Goal: Information Seeking & Learning: Compare options

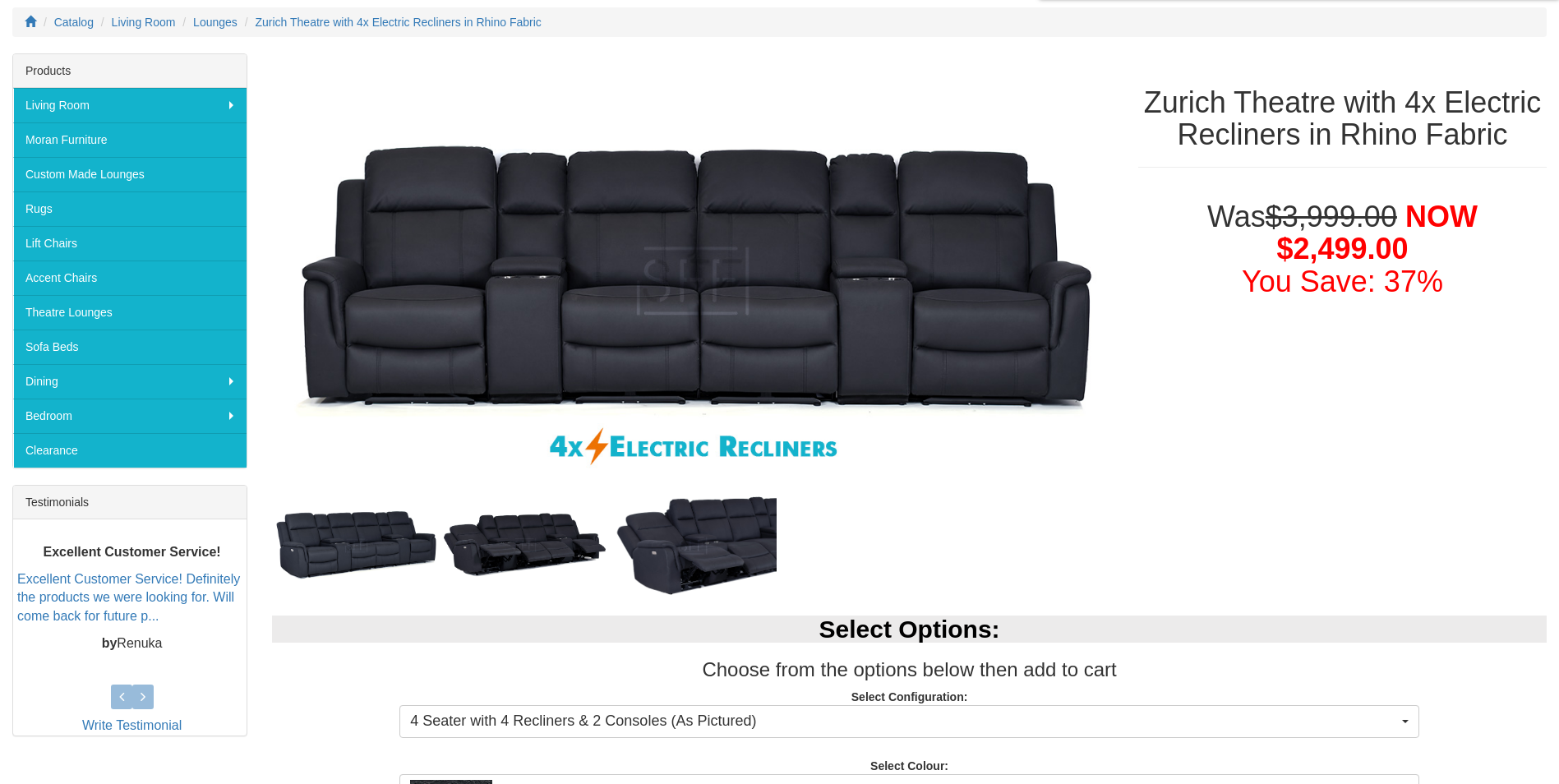
scroll to position [226, 0]
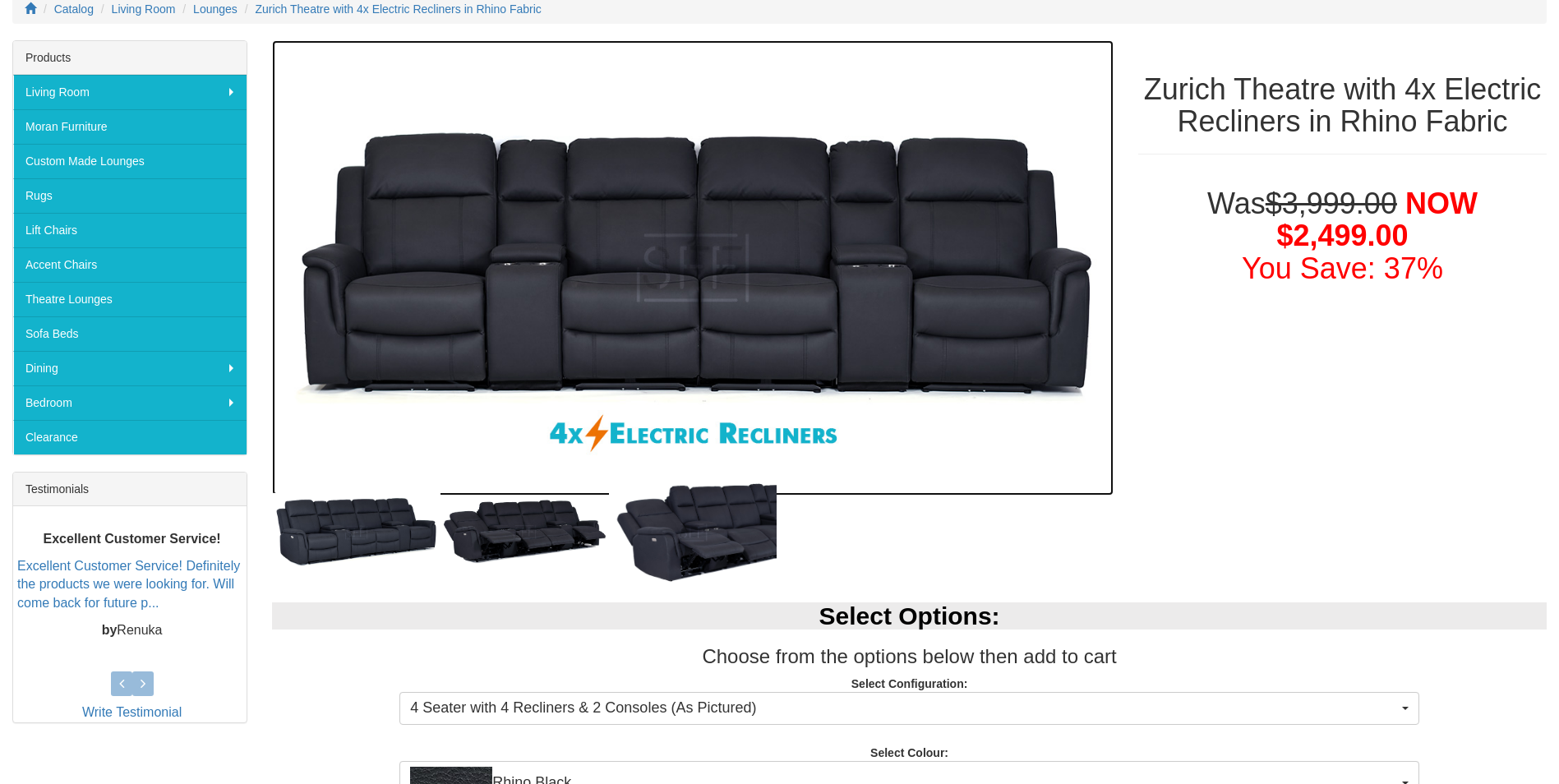
click at [635, 259] on img at bounding box center [692, 268] width 842 height 456
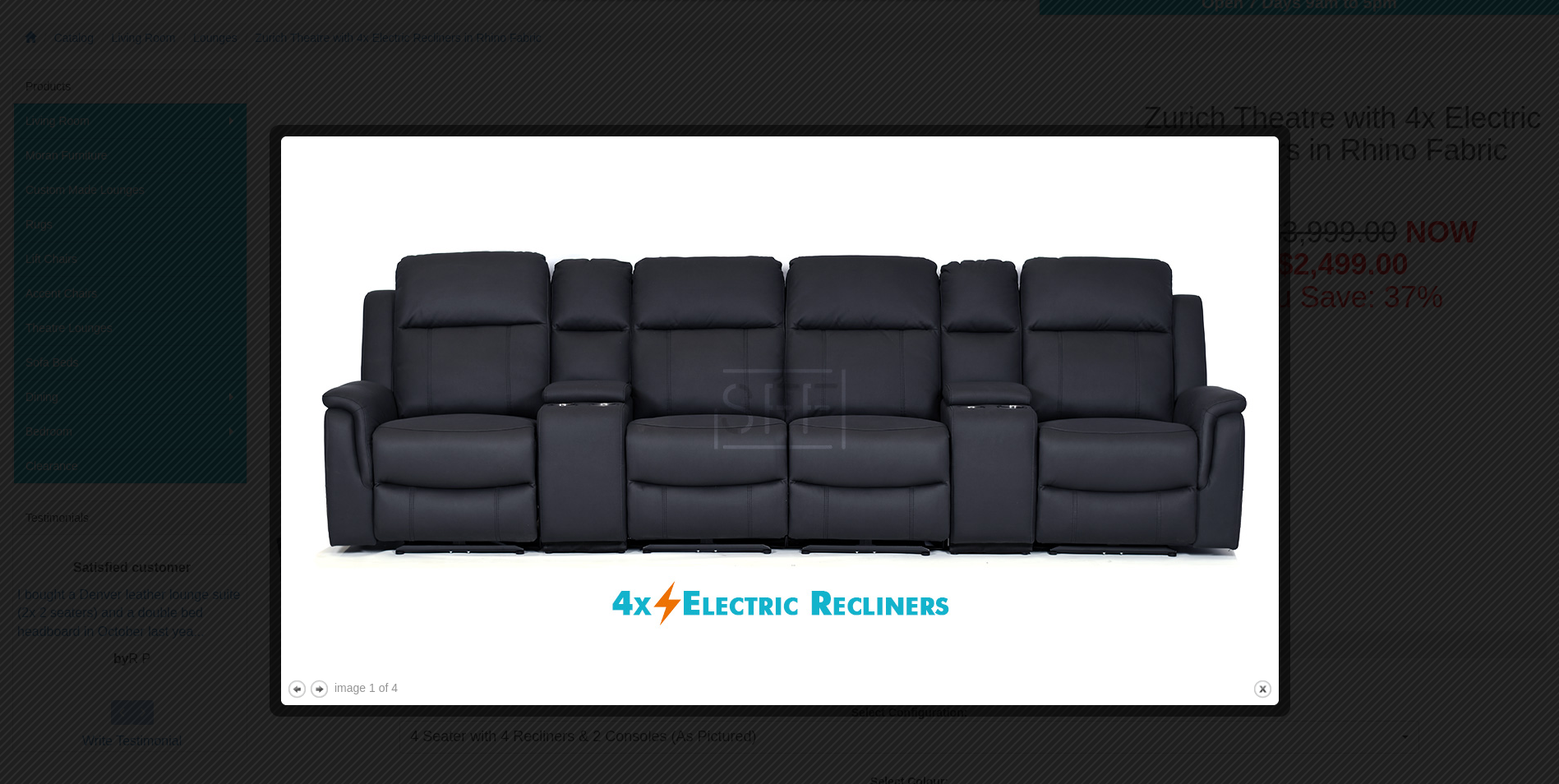
scroll to position [150, 0]
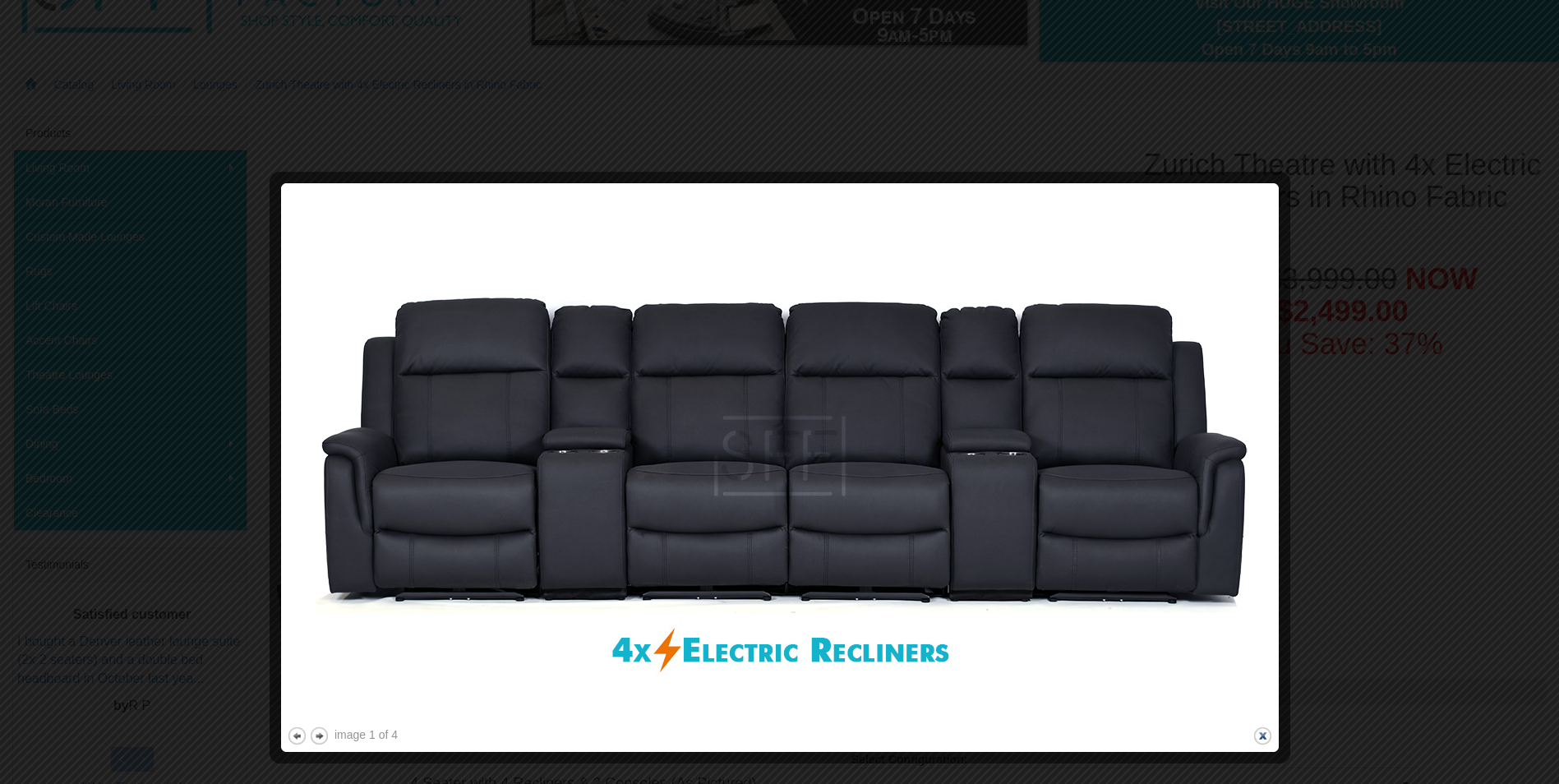
click at [1260, 732] on button "close" at bounding box center [1263, 735] width 20 height 20
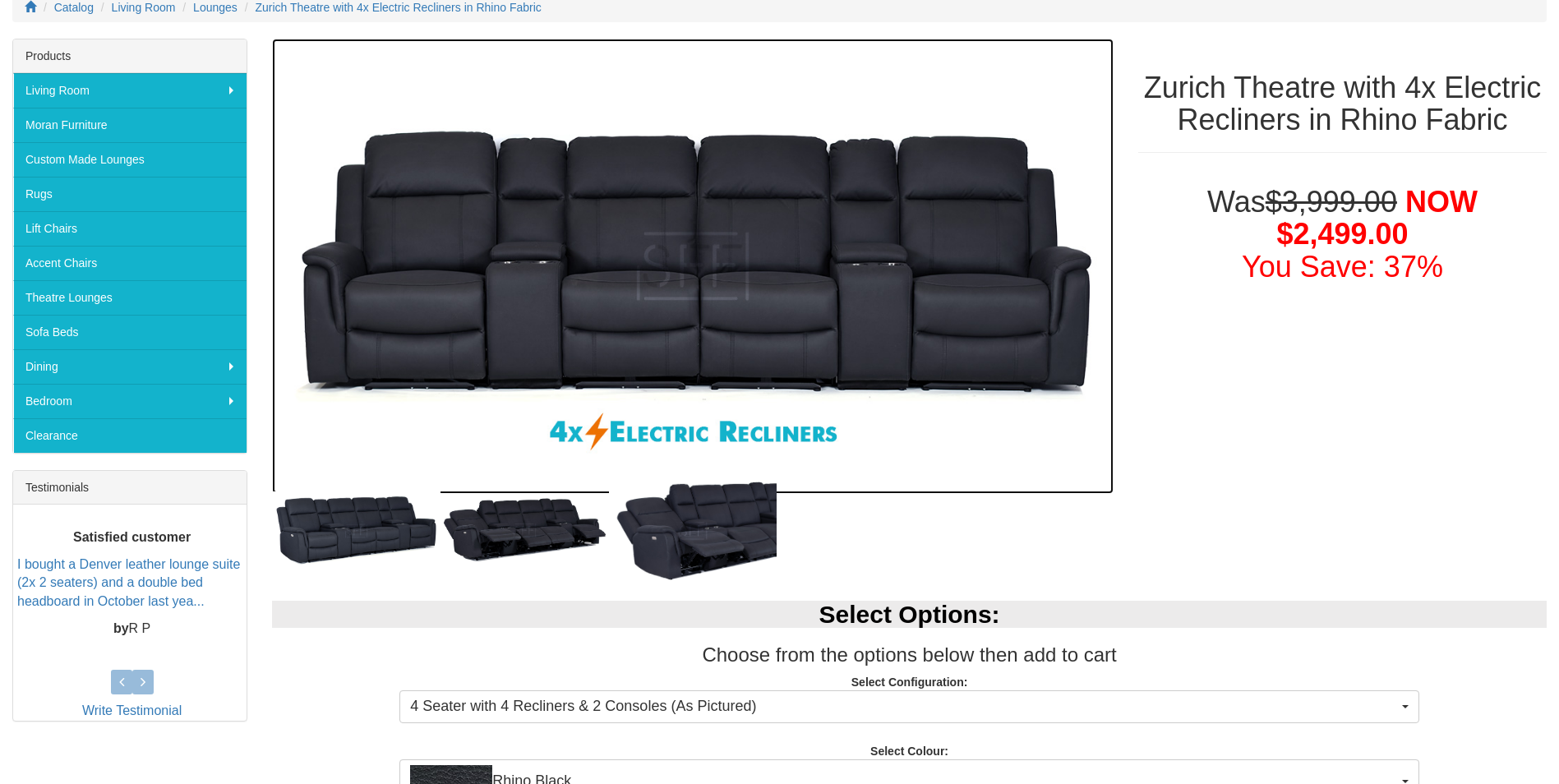
scroll to position [240, 0]
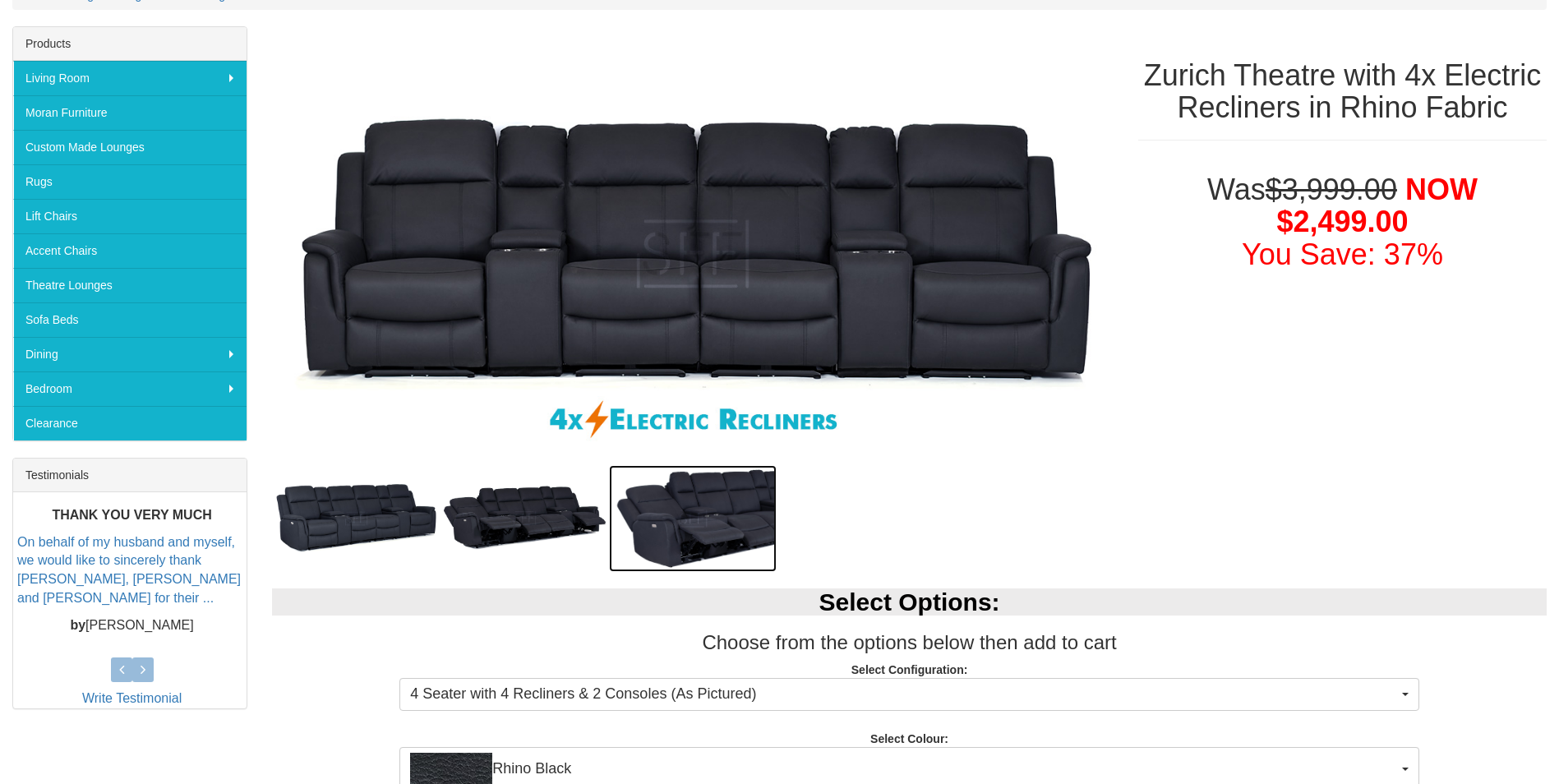
click at [705, 520] on img at bounding box center [693, 518] width 168 height 107
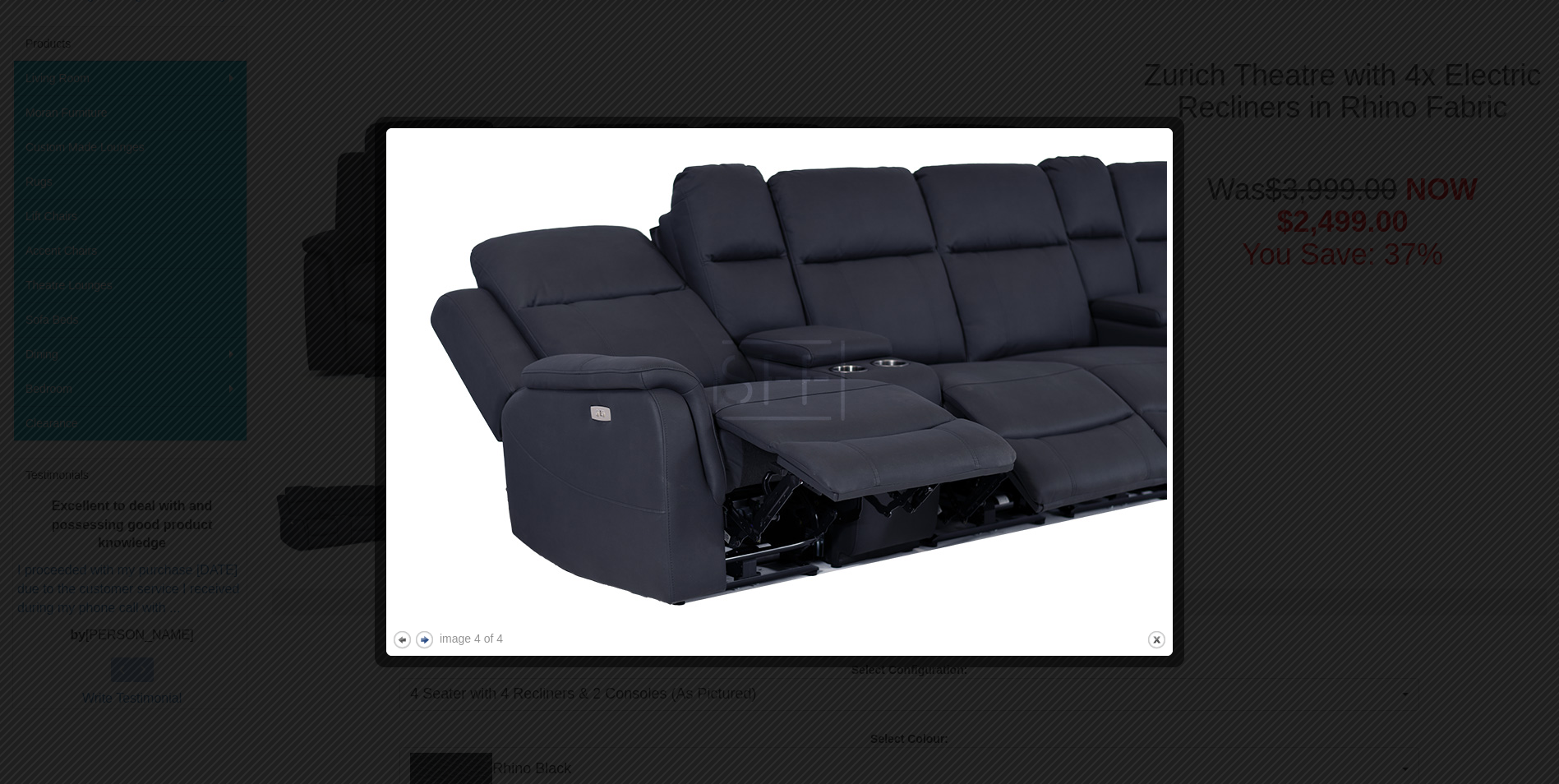
click at [428, 640] on button "next" at bounding box center [424, 639] width 20 height 20
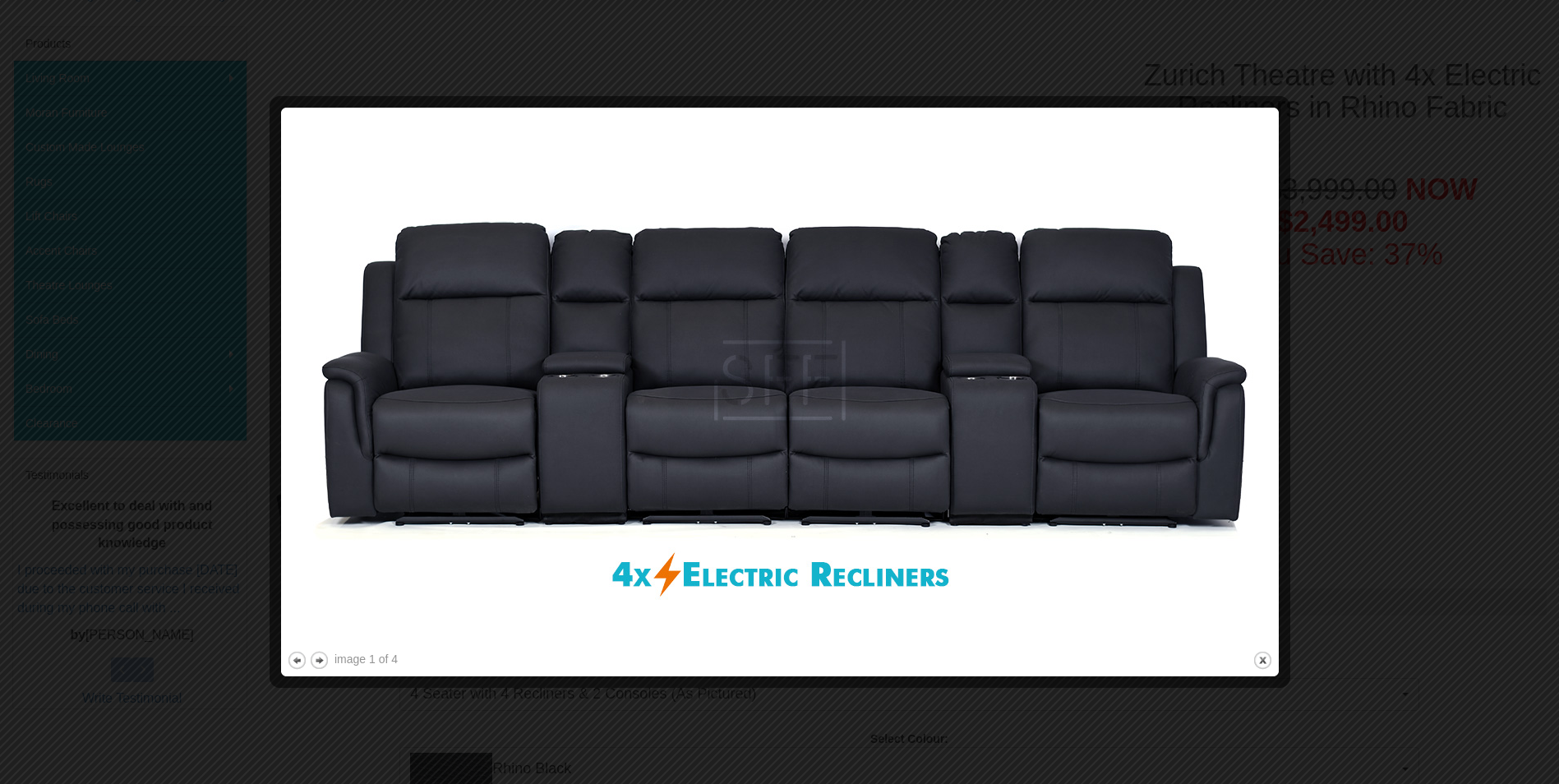
click at [429, 640] on img at bounding box center [780, 381] width 986 height 534
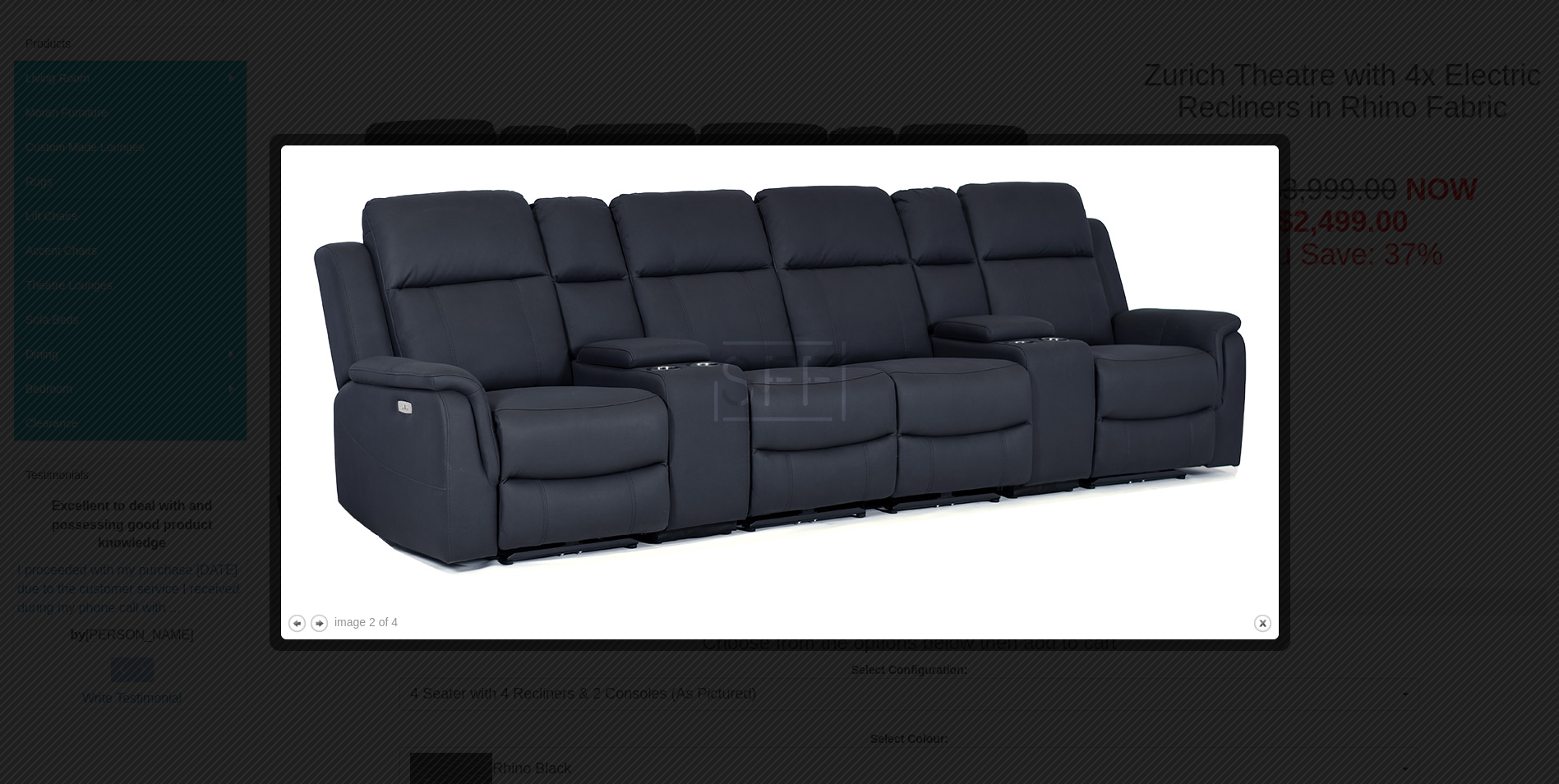
click at [429, 640] on div at bounding box center [780, 642] width 986 height 17
click at [1263, 621] on button "close" at bounding box center [1263, 622] width 20 height 20
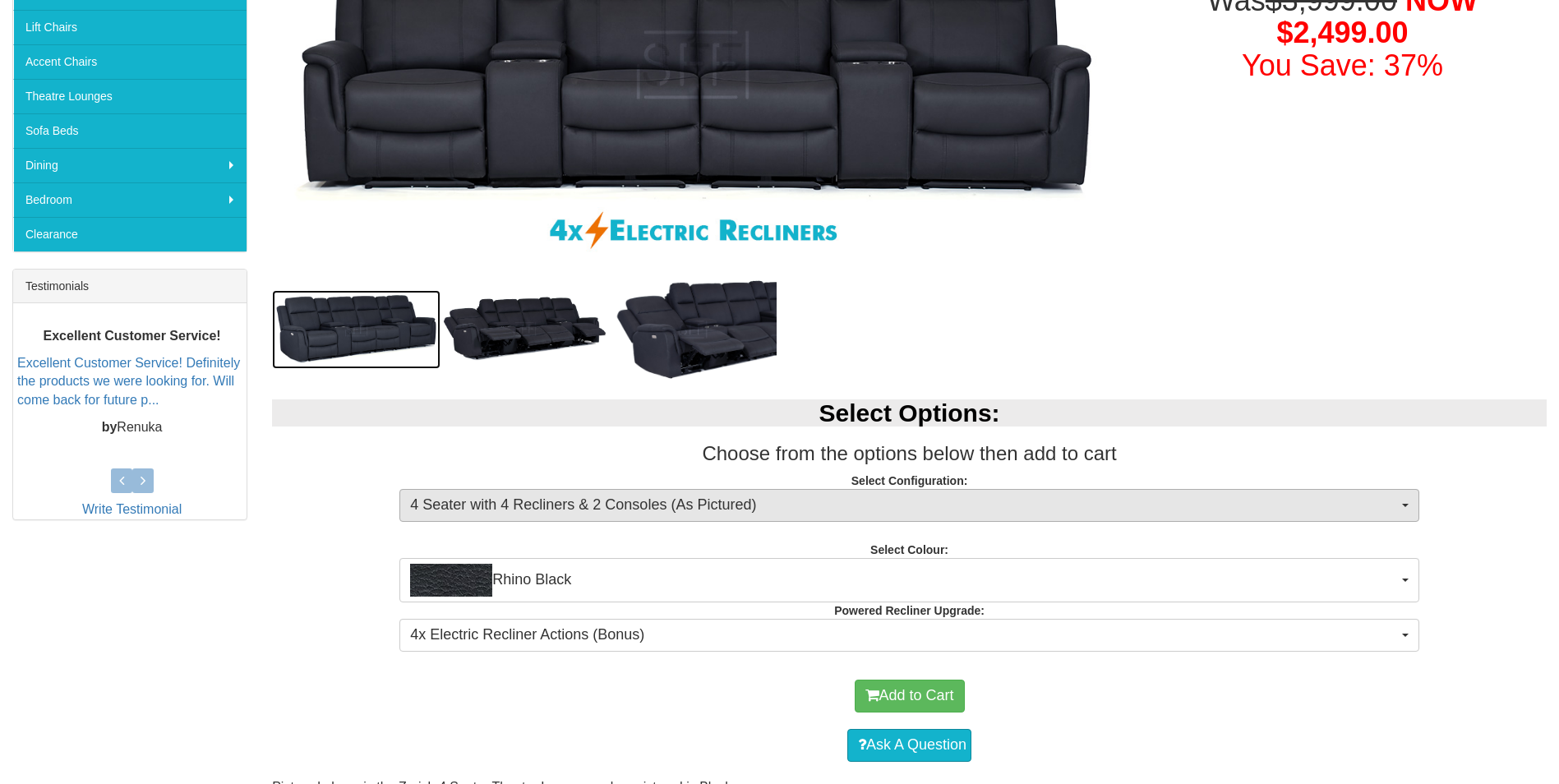
scroll to position [487, 0]
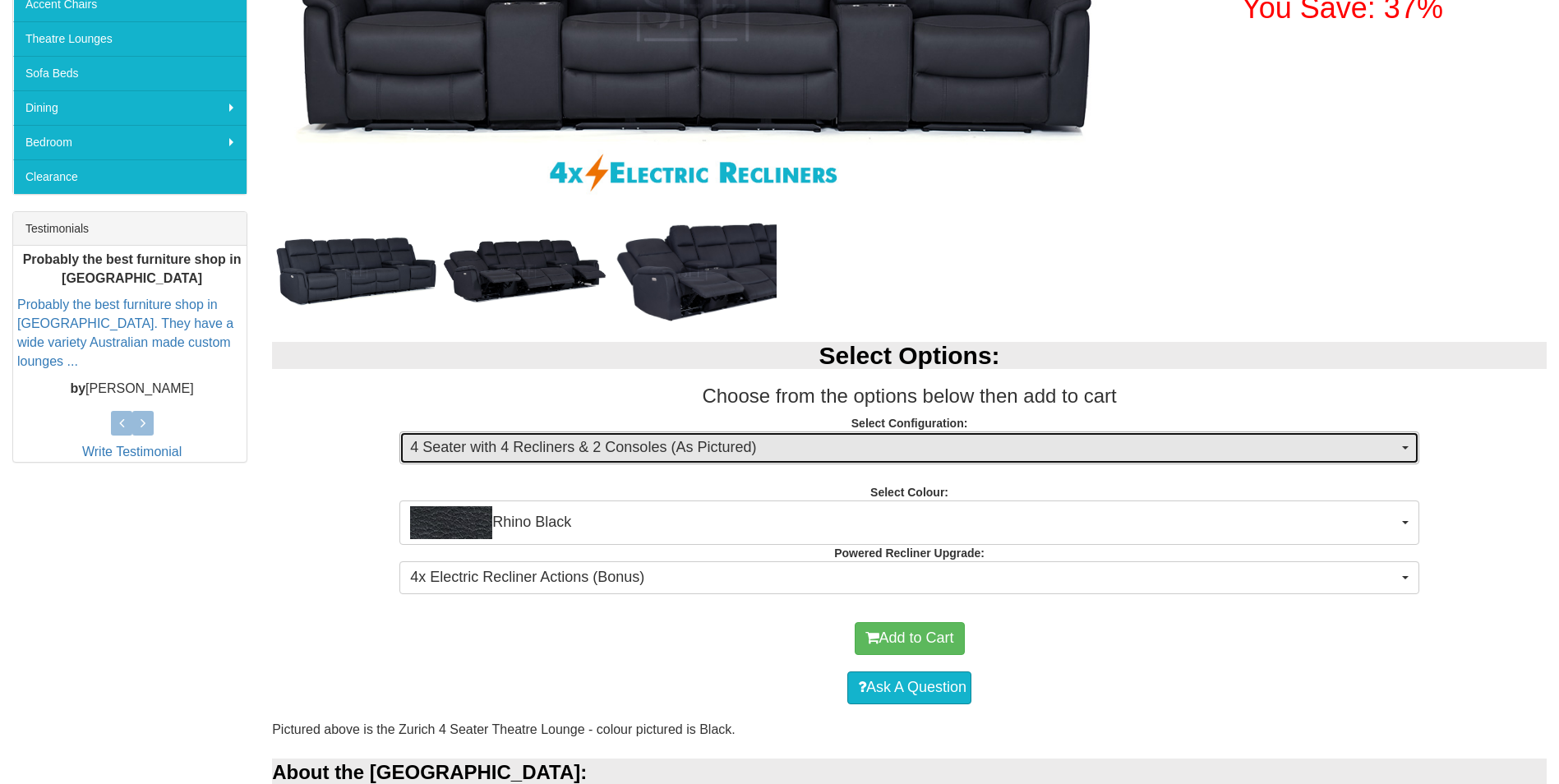
click at [1407, 450] on button "4 Seater with 4 Recliners & 2 Consoles (As Pictured)" at bounding box center [910, 447] width 1020 height 33
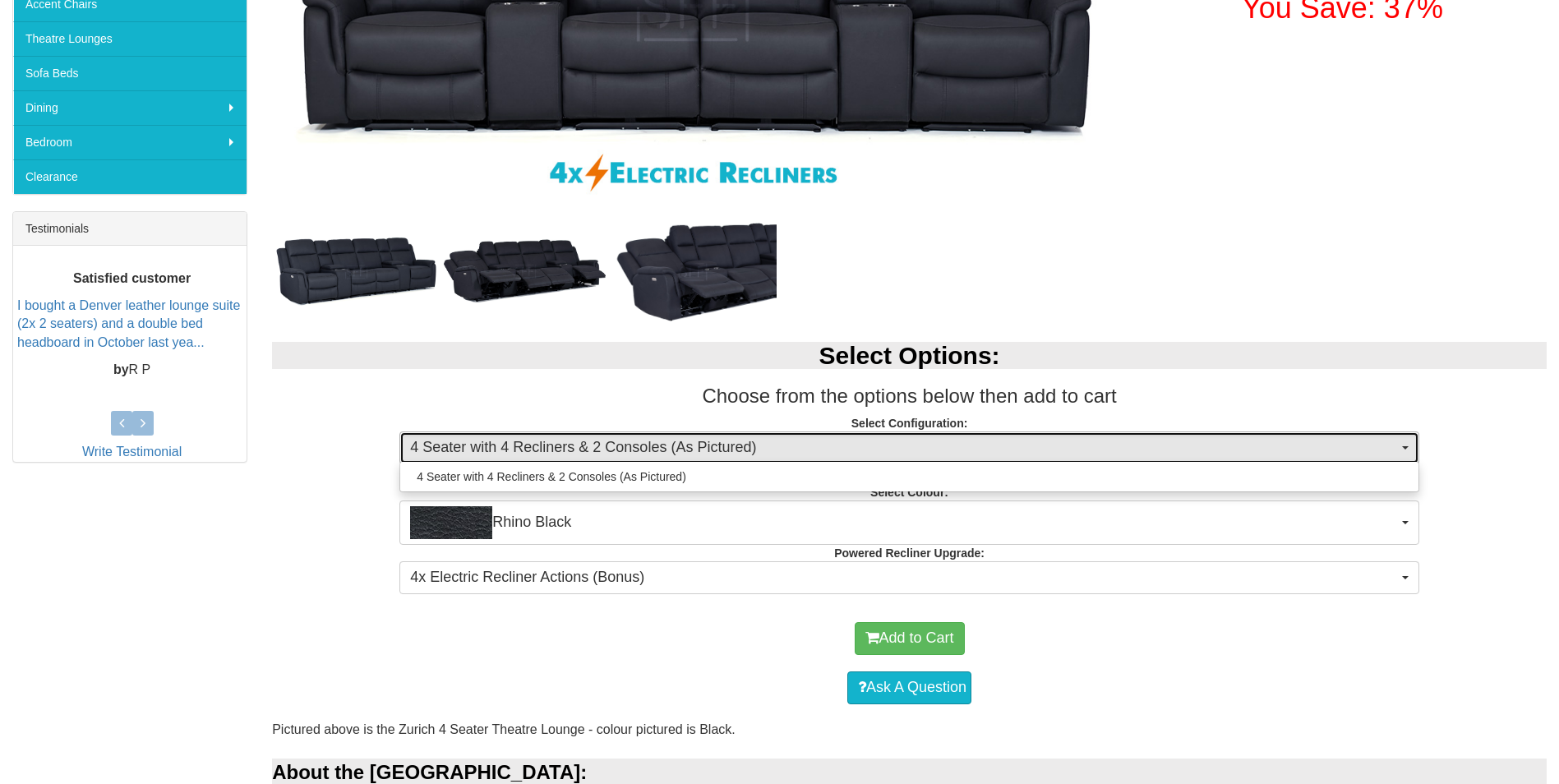
click at [1407, 450] on button "4 Seater with 4 Recliners & 2 Consoles (As Pictured)" at bounding box center [910, 447] width 1020 height 33
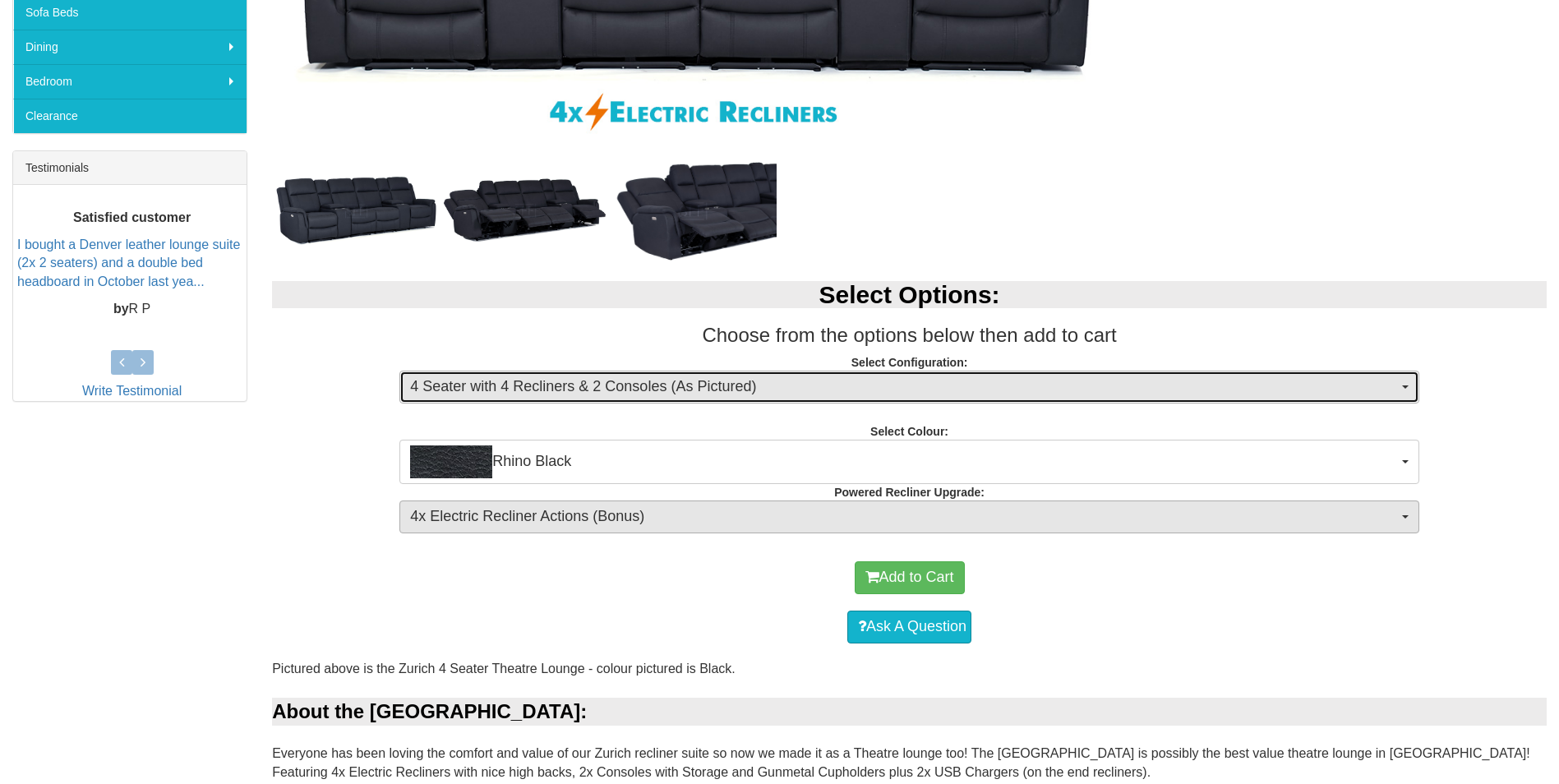
scroll to position [548, 0]
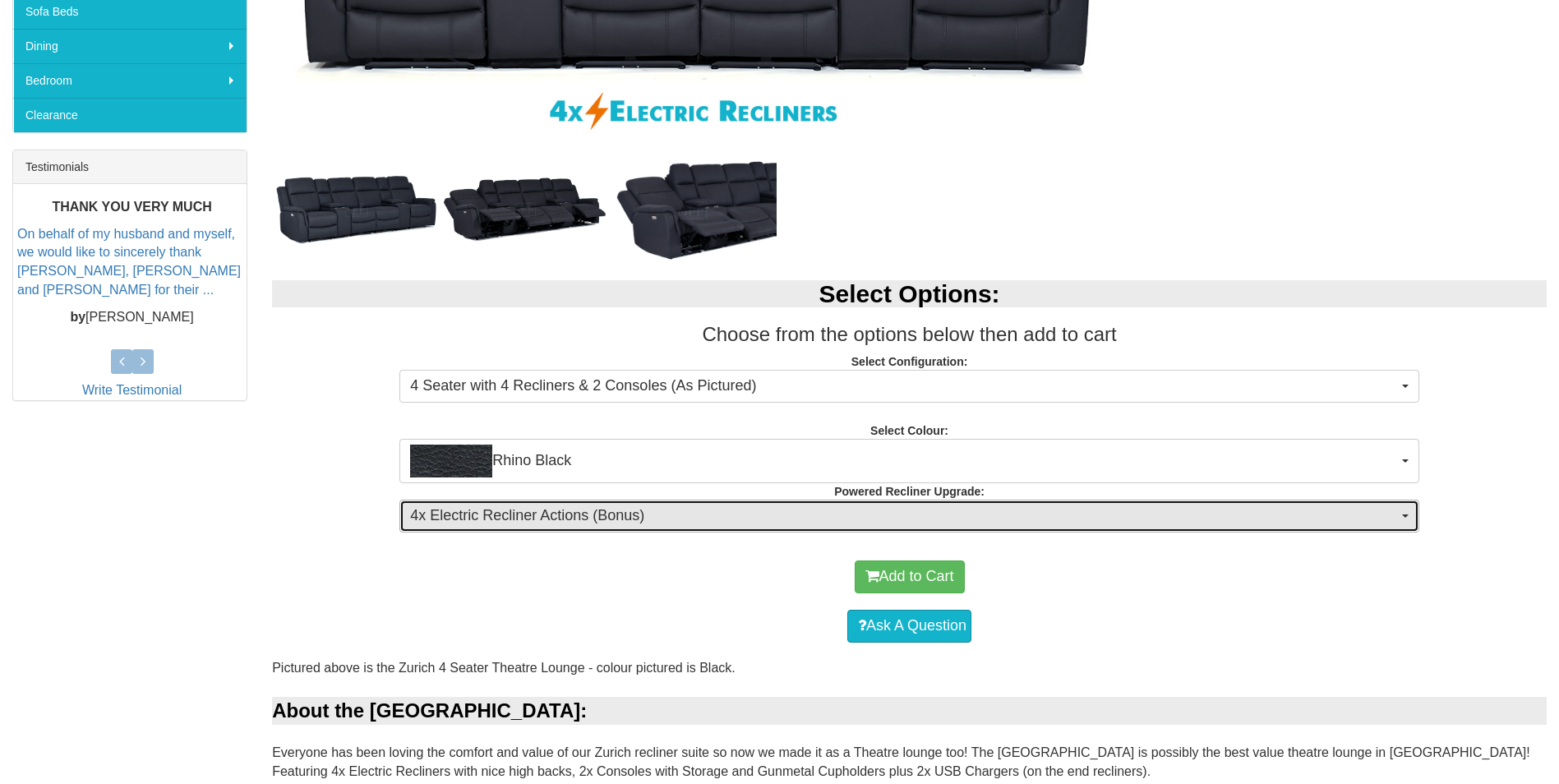
click at [1405, 516] on span "button" at bounding box center [1405, 515] width 7 height 3
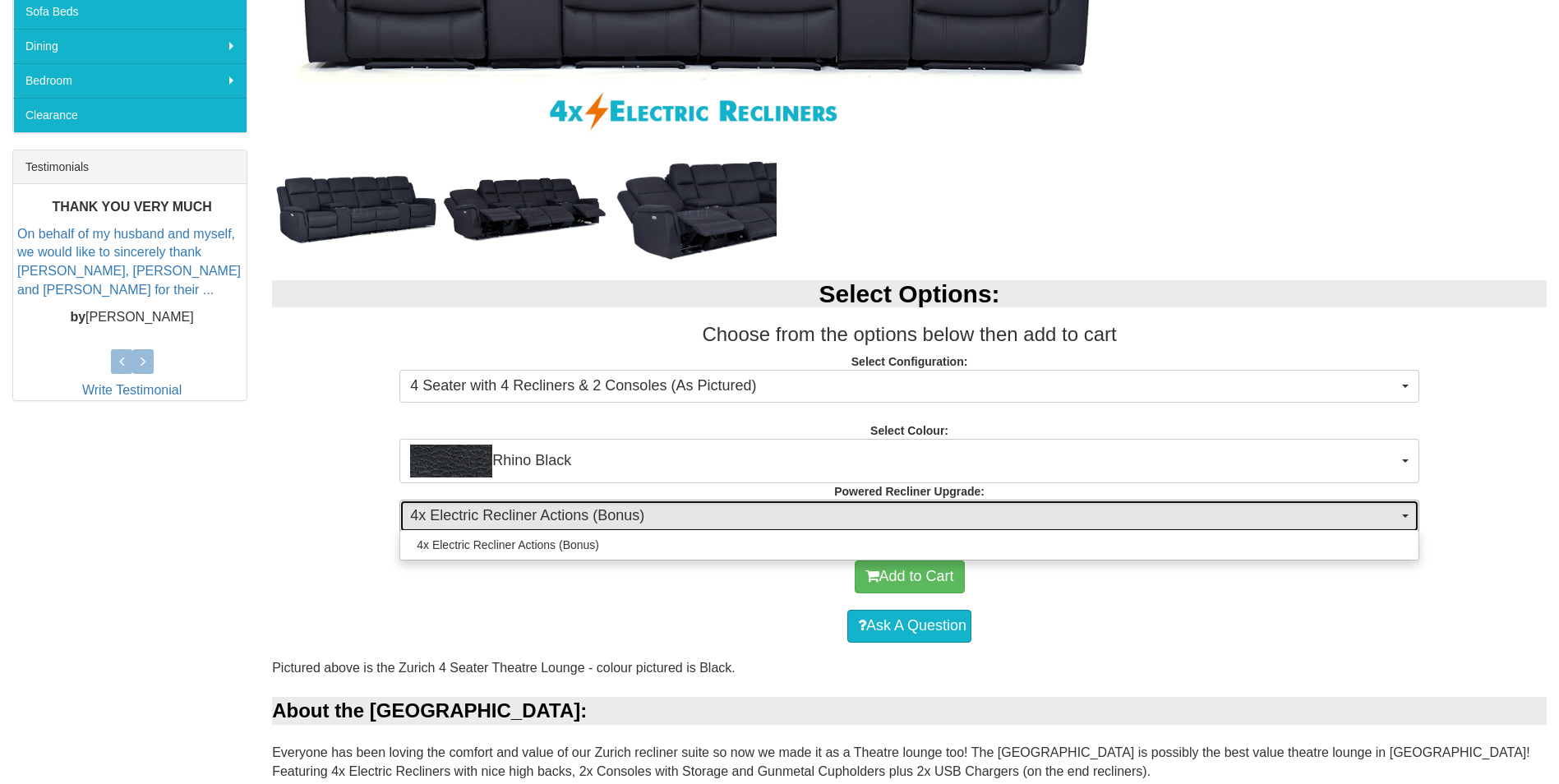
click at [1404, 516] on span "button" at bounding box center [1405, 515] width 7 height 3
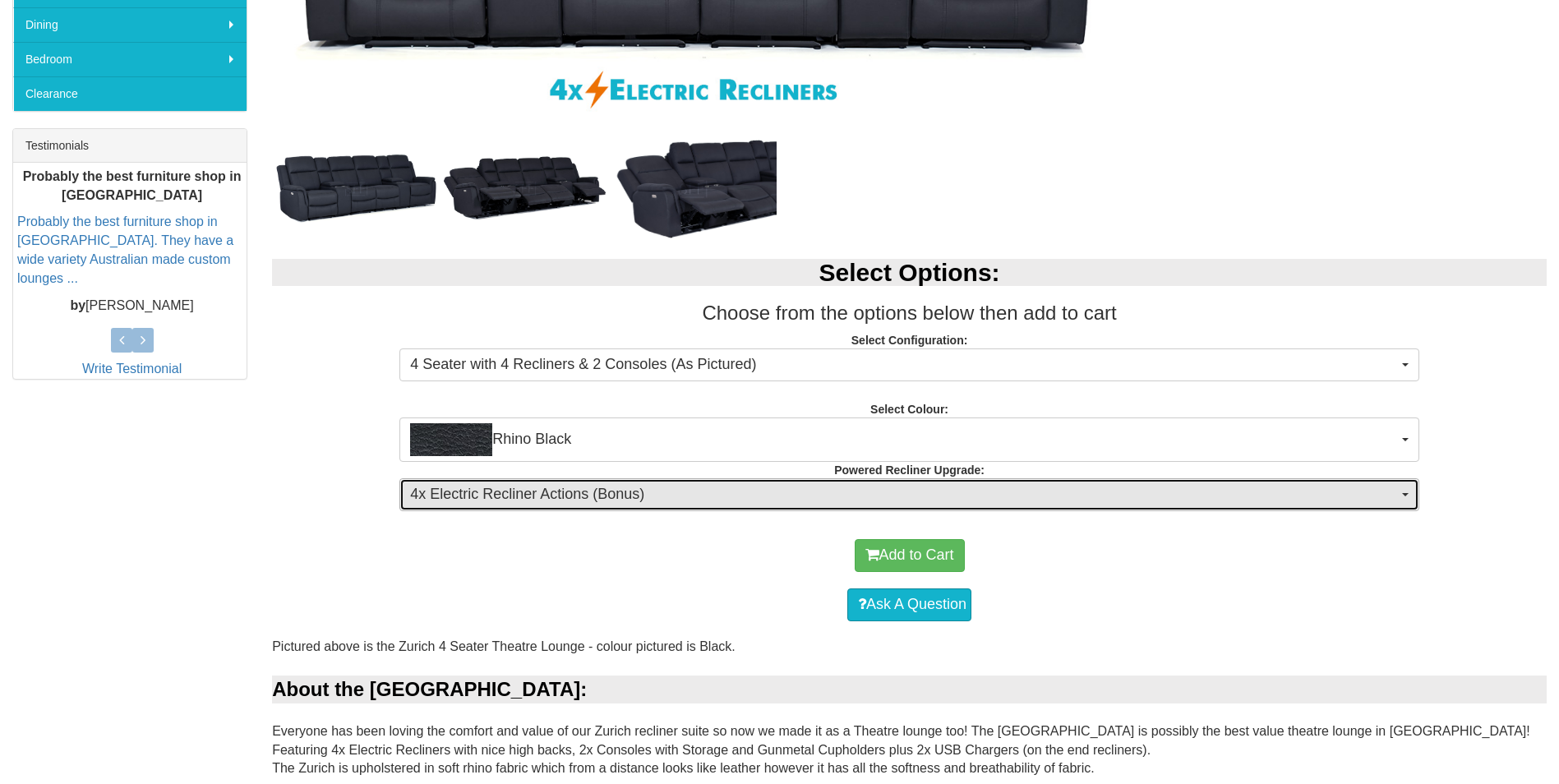
scroll to position [517, 0]
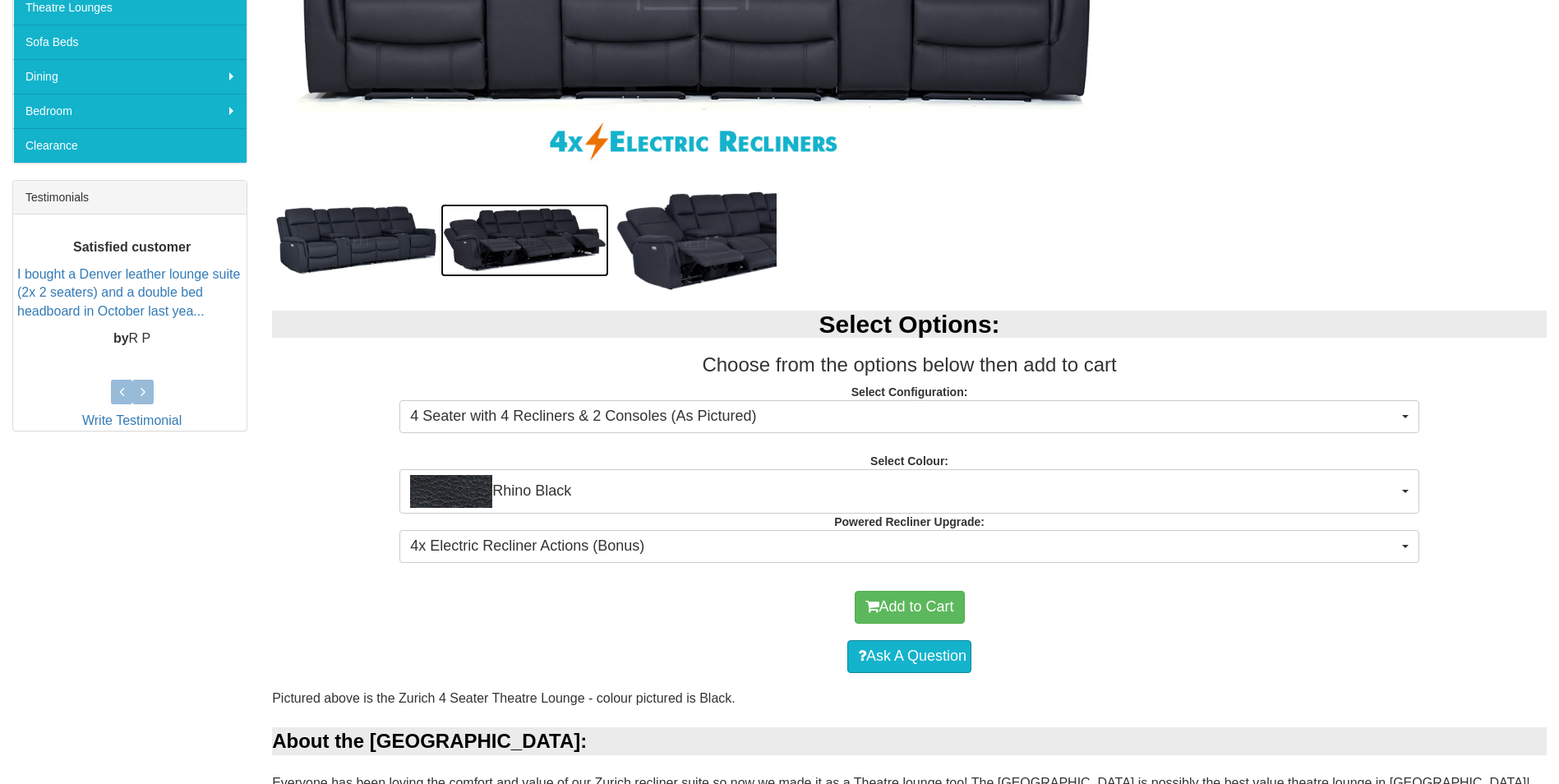
click at [498, 225] on img at bounding box center [525, 240] width 168 height 73
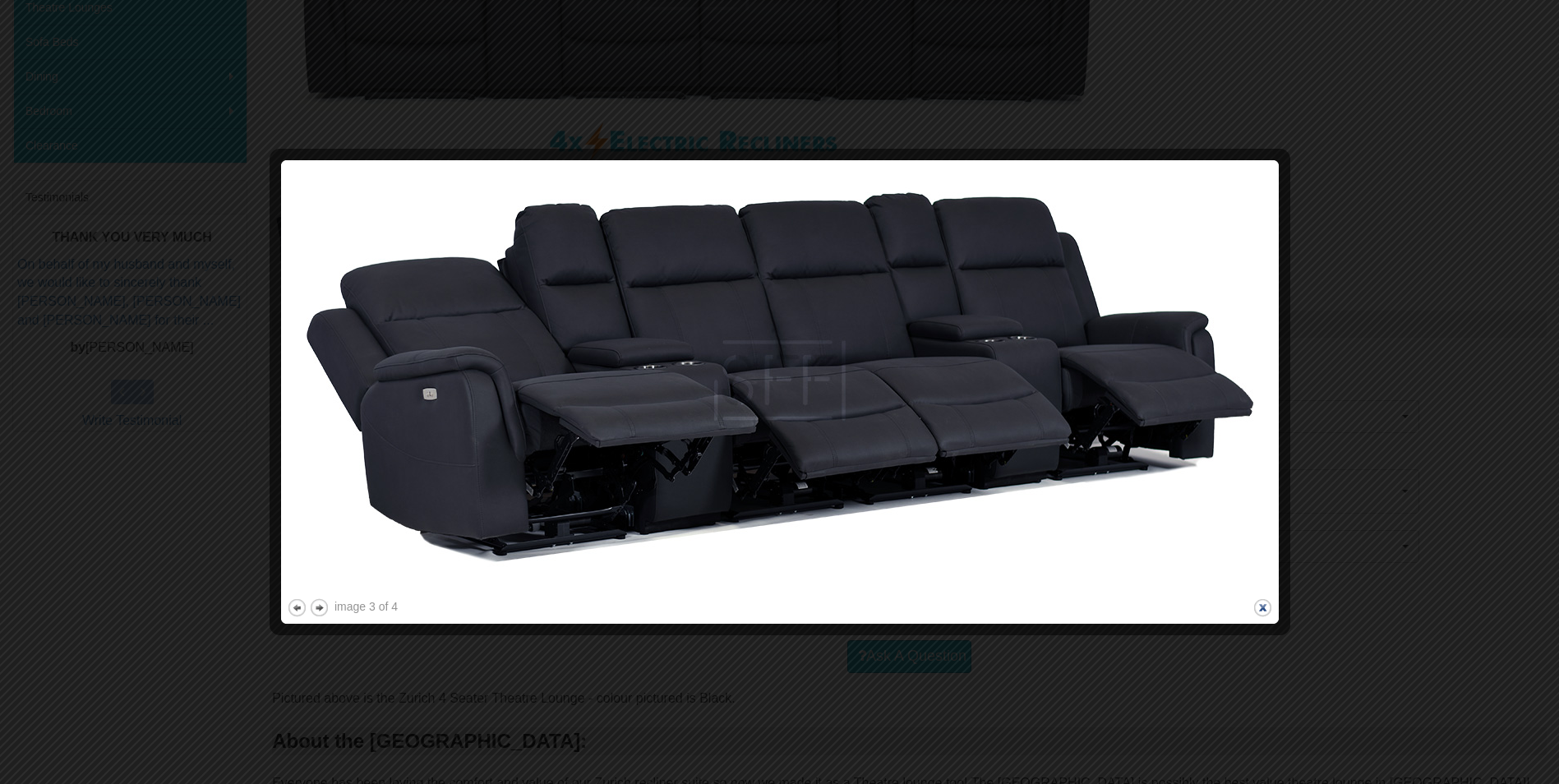
click at [1264, 608] on button "close" at bounding box center [1263, 607] width 20 height 20
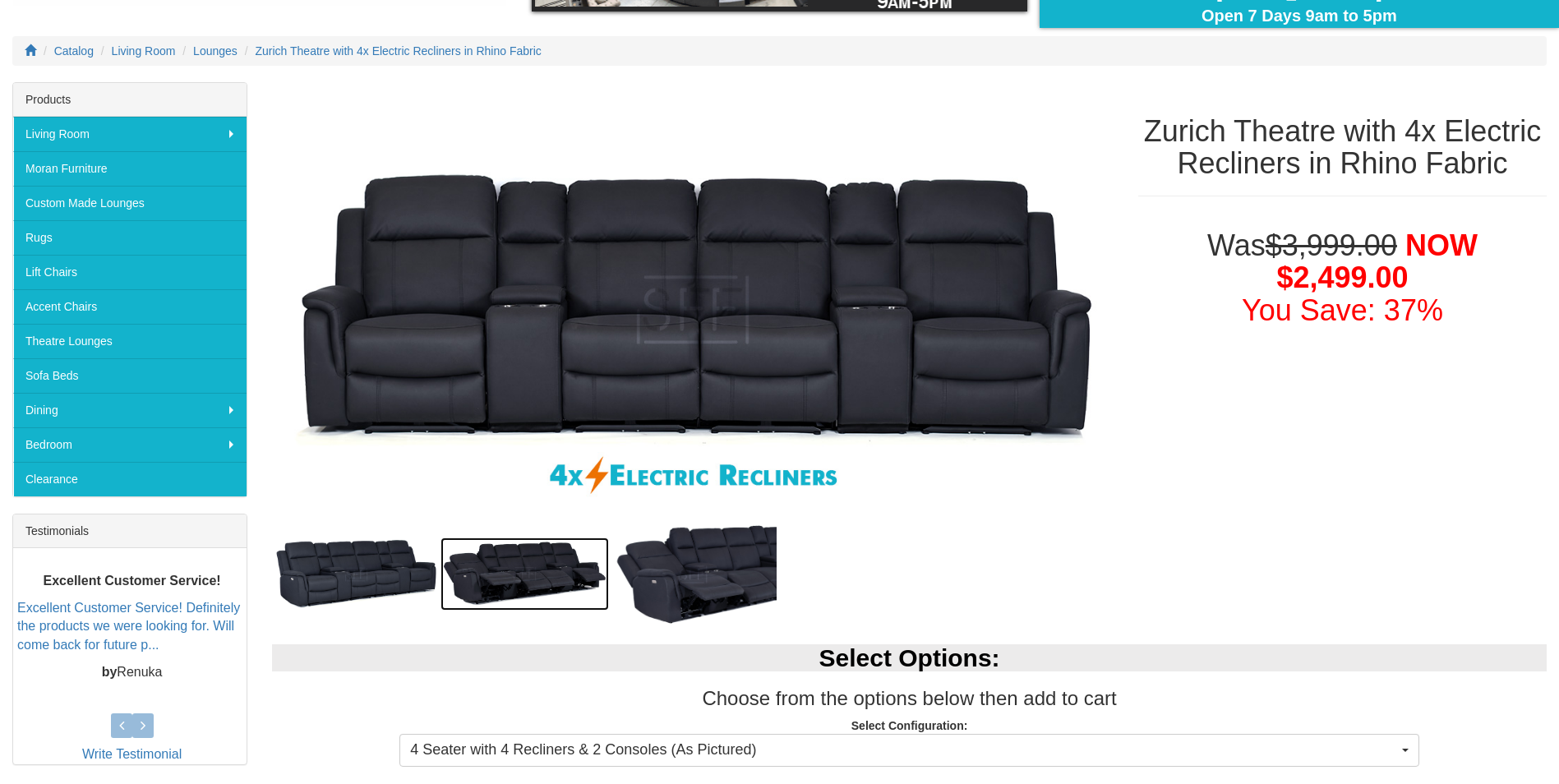
scroll to position [183, 0]
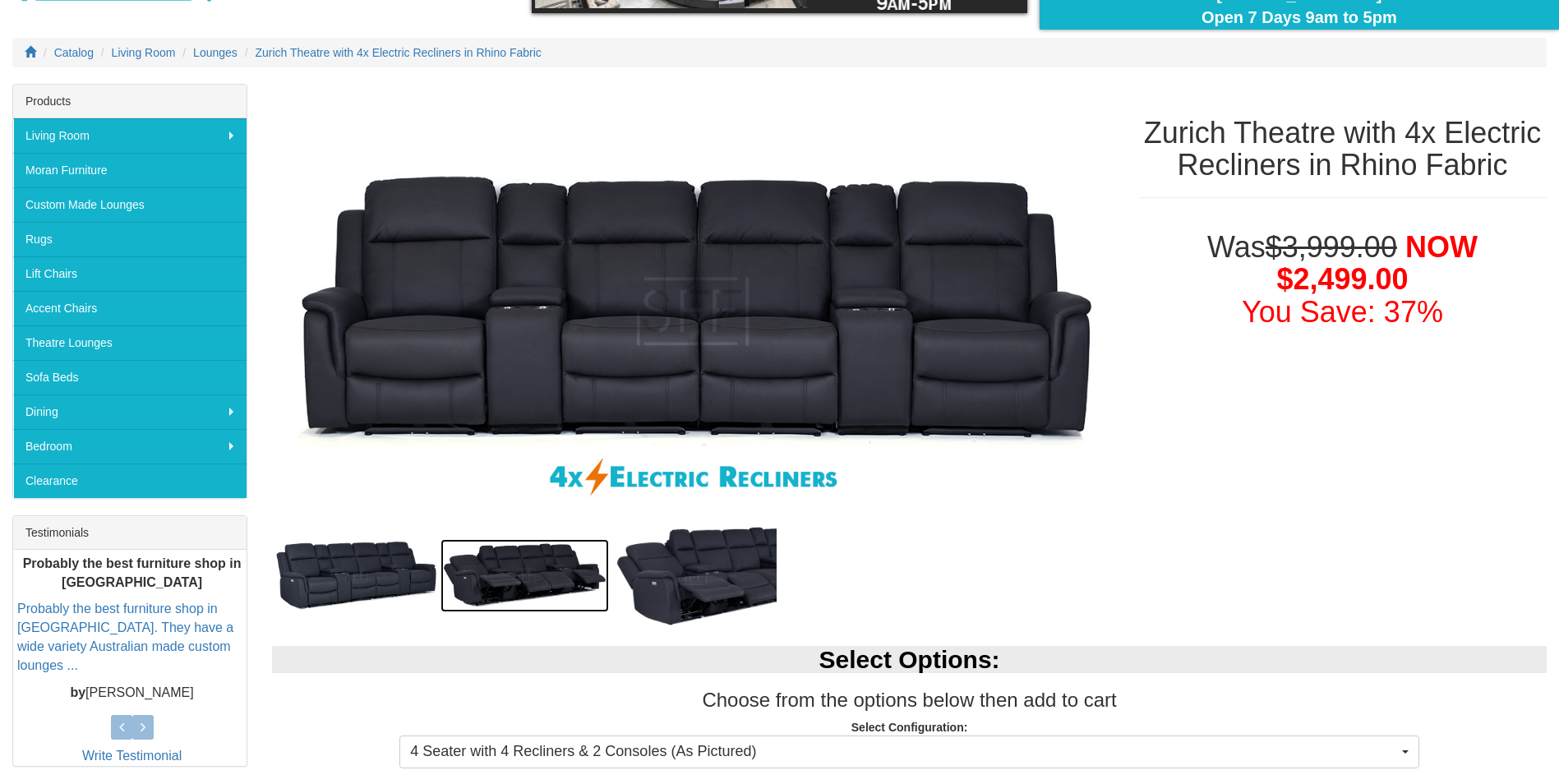
click at [555, 560] on img at bounding box center [525, 576] width 168 height 73
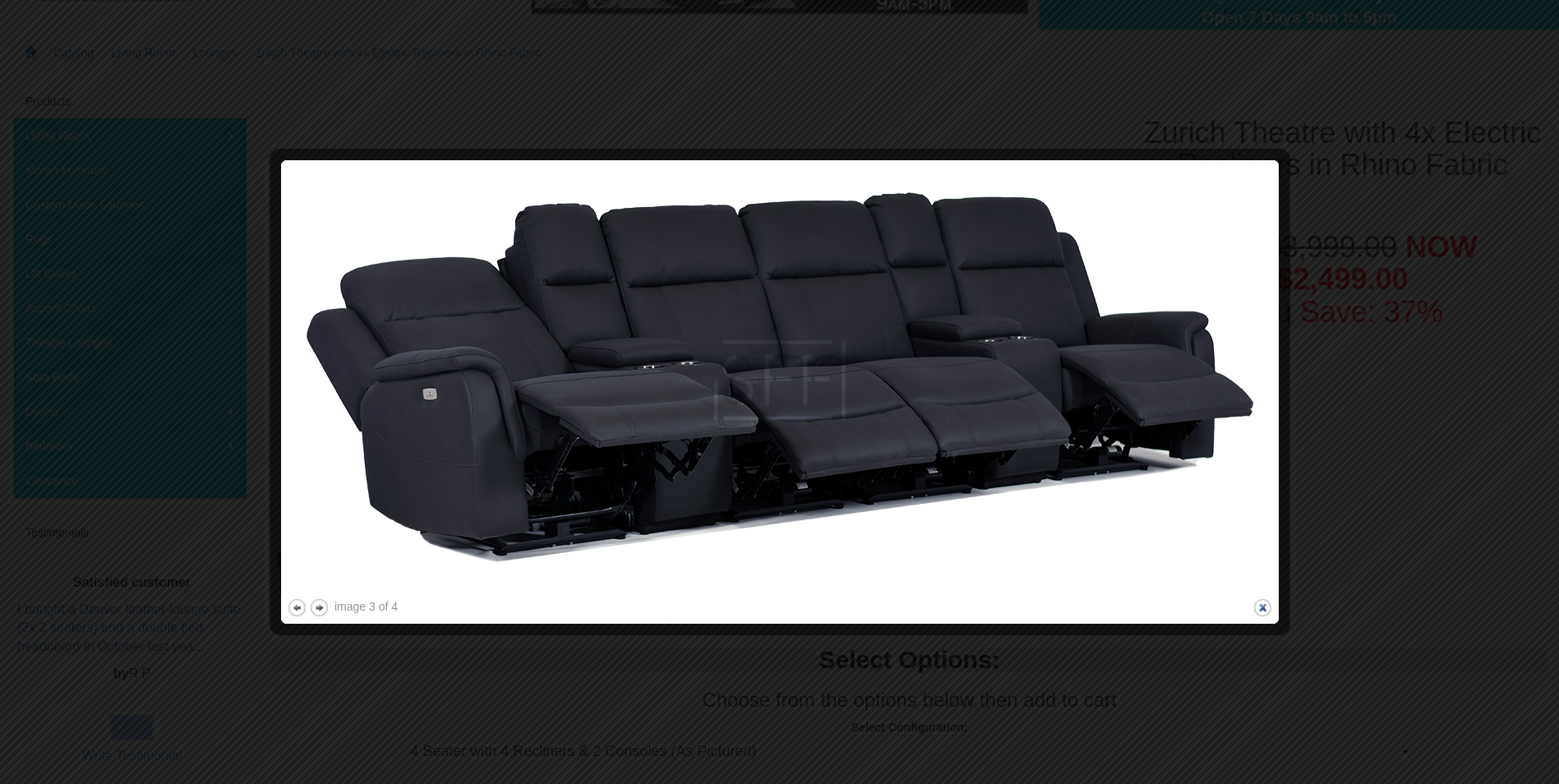
click at [1263, 602] on button "close" at bounding box center [1263, 607] width 20 height 20
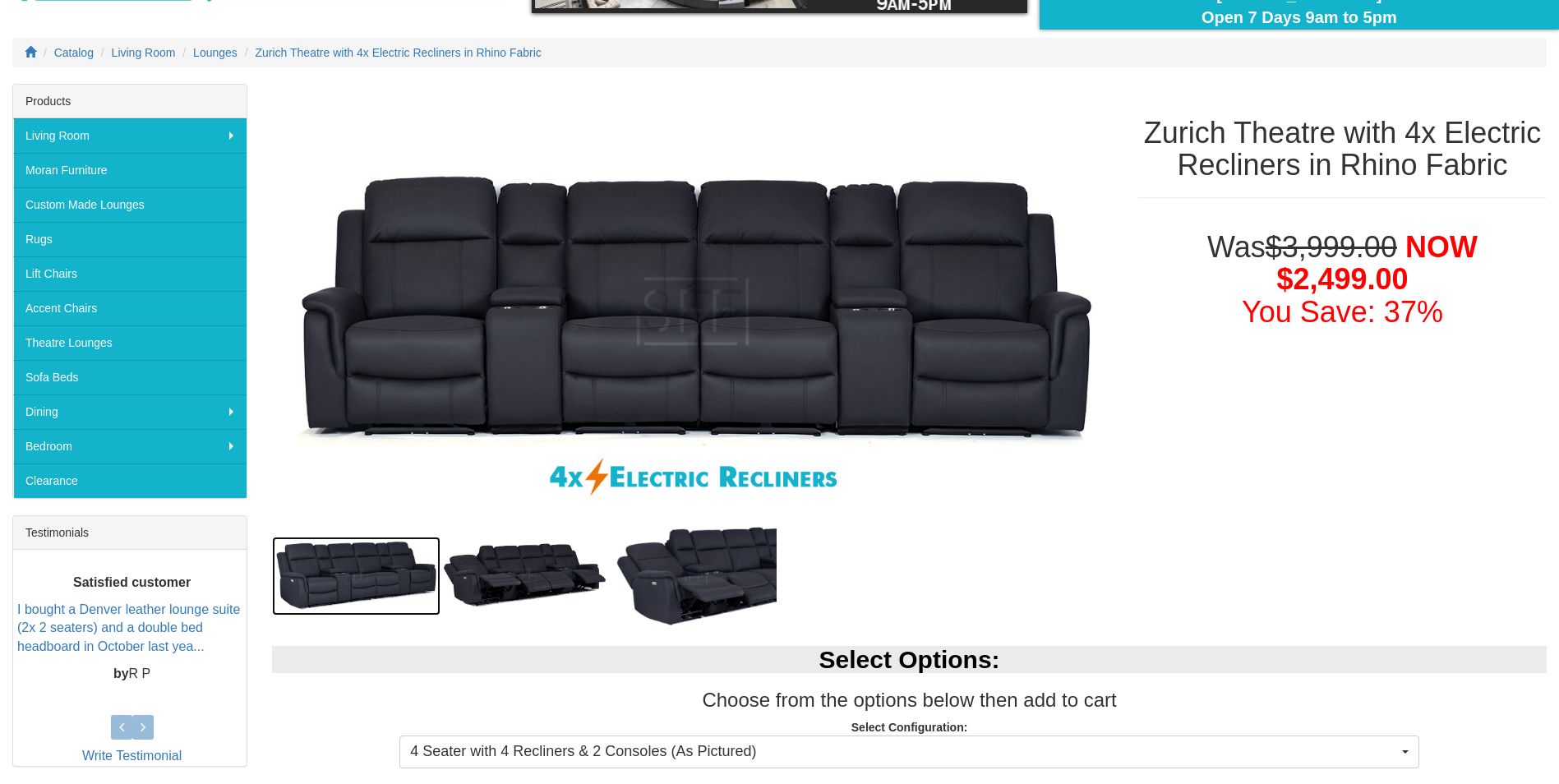
click at [406, 574] on img at bounding box center [356, 576] width 168 height 78
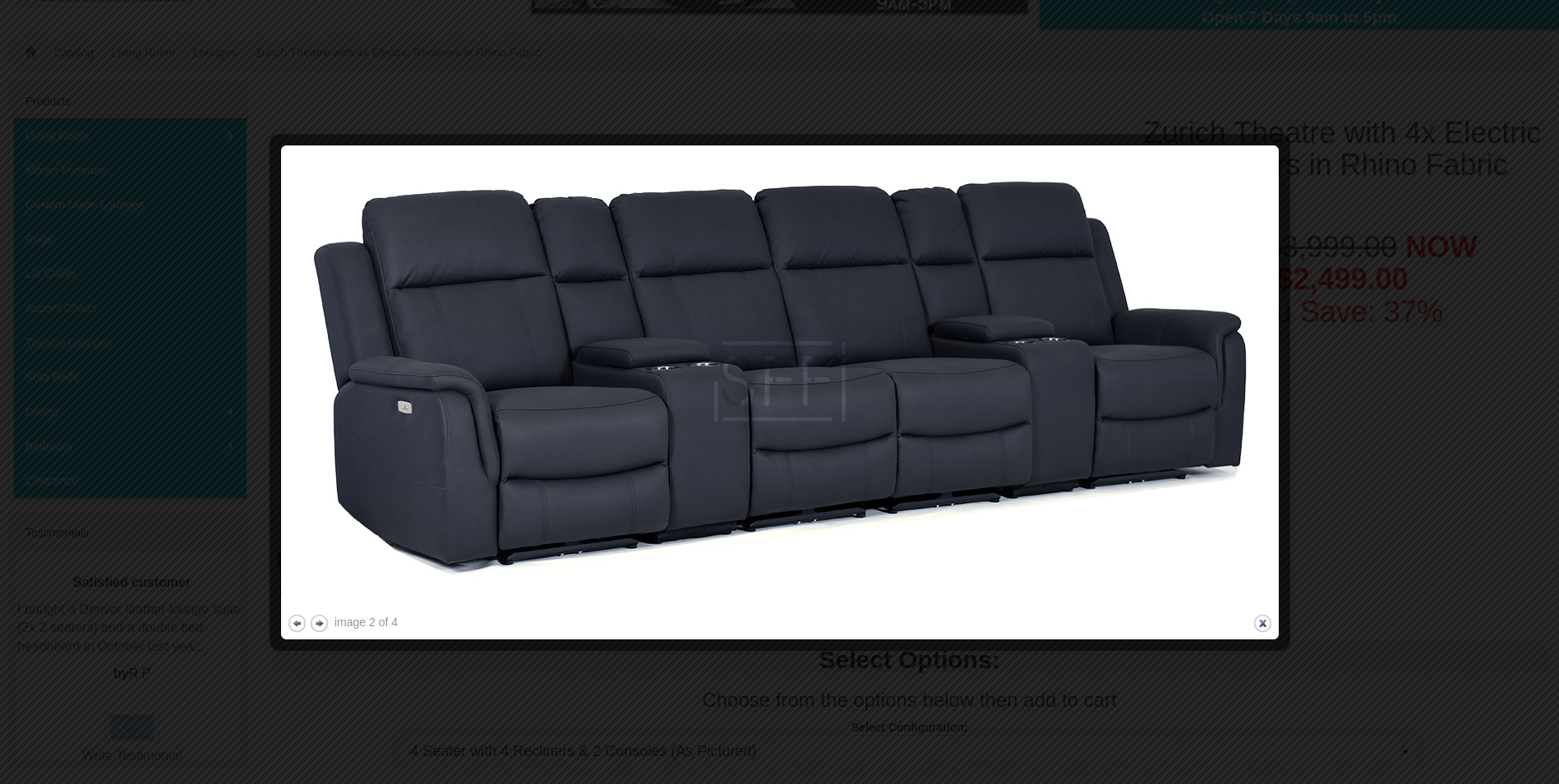
click at [1264, 620] on button "close" at bounding box center [1263, 622] width 20 height 20
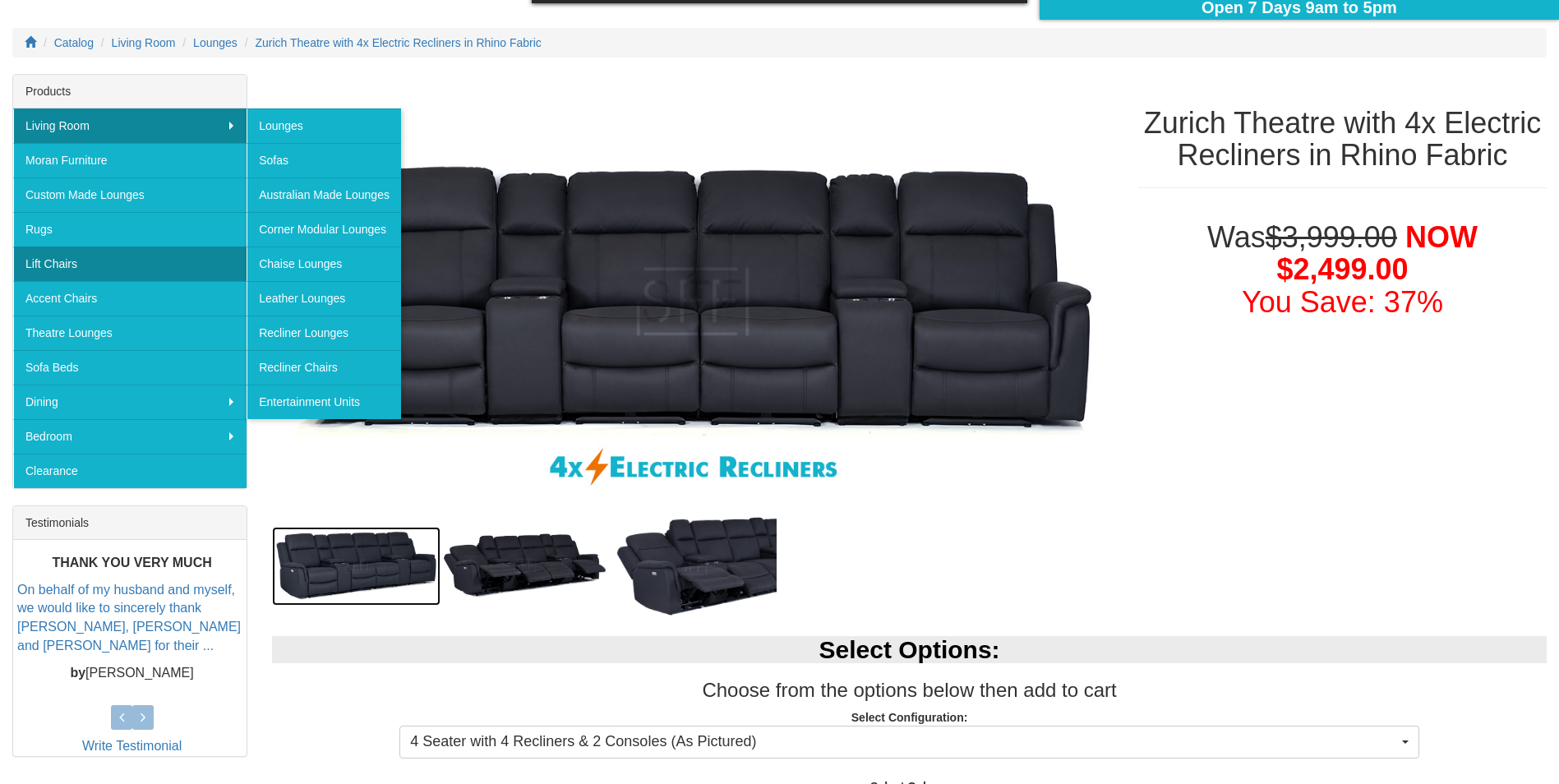
scroll to position [199, 0]
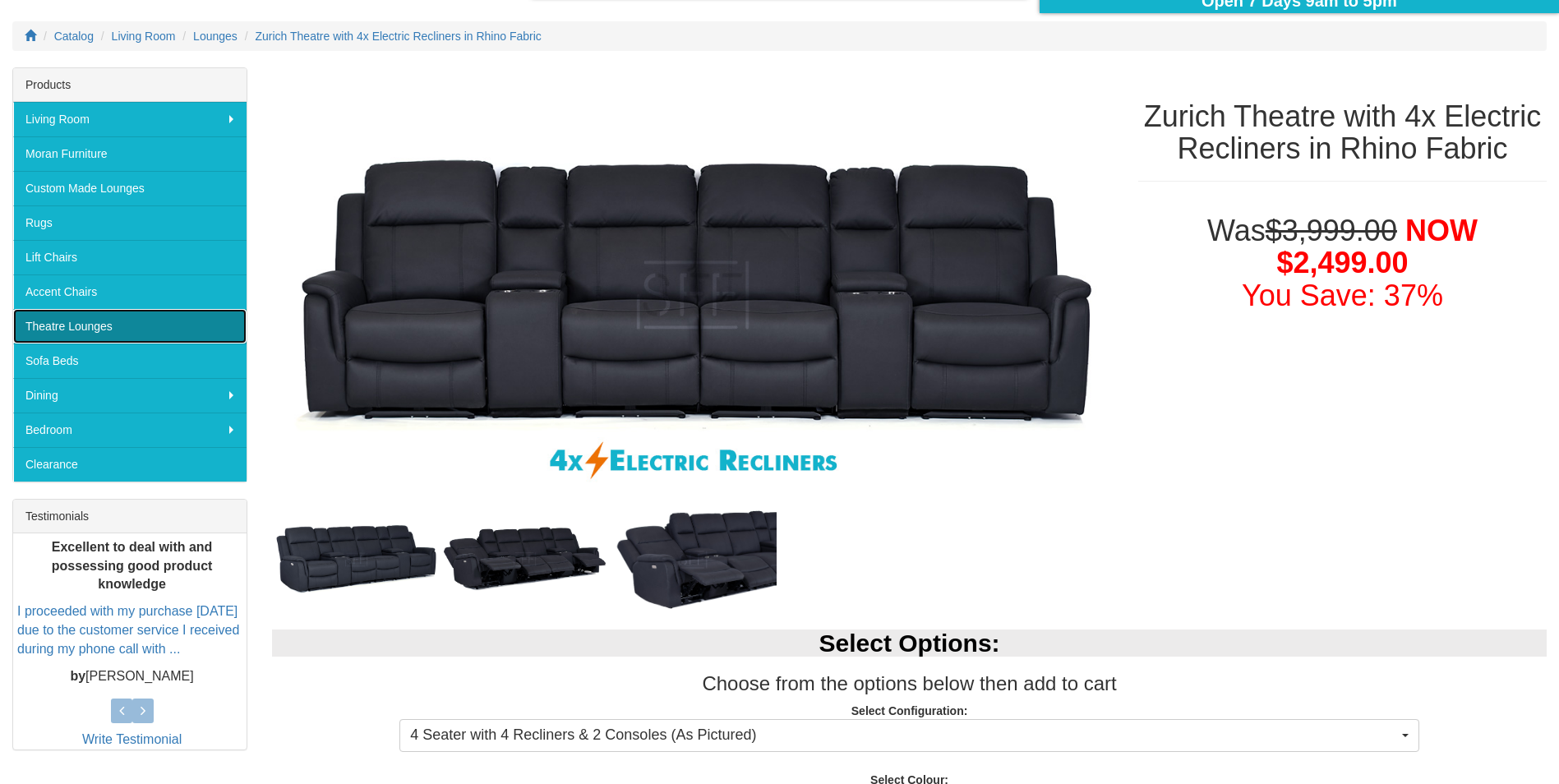
click at [97, 326] on link "Theatre Lounges" at bounding box center [130, 326] width 233 height 34
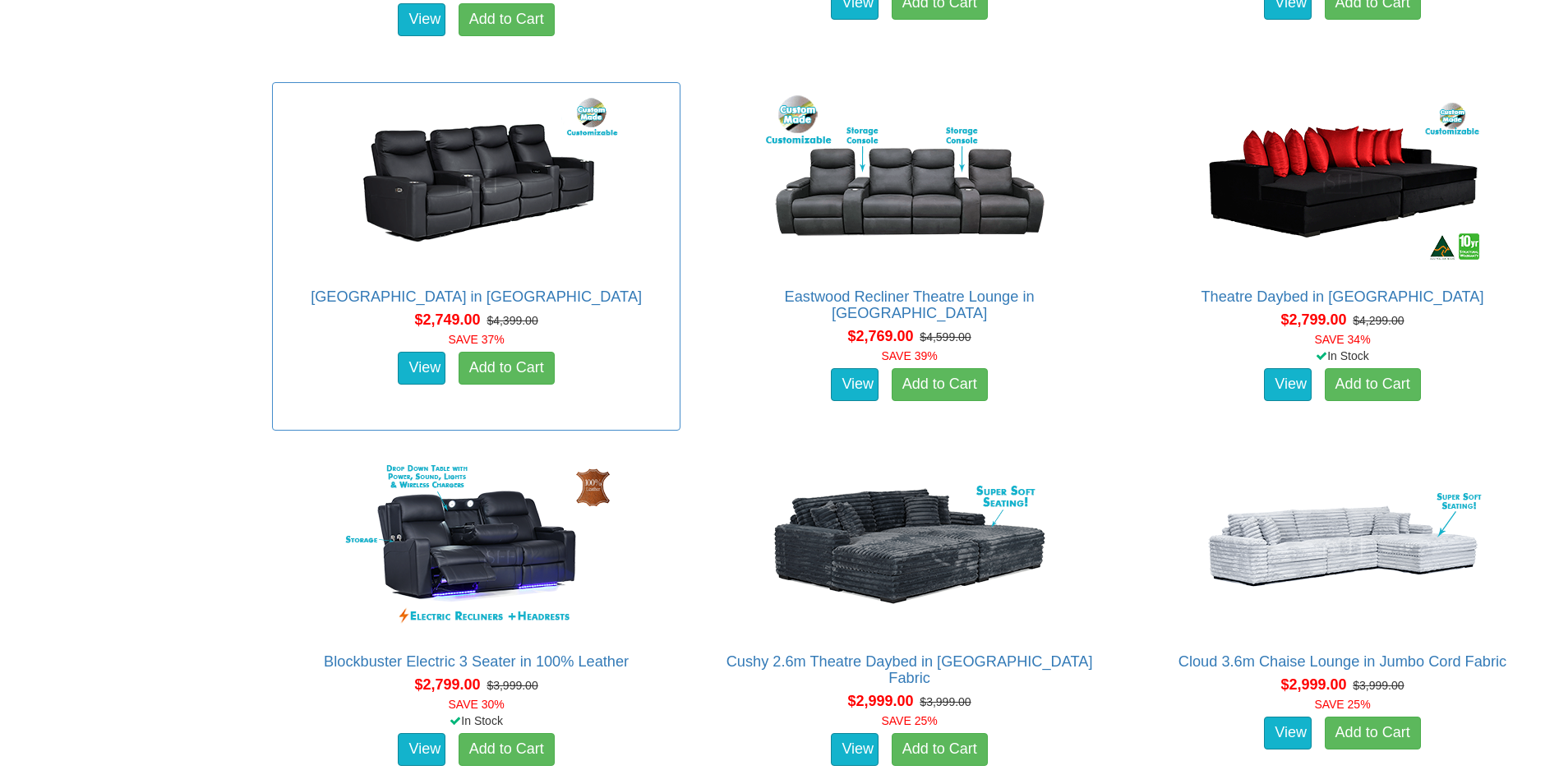
scroll to position [2163, 0]
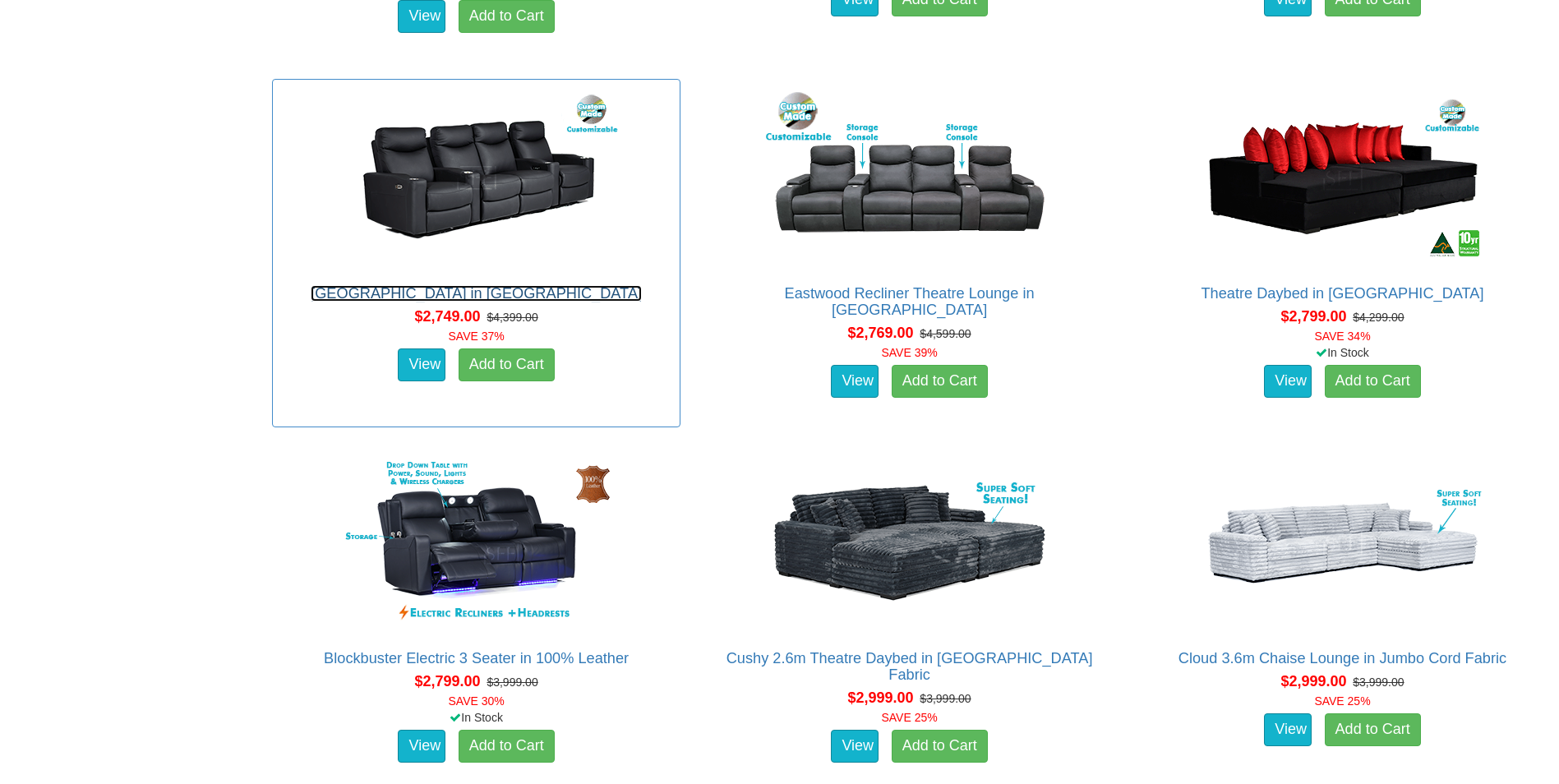
click at [454, 294] on link "[GEOGRAPHIC_DATA] in [GEOGRAPHIC_DATA]" at bounding box center [476, 293] width 331 height 16
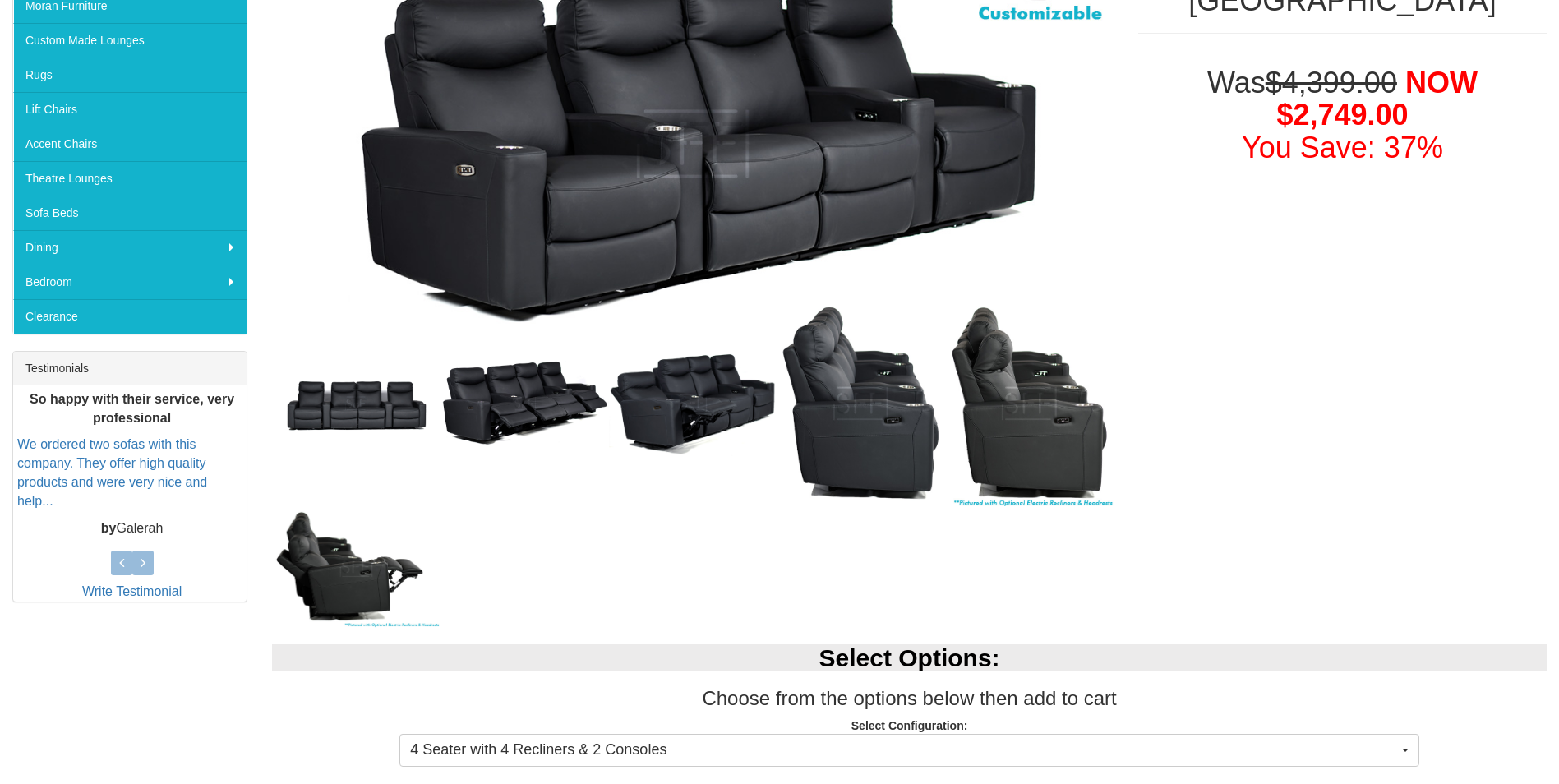
scroll to position [349, 0]
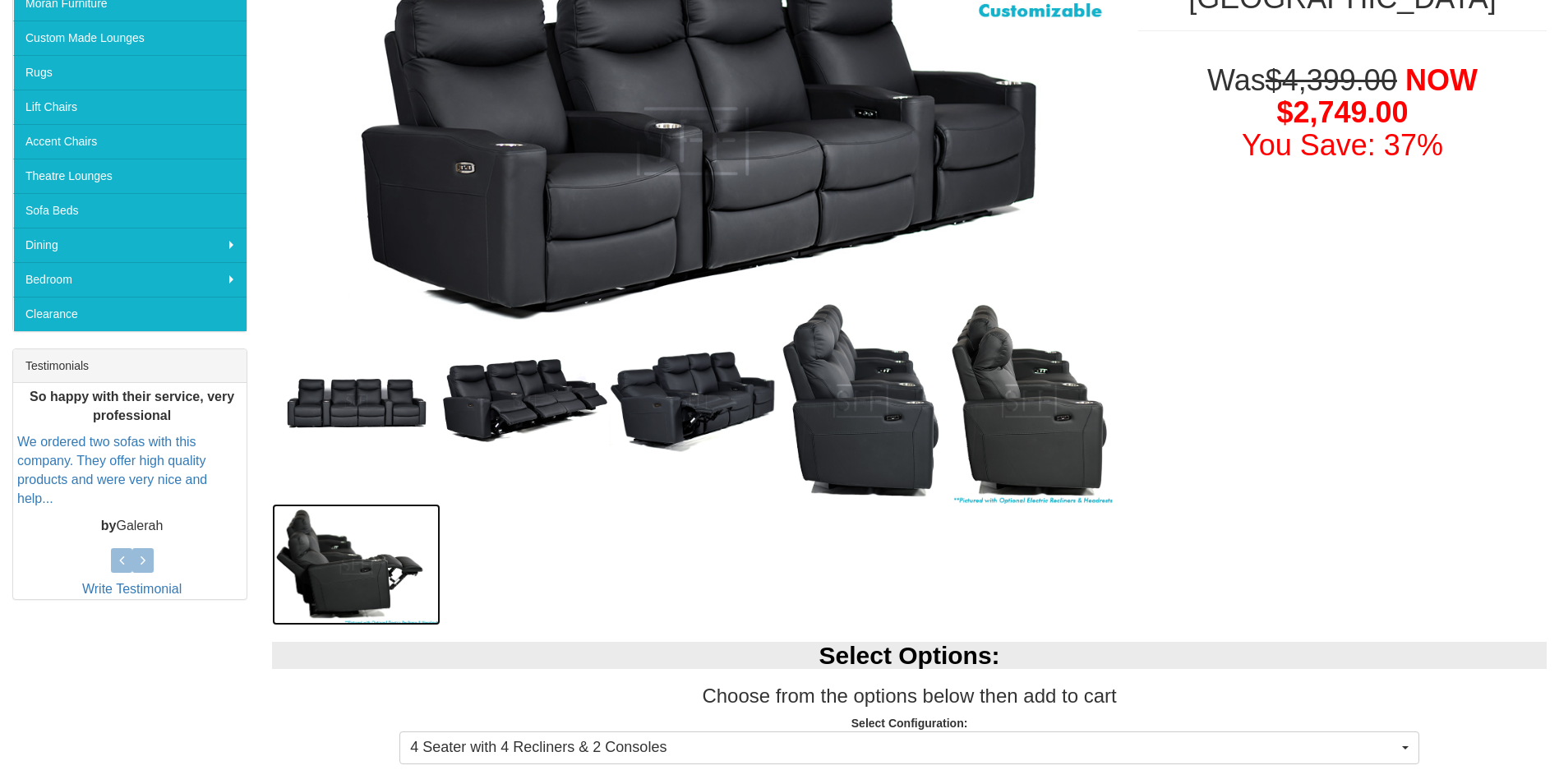
click at [355, 575] on img at bounding box center [356, 564] width 168 height 121
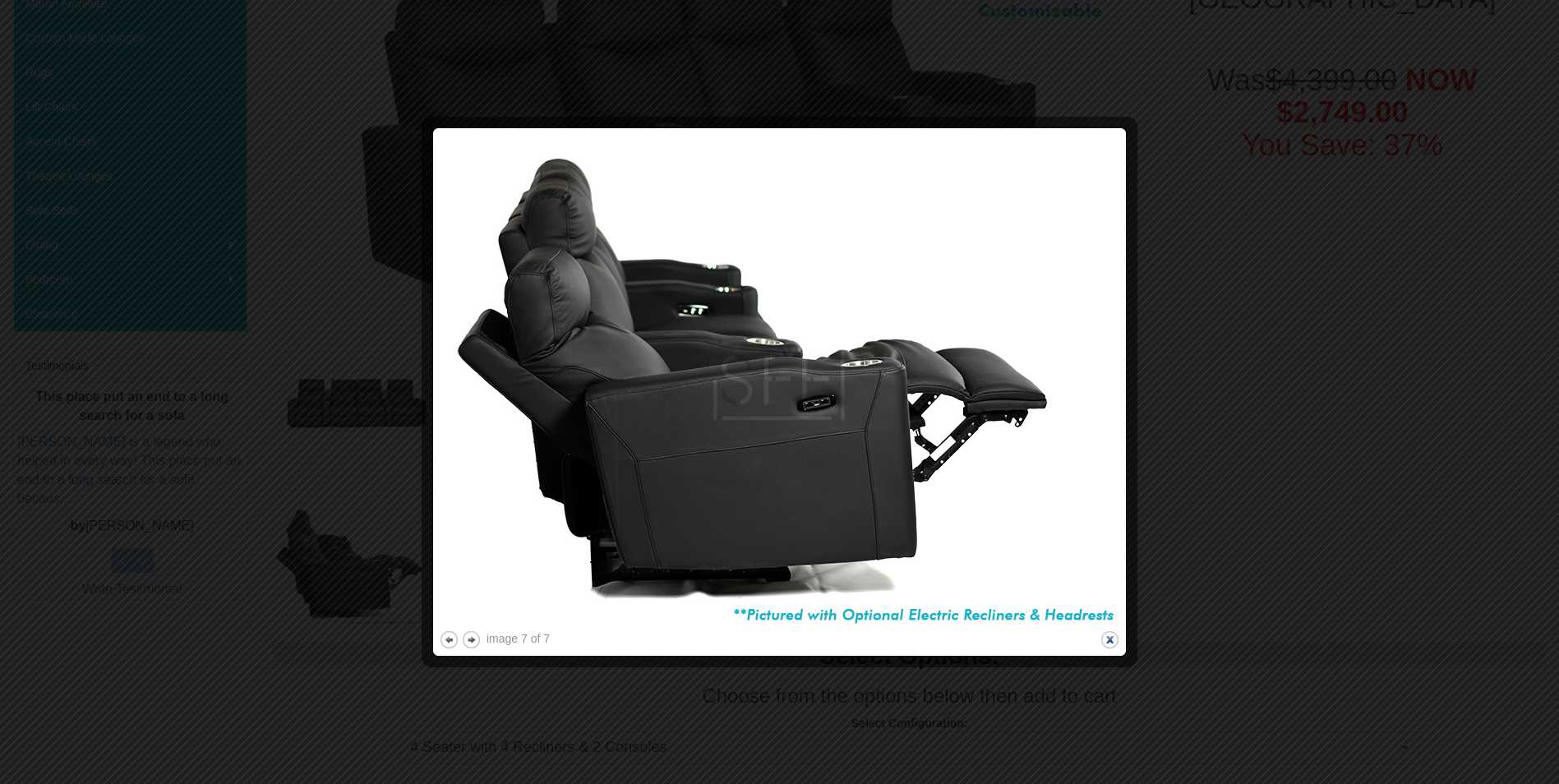
click at [1109, 639] on button "close" at bounding box center [1109, 639] width 20 height 20
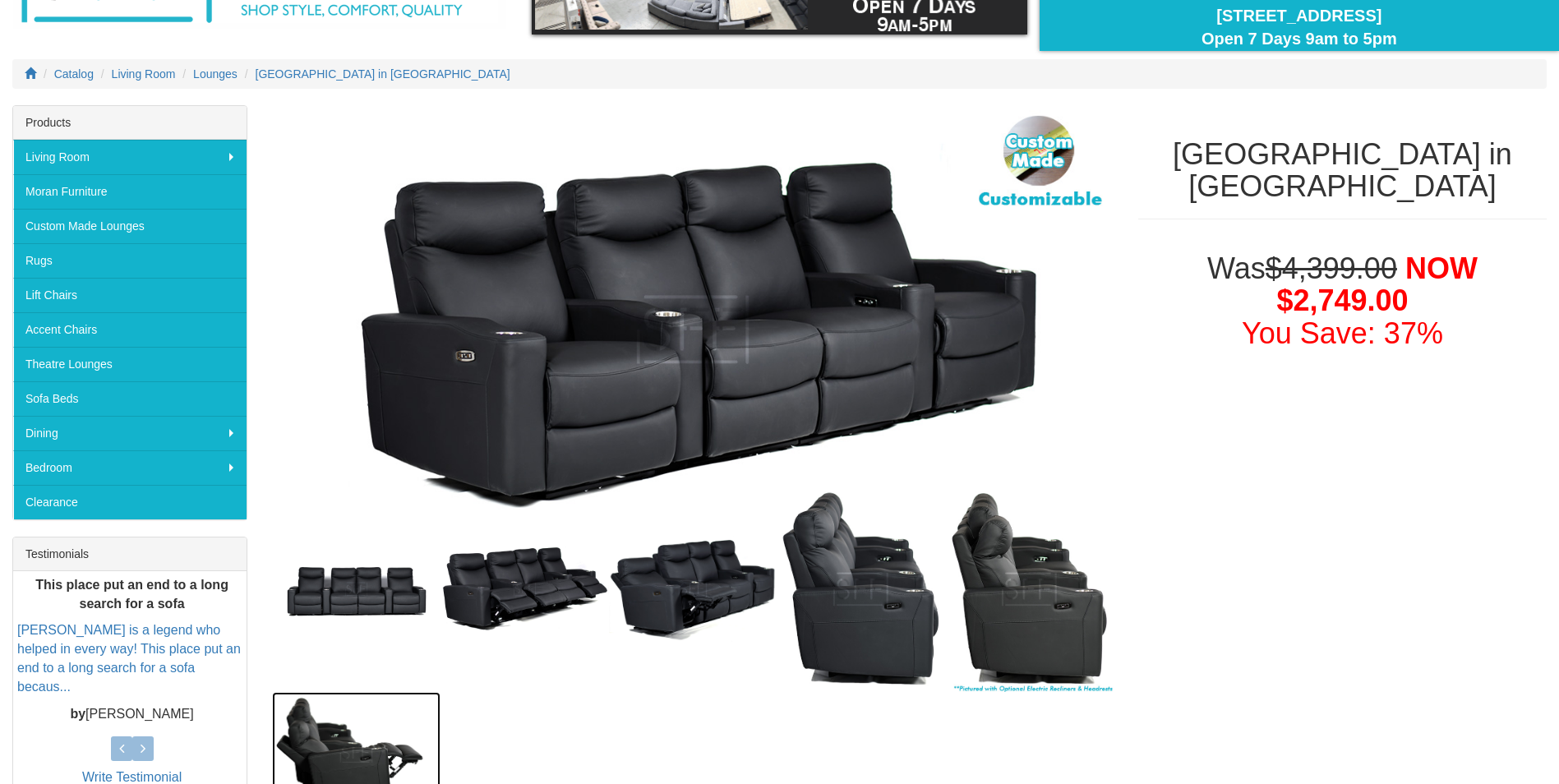
scroll to position [158, 0]
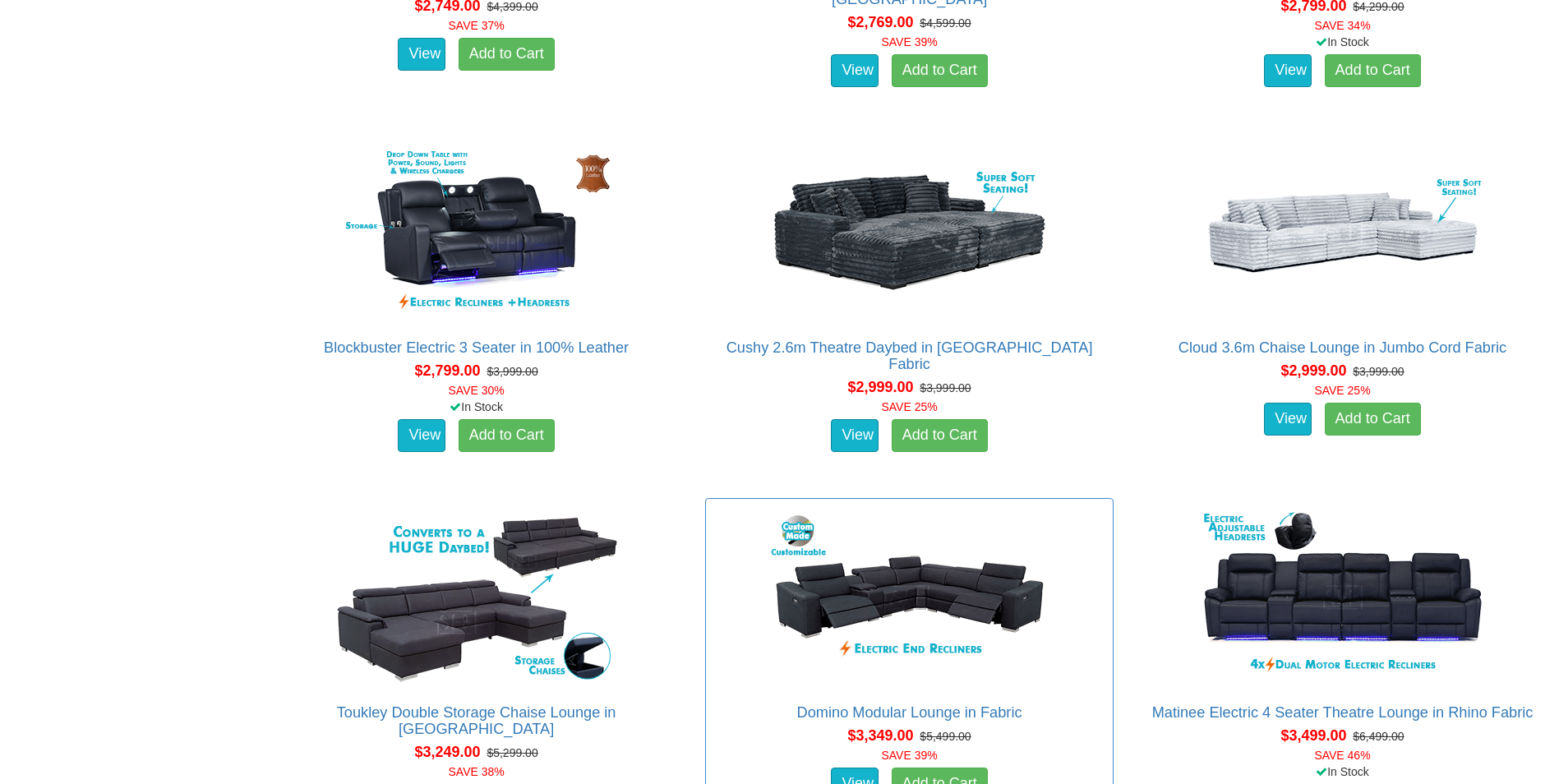
scroll to position [2539, 0]
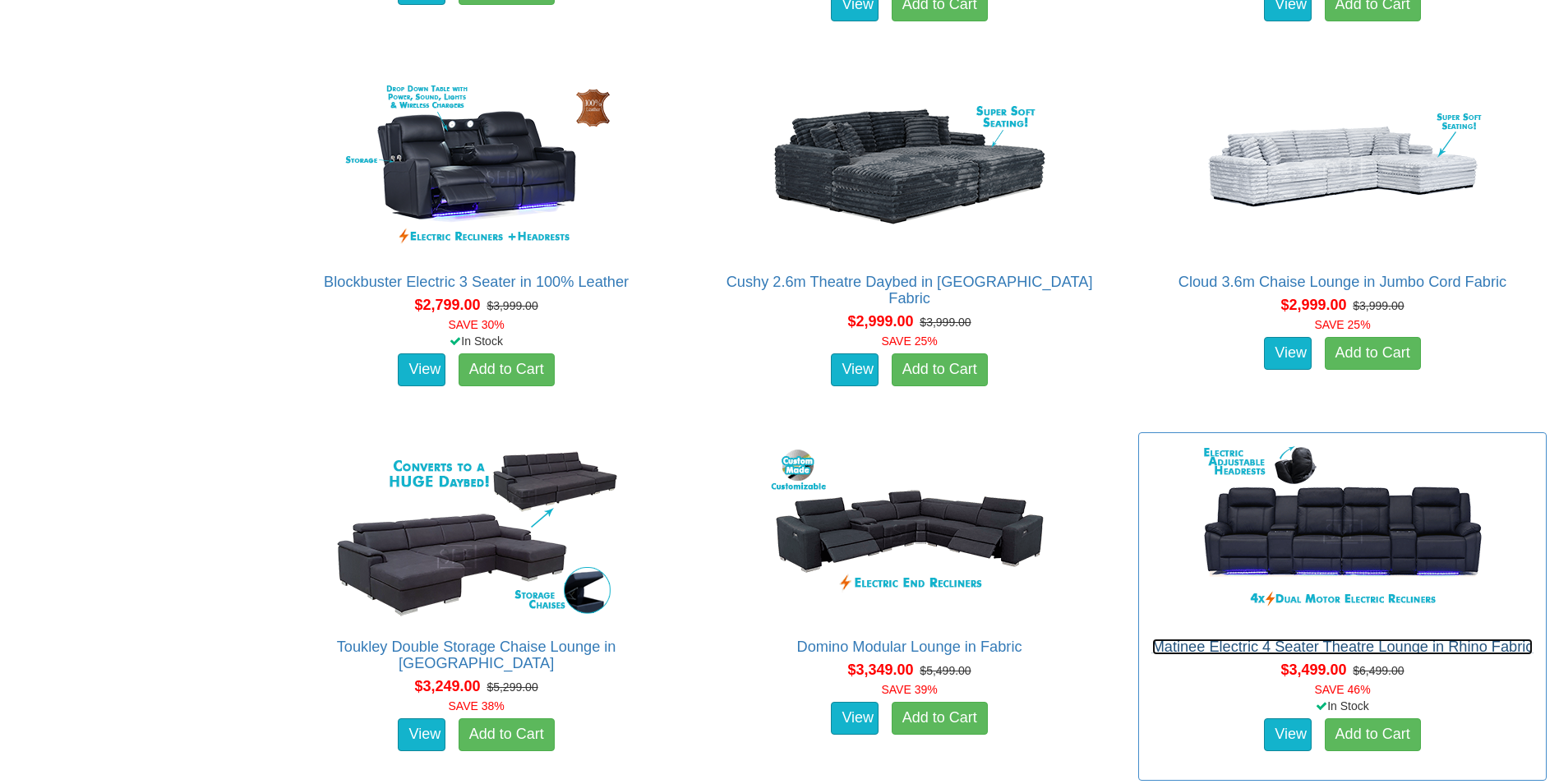
click at [1312, 645] on link "Matinee Electric 4 Seater Theatre Lounge in Rhino Fabric" at bounding box center [1343, 646] width 382 height 16
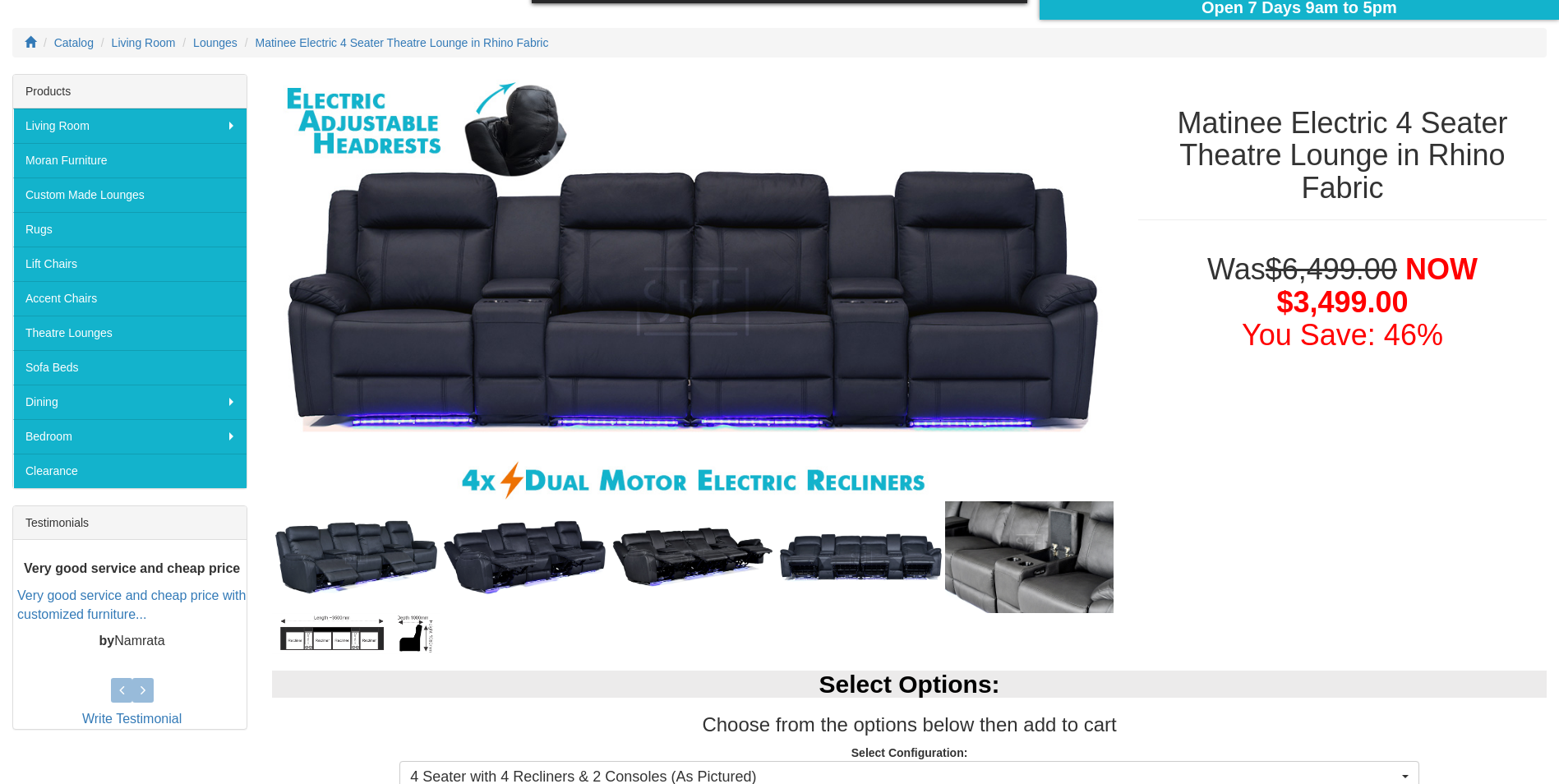
scroll to position [219, 0]
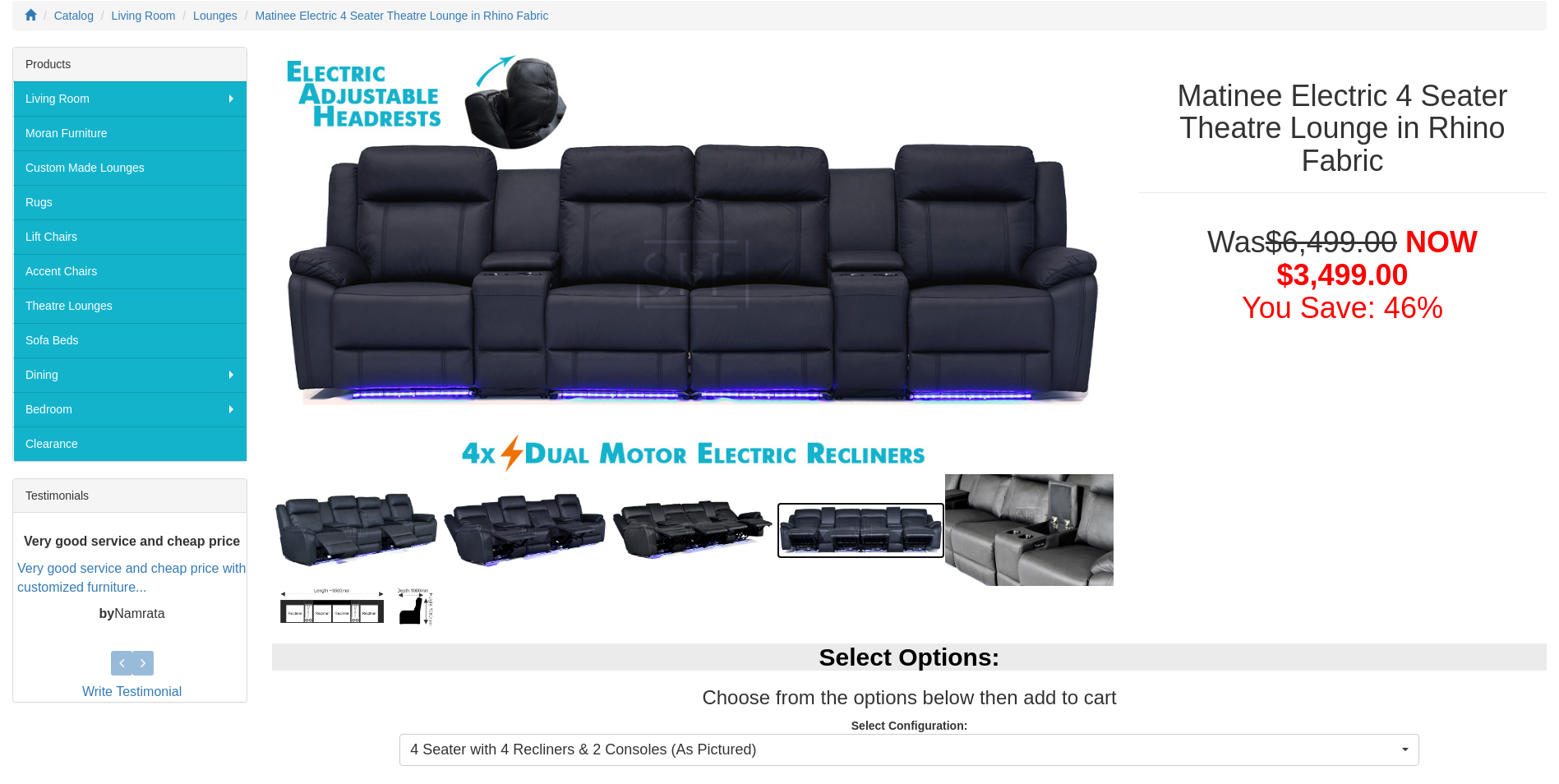
click at [854, 522] on img at bounding box center [861, 530] width 168 height 55
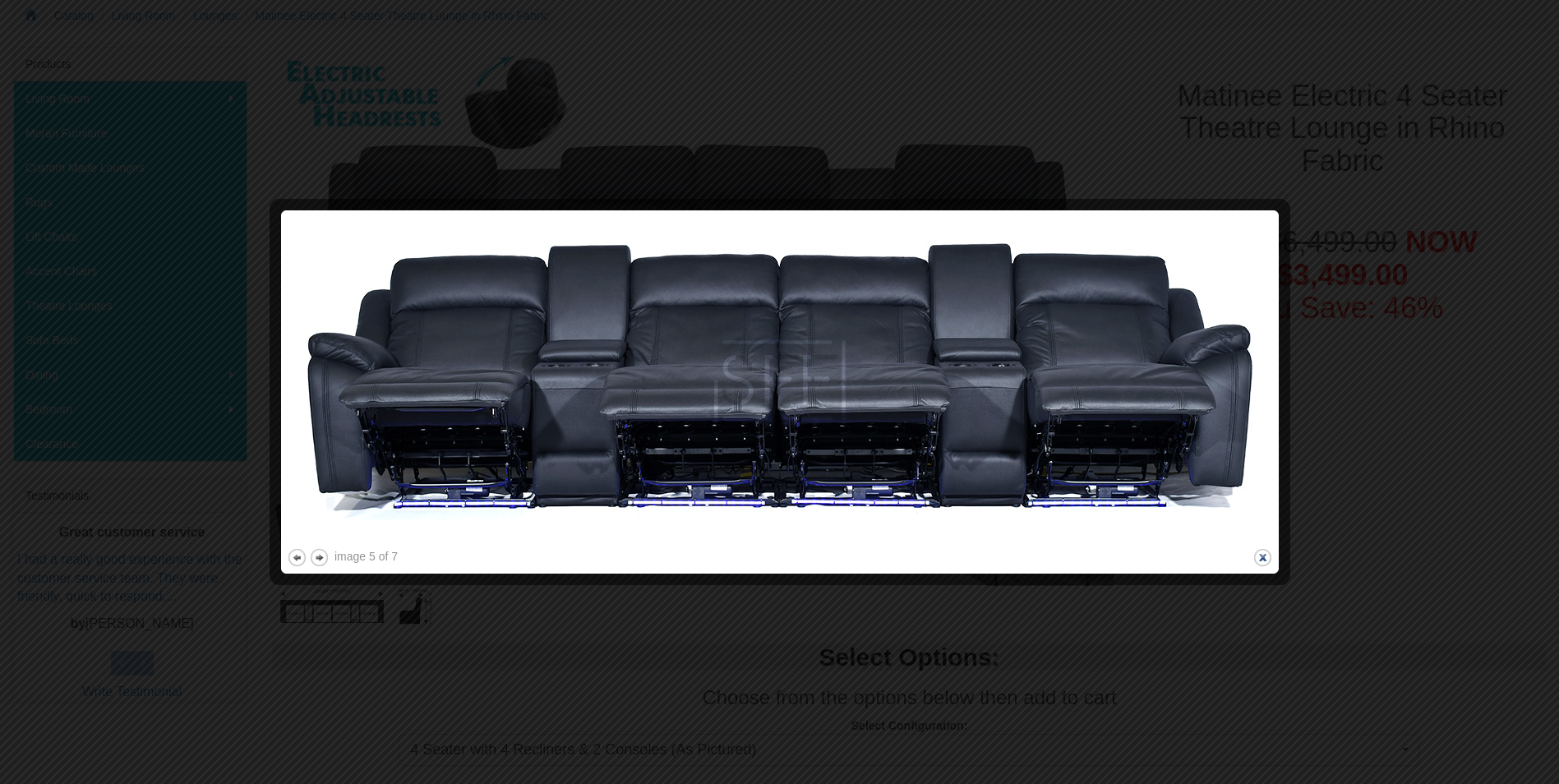
click at [1259, 555] on button "close" at bounding box center [1263, 556] width 20 height 20
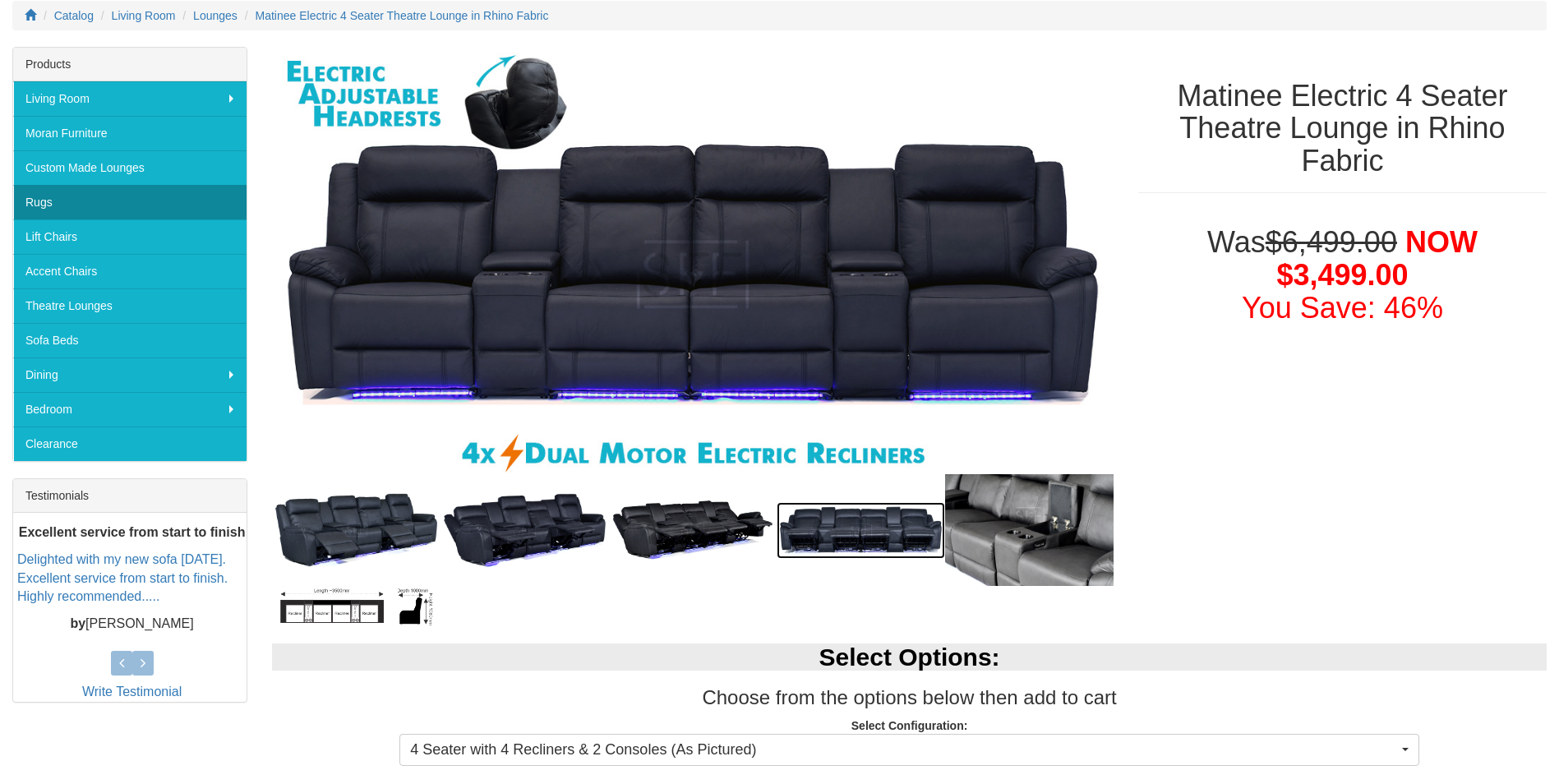
scroll to position [212, 0]
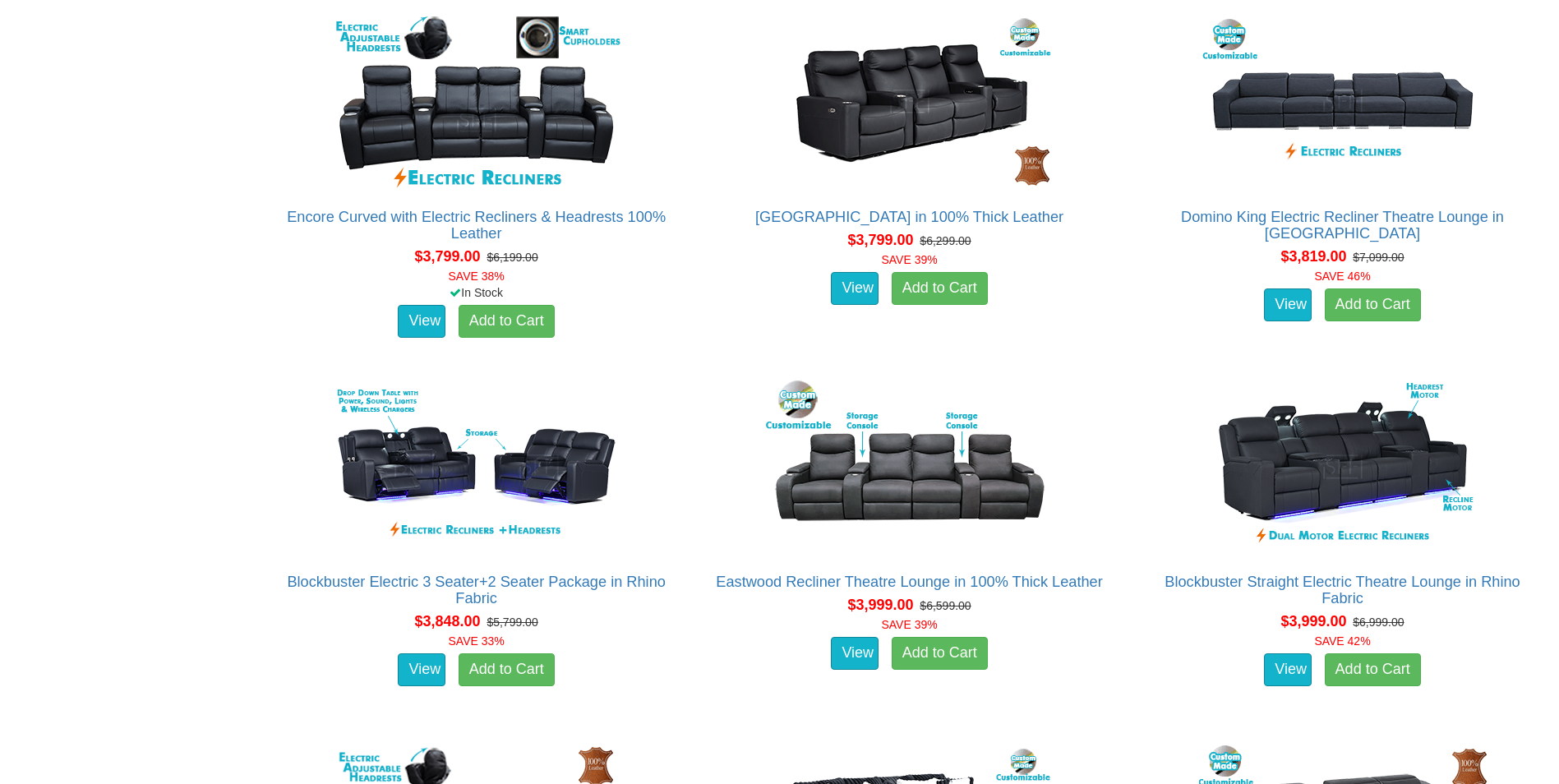
scroll to position [3888, 0]
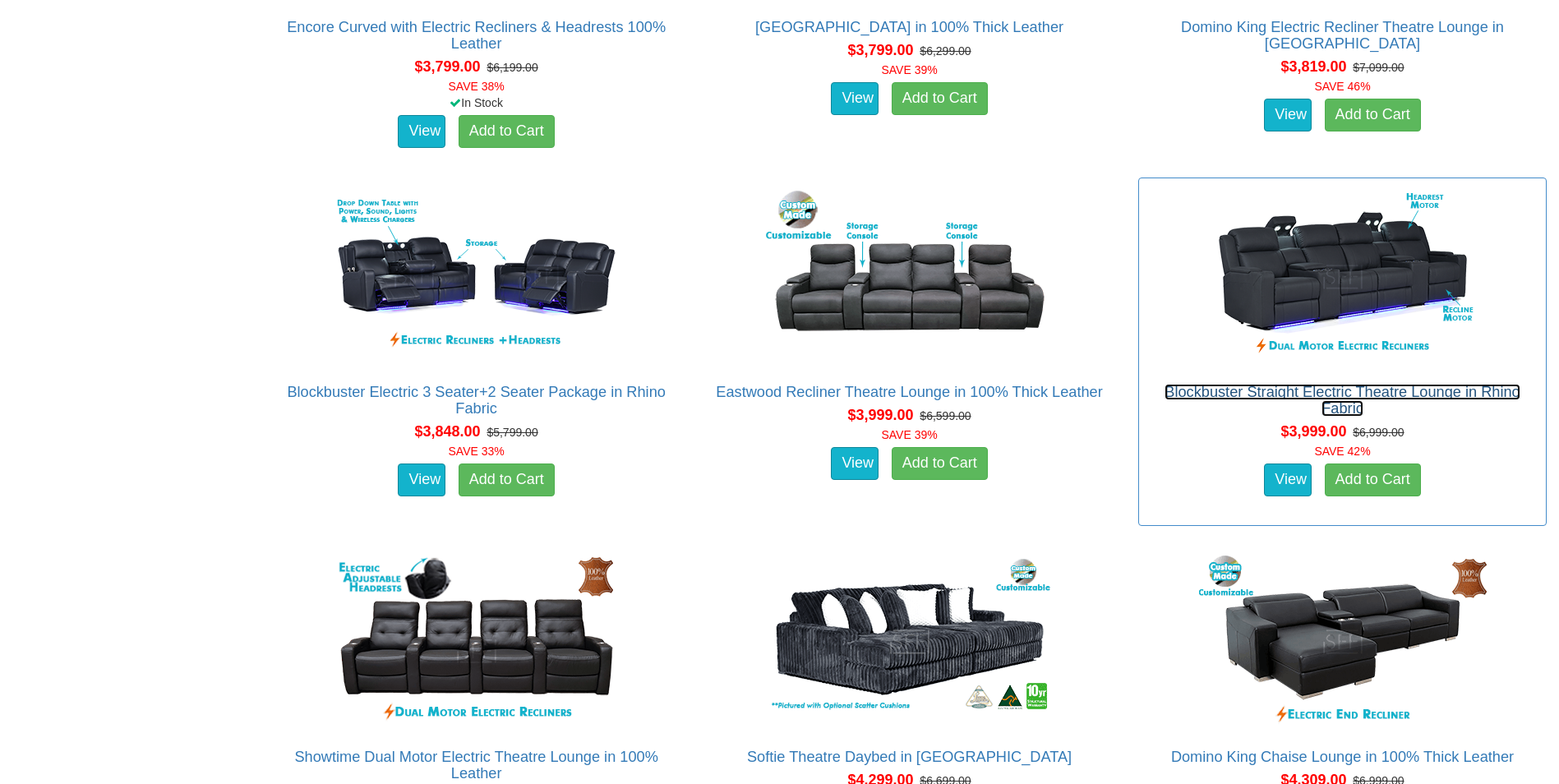
click at [1210, 392] on link "Blockbuster Straight Electric Theatre Lounge in Rhino Fabric" at bounding box center [1342, 400] width 355 height 33
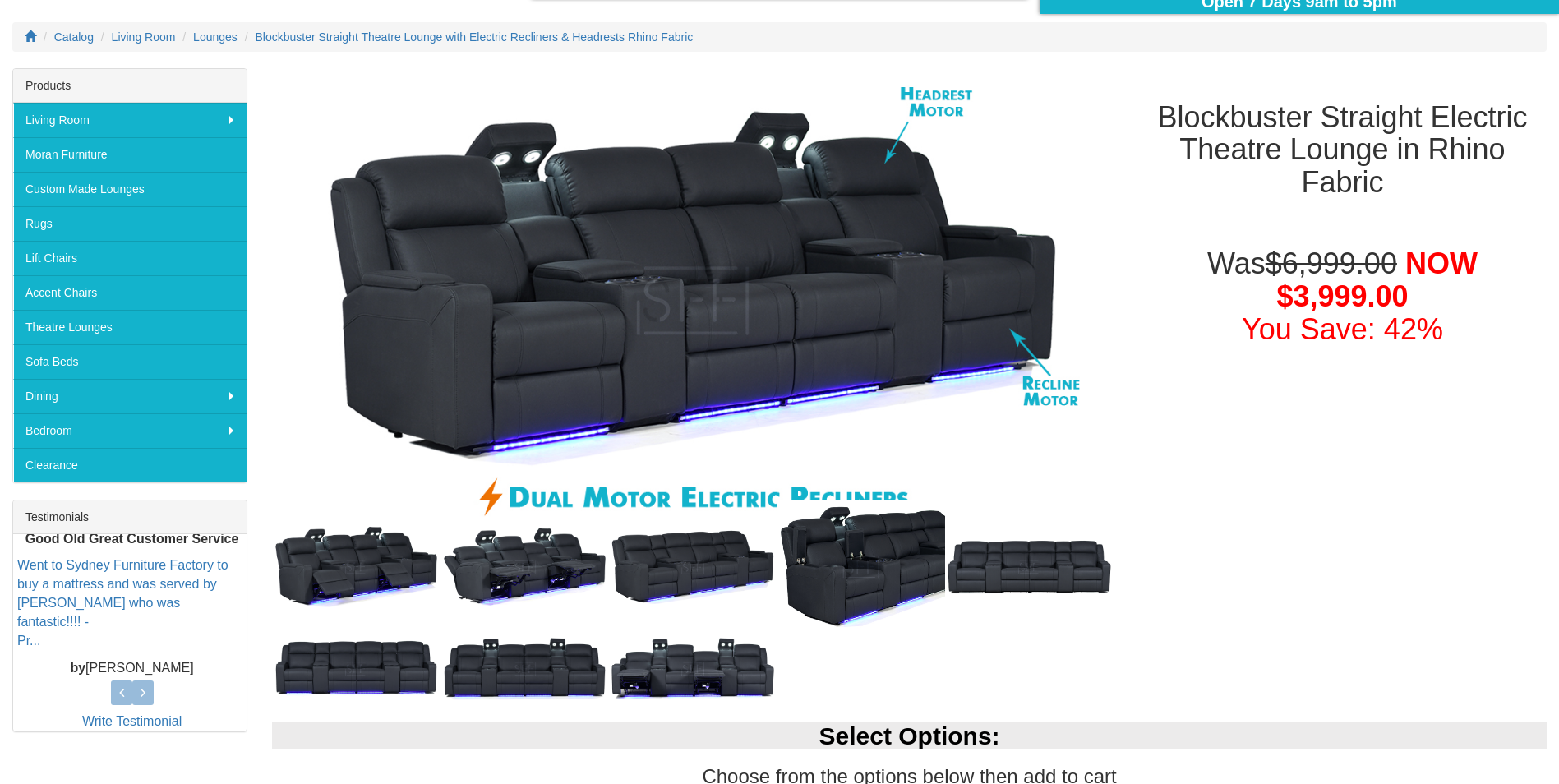
scroll to position [199, 0]
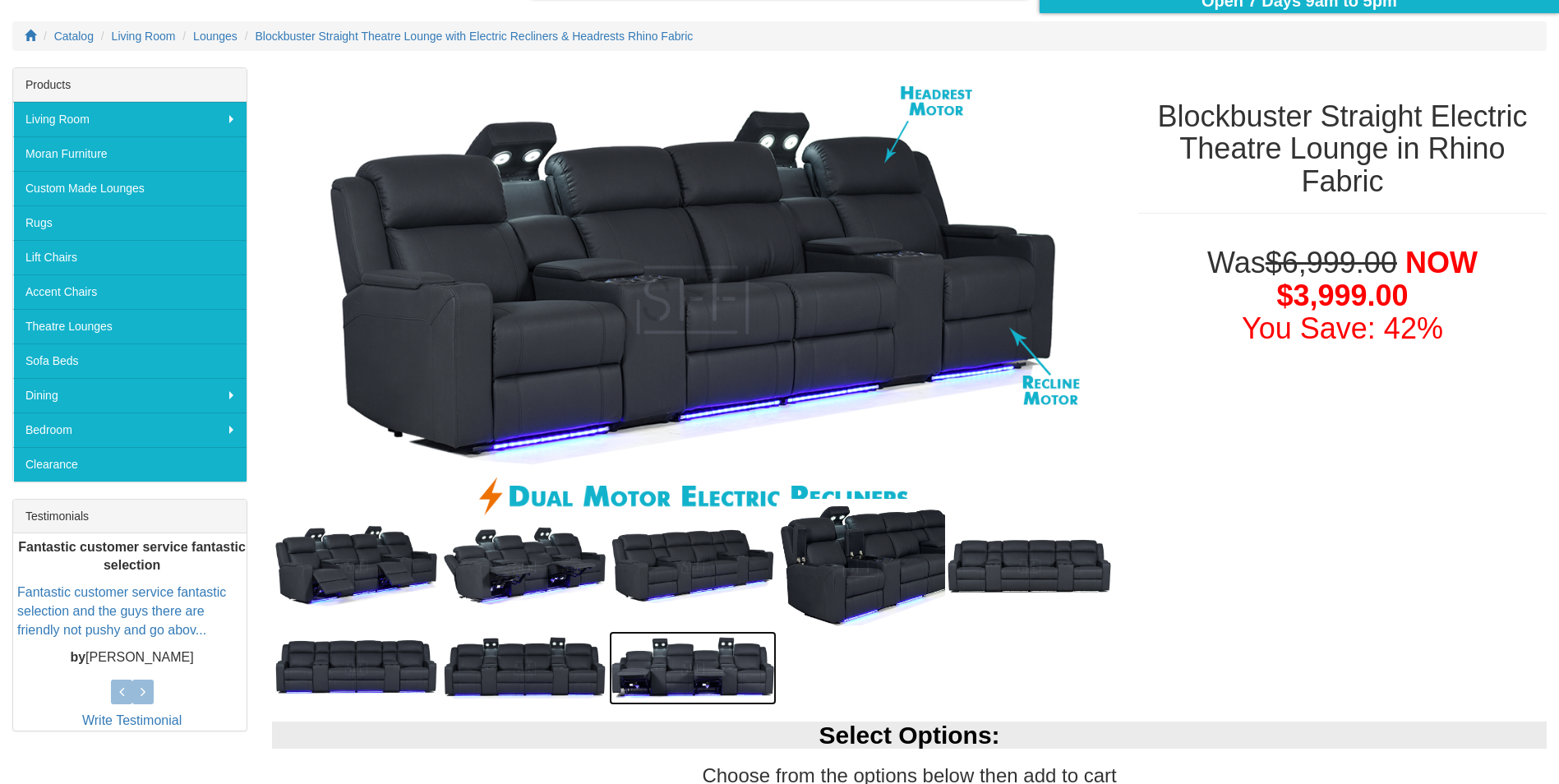
click at [697, 664] on img at bounding box center [693, 667] width 168 height 73
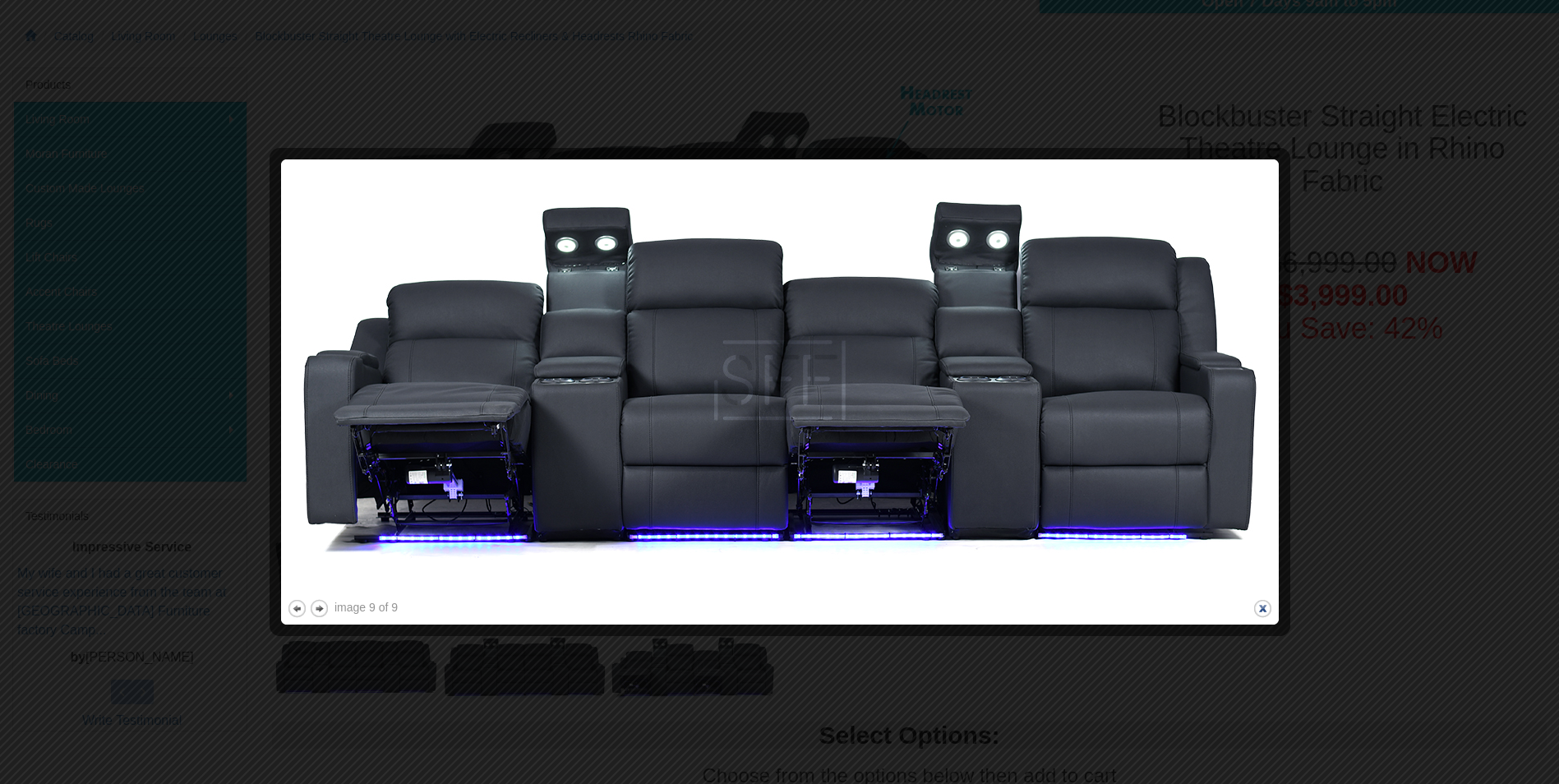
click at [1264, 605] on button "close" at bounding box center [1263, 608] width 20 height 20
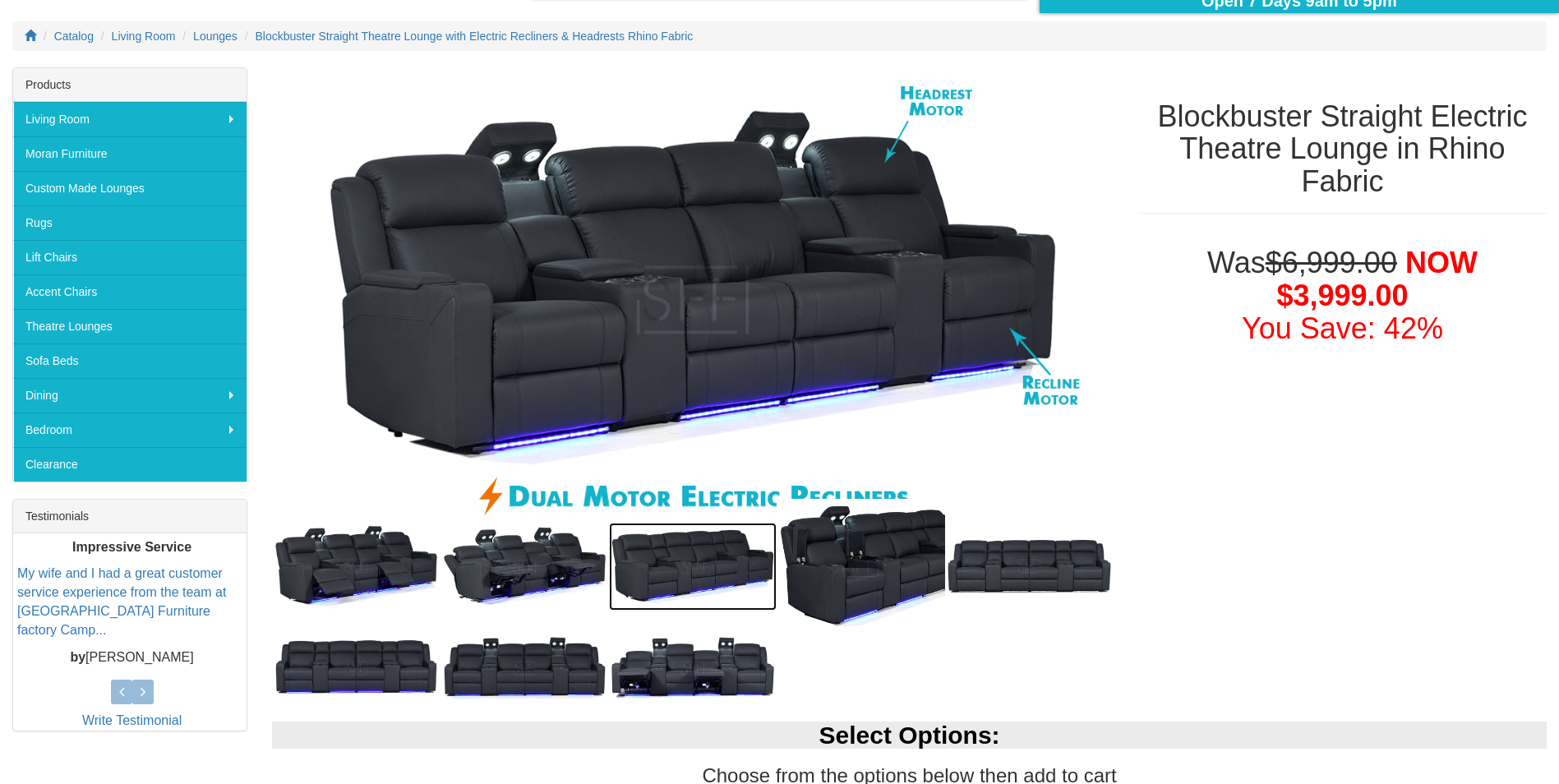
click at [710, 569] on img at bounding box center [693, 566] width 168 height 88
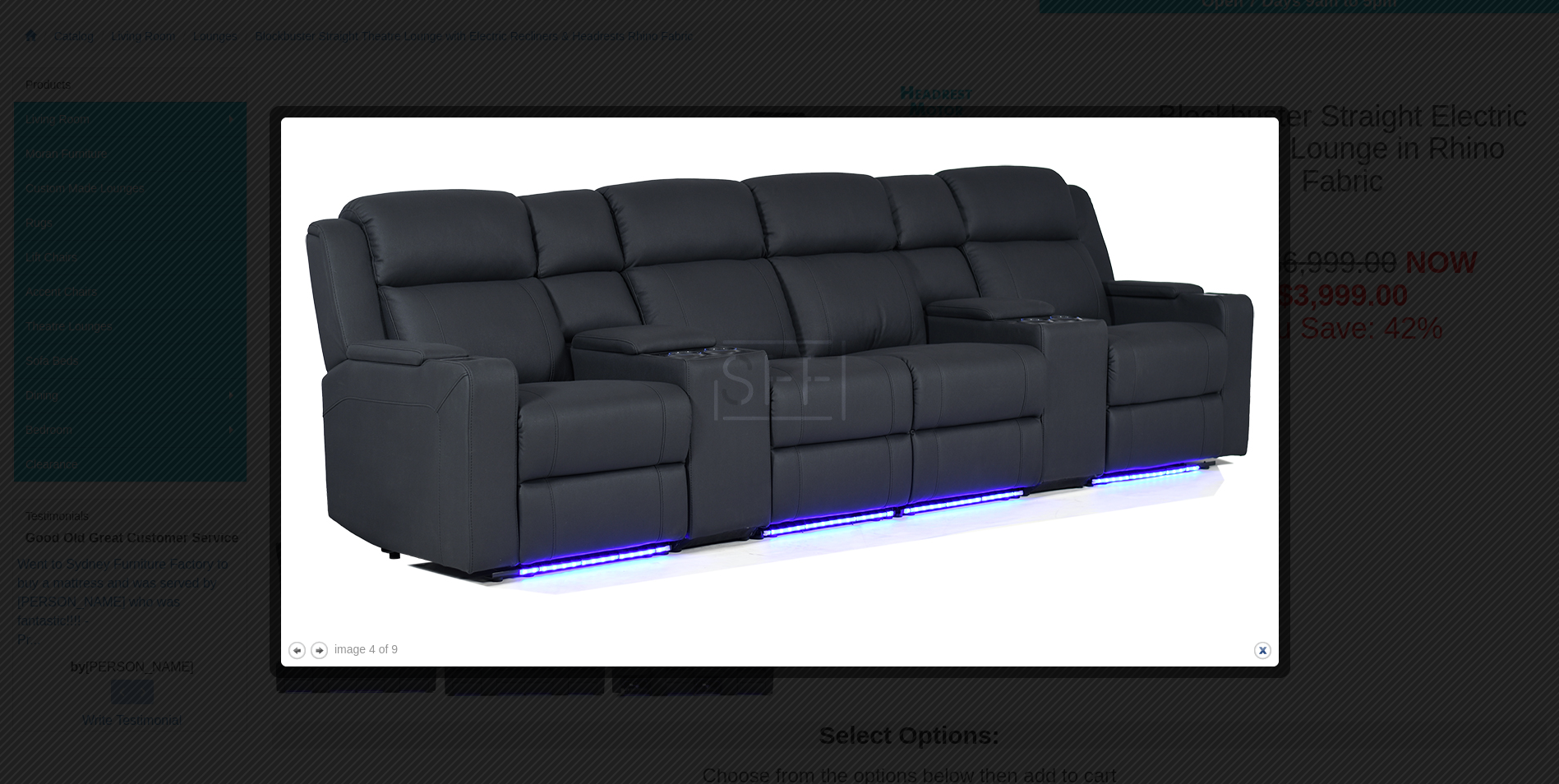
click at [1265, 650] on button "close" at bounding box center [1263, 649] width 20 height 20
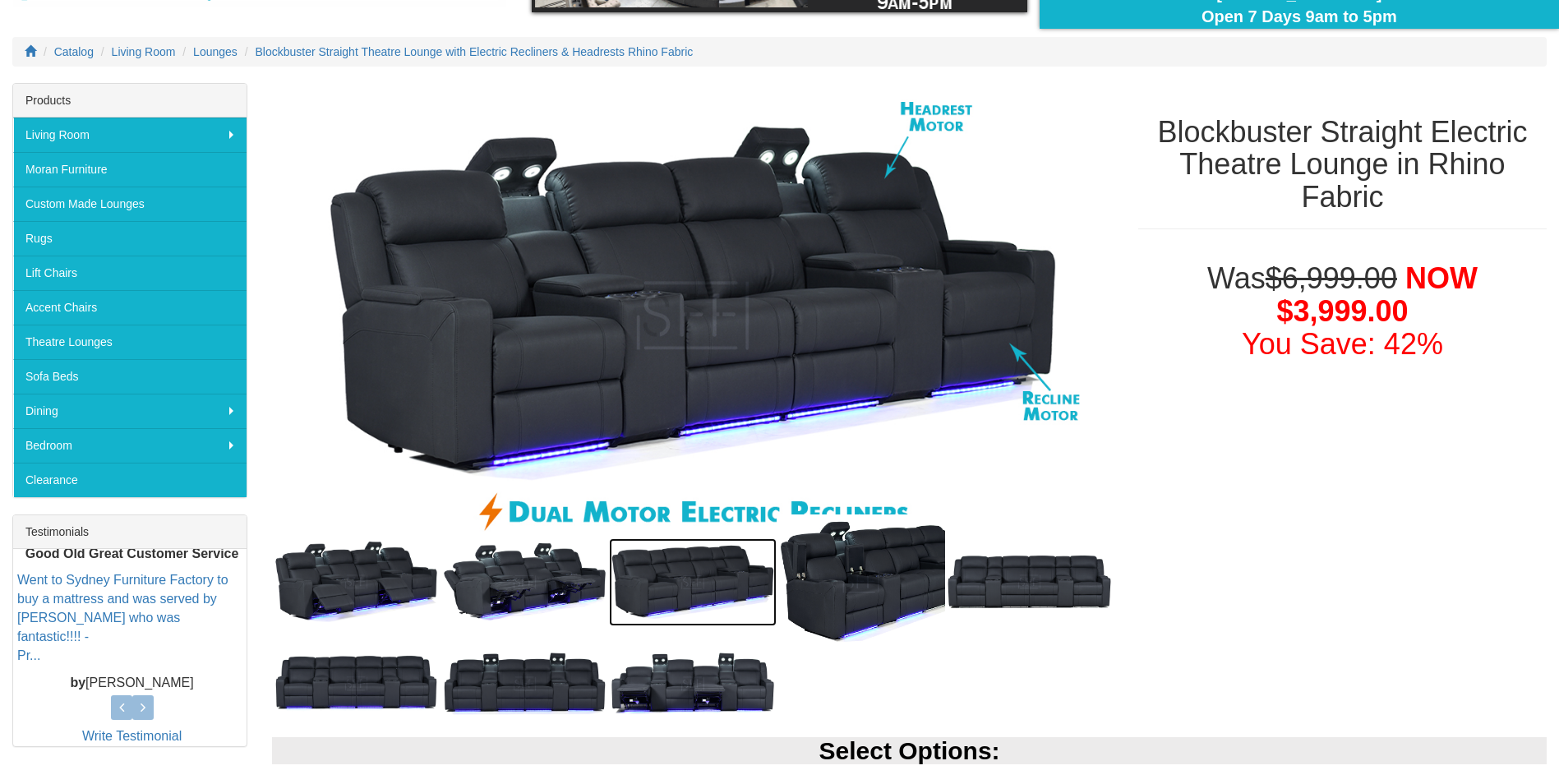
scroll to position [164, 0]
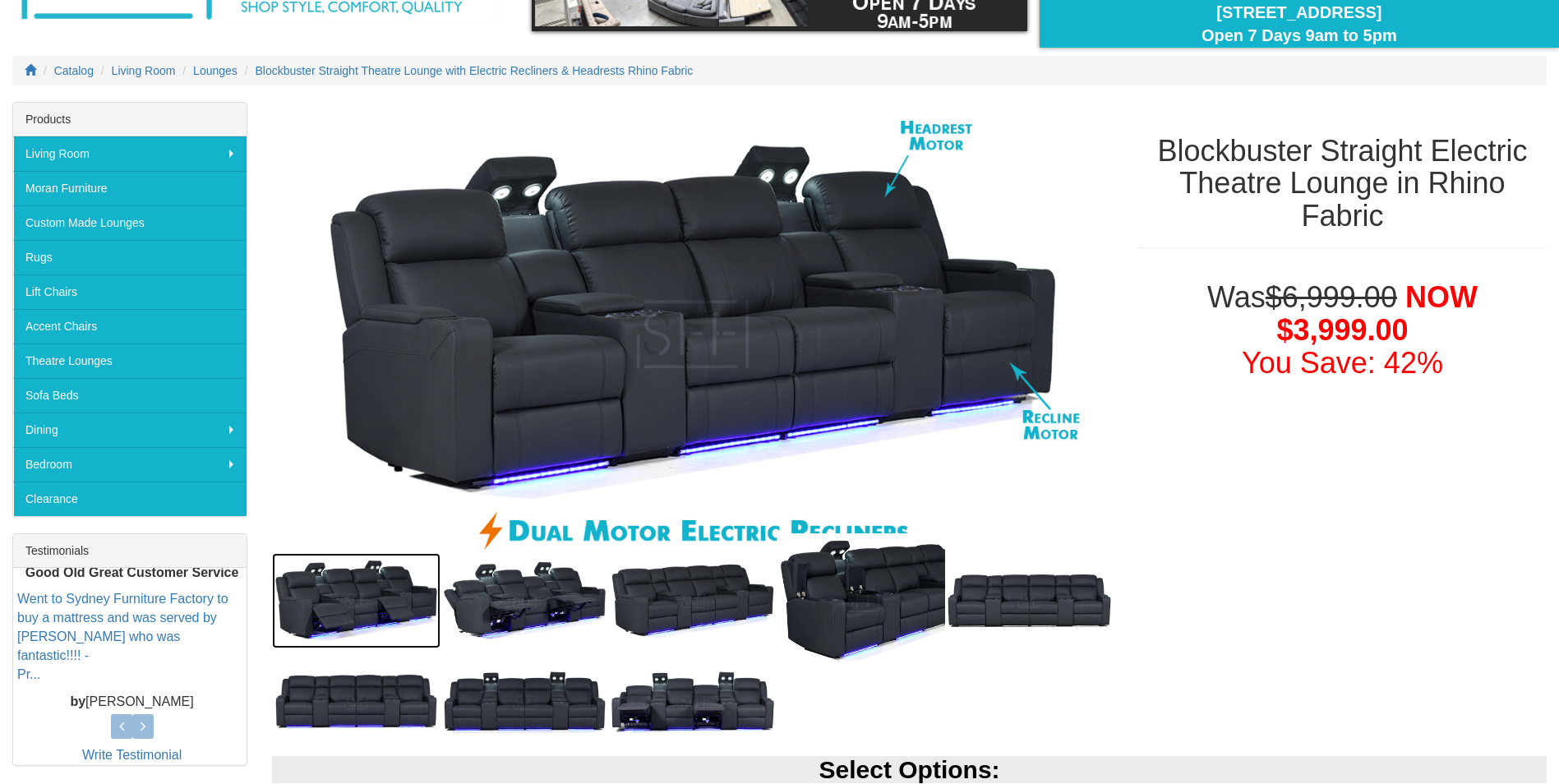
click at [324, 599] on img at bounding box center [356, 600] width 168 height 96
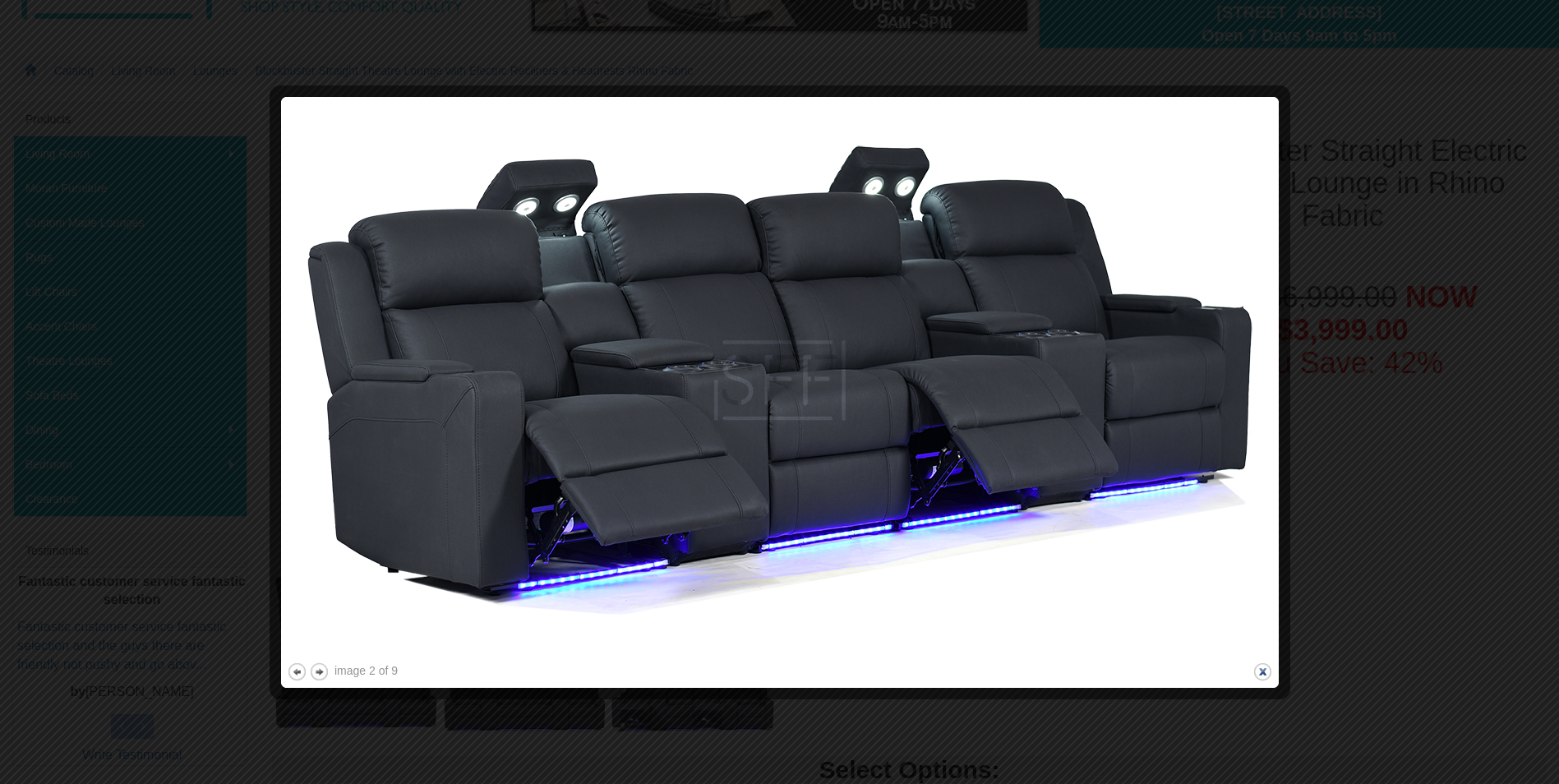
click at [1263, 670] on button "close" at bounding box center [1263, 671] width 20 height 20
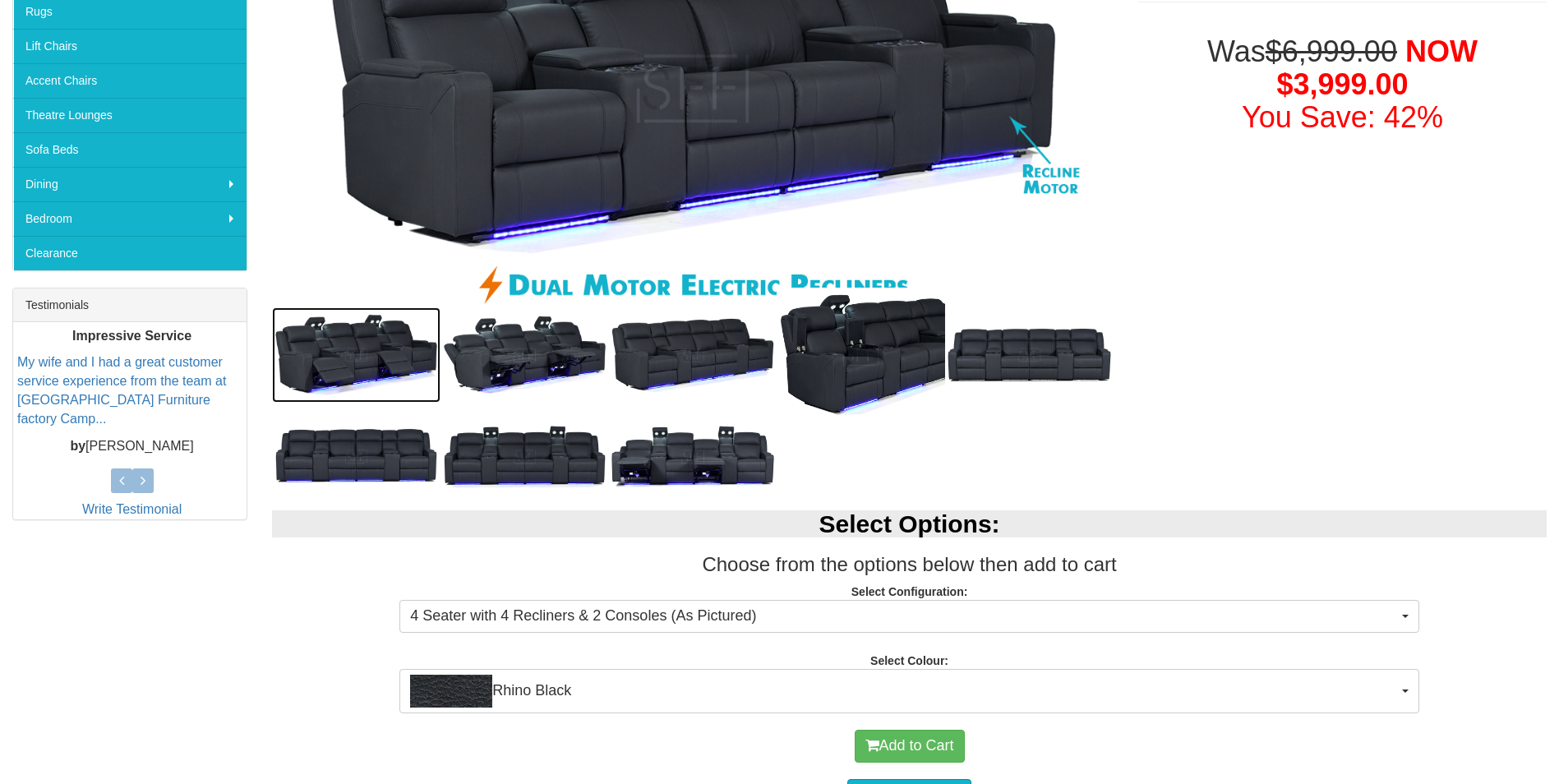
scroll to position [411, 0]
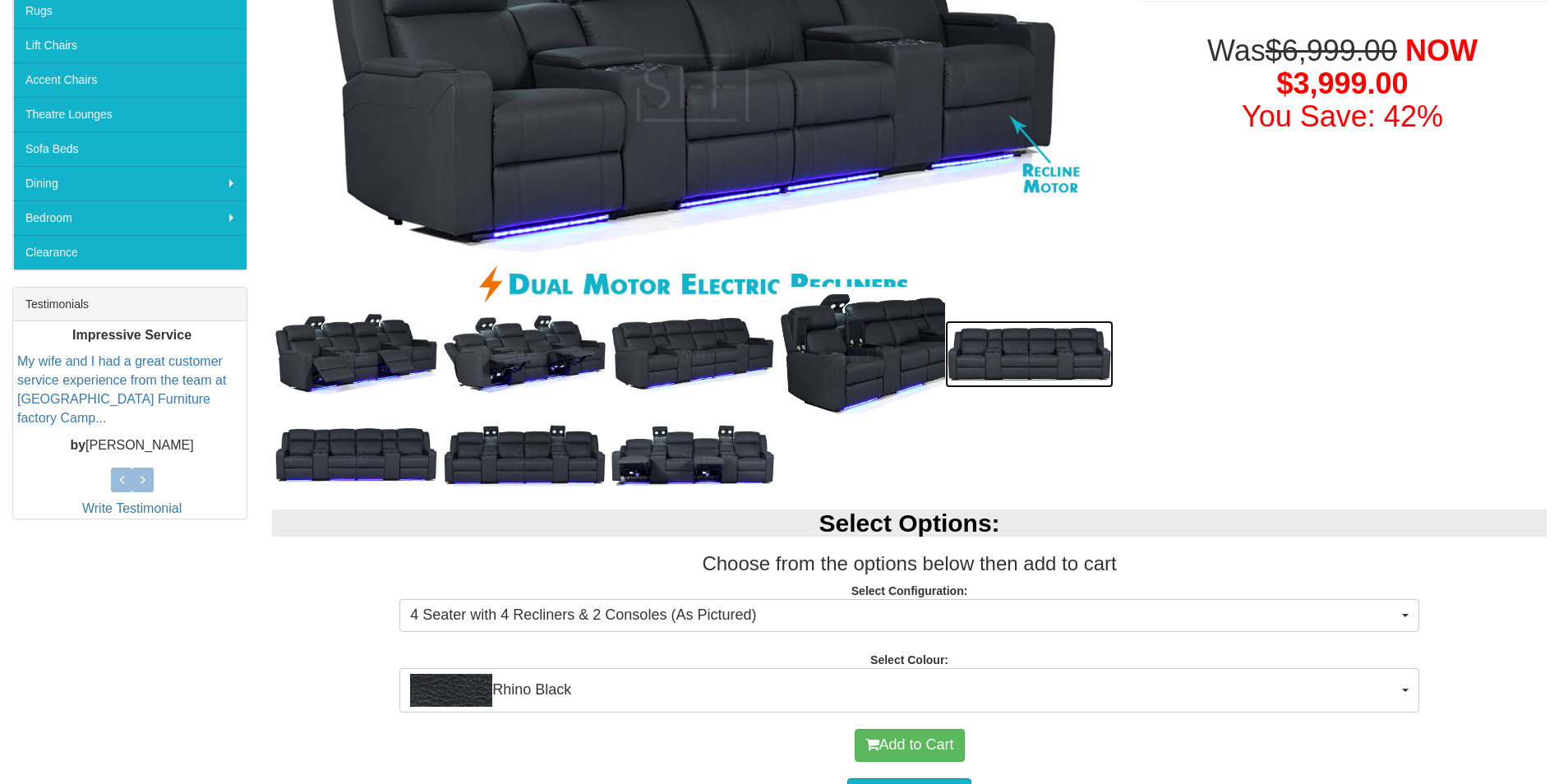
click at [1037, 343] on img at bounding box center [1029, 354] width 168 height 67
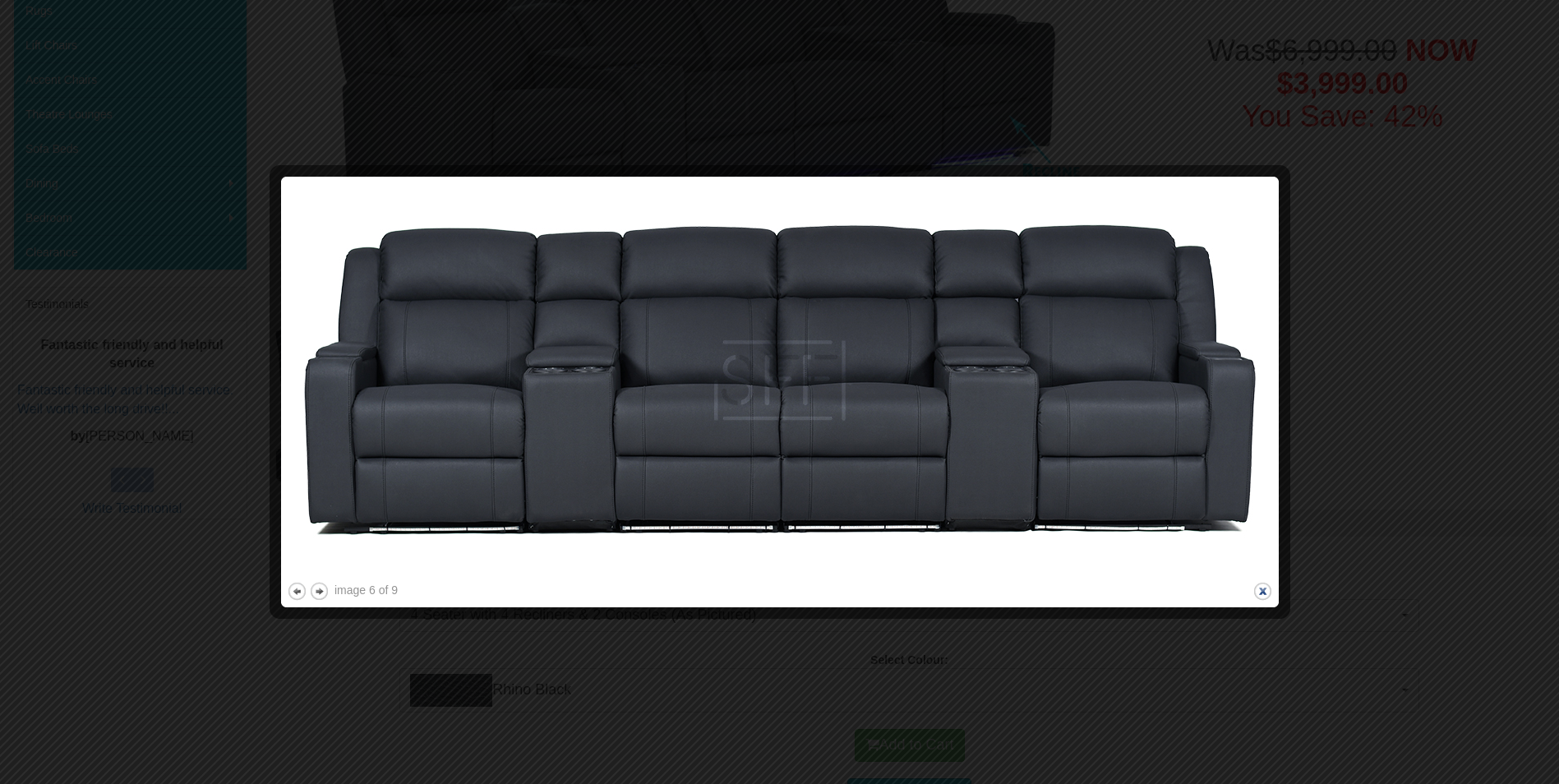
click at [1264, 593] on button "close" at bounding box center [1263, 591] width 20 height 20
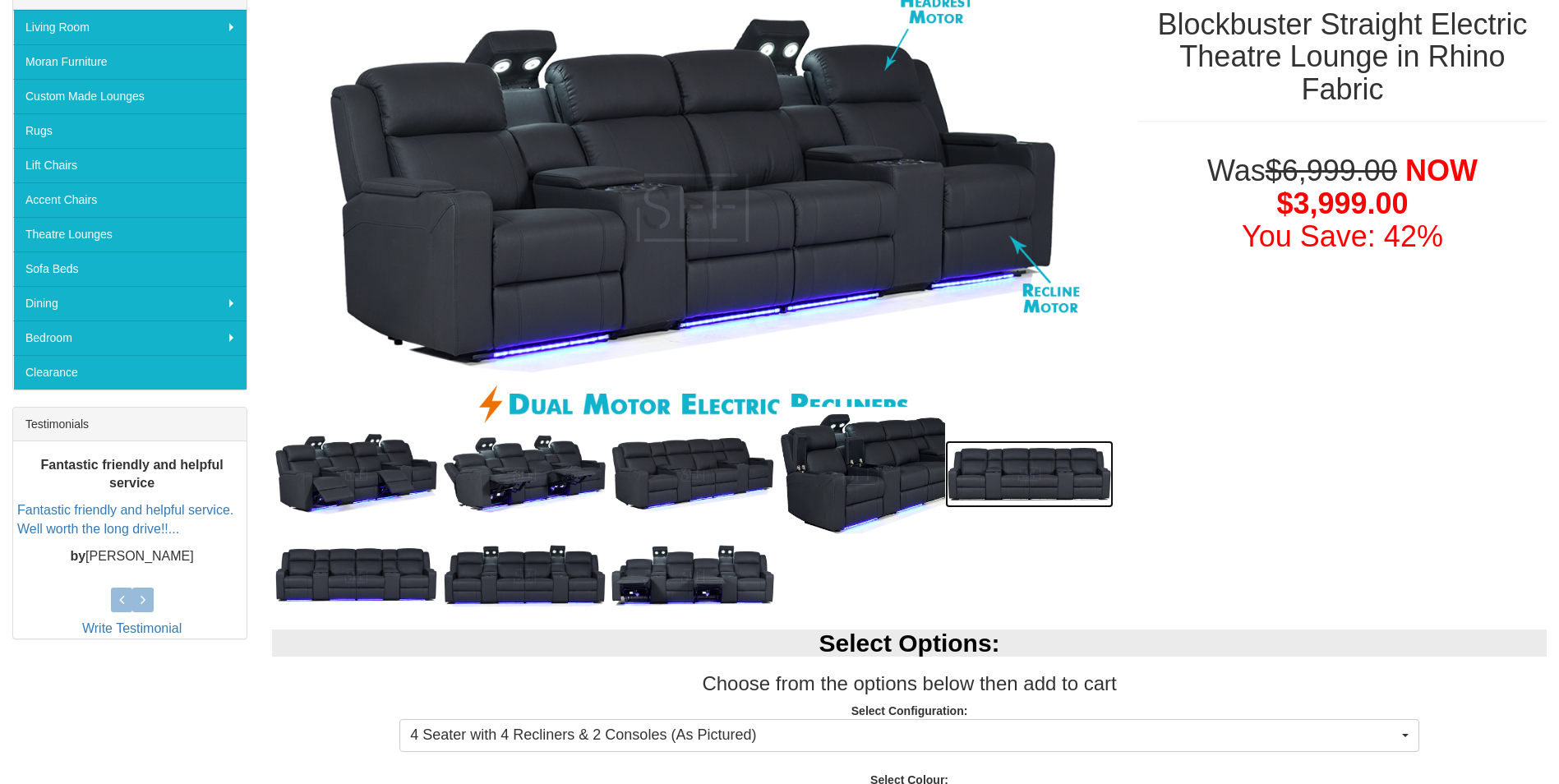
scroll to position [240, 0]
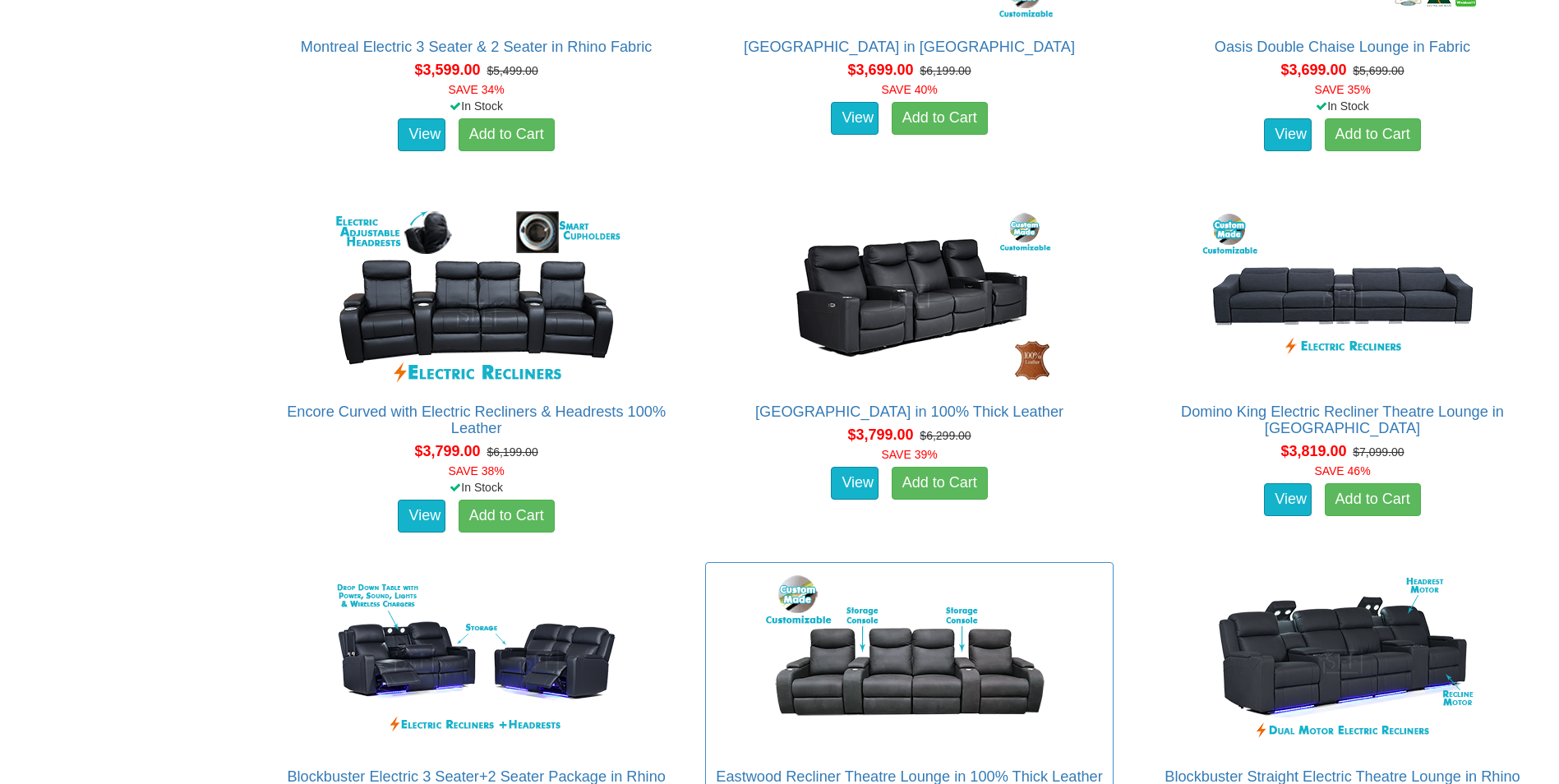
scroll to position [3498, 0]
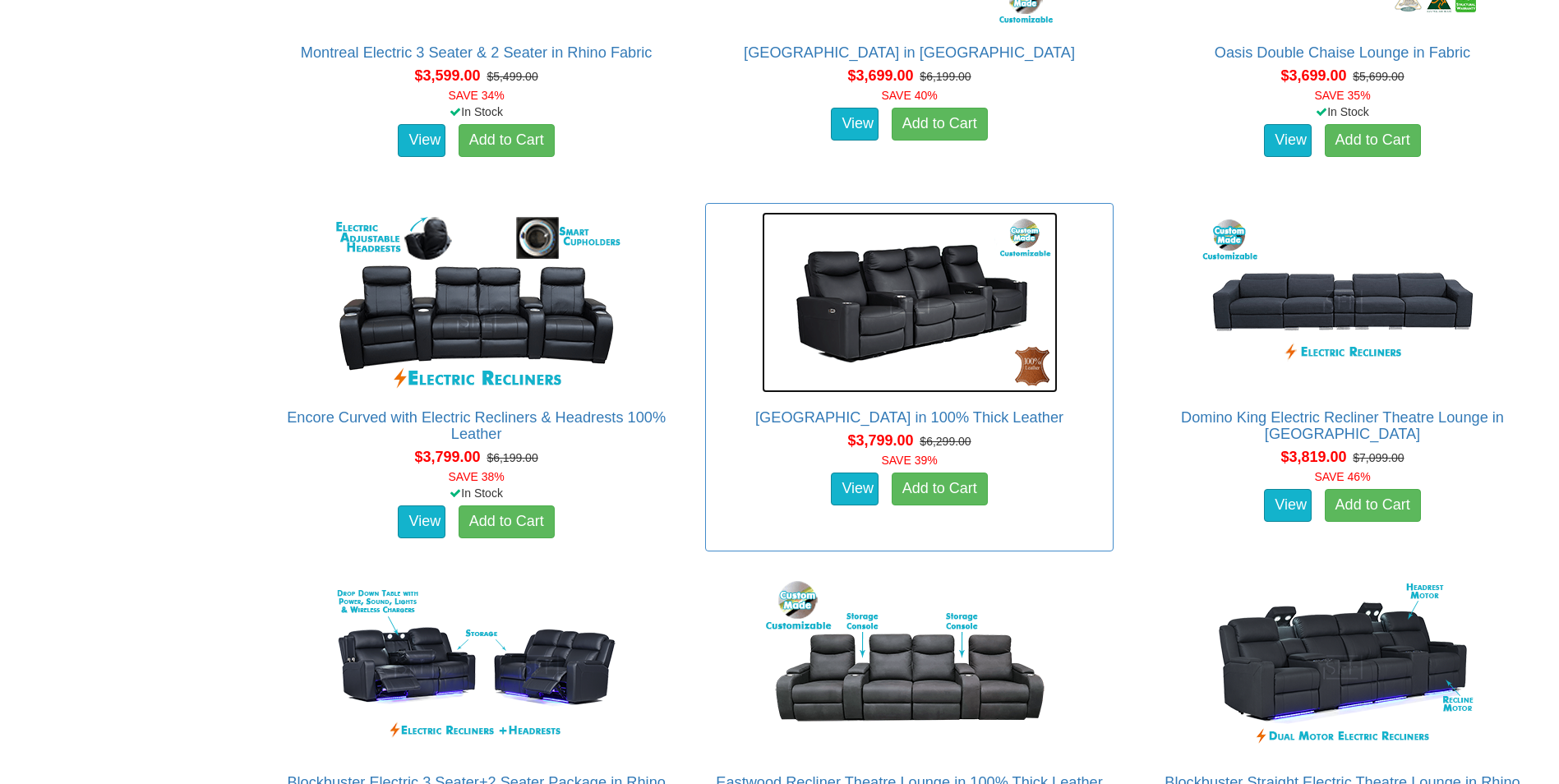
click at [907, 305] on img at bounding box center [910, 302] width 296 height 181
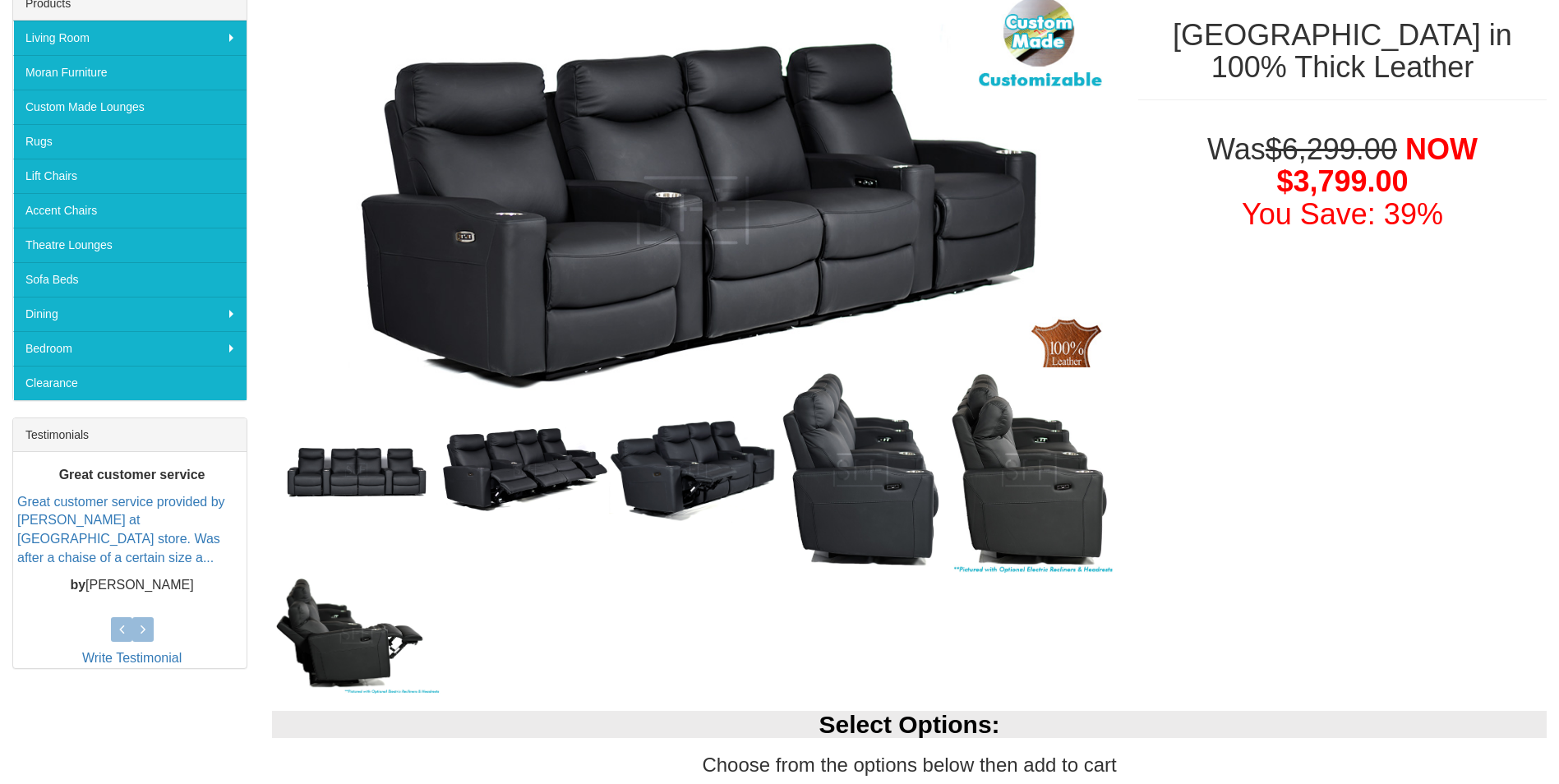
scroll to position [281, 0]
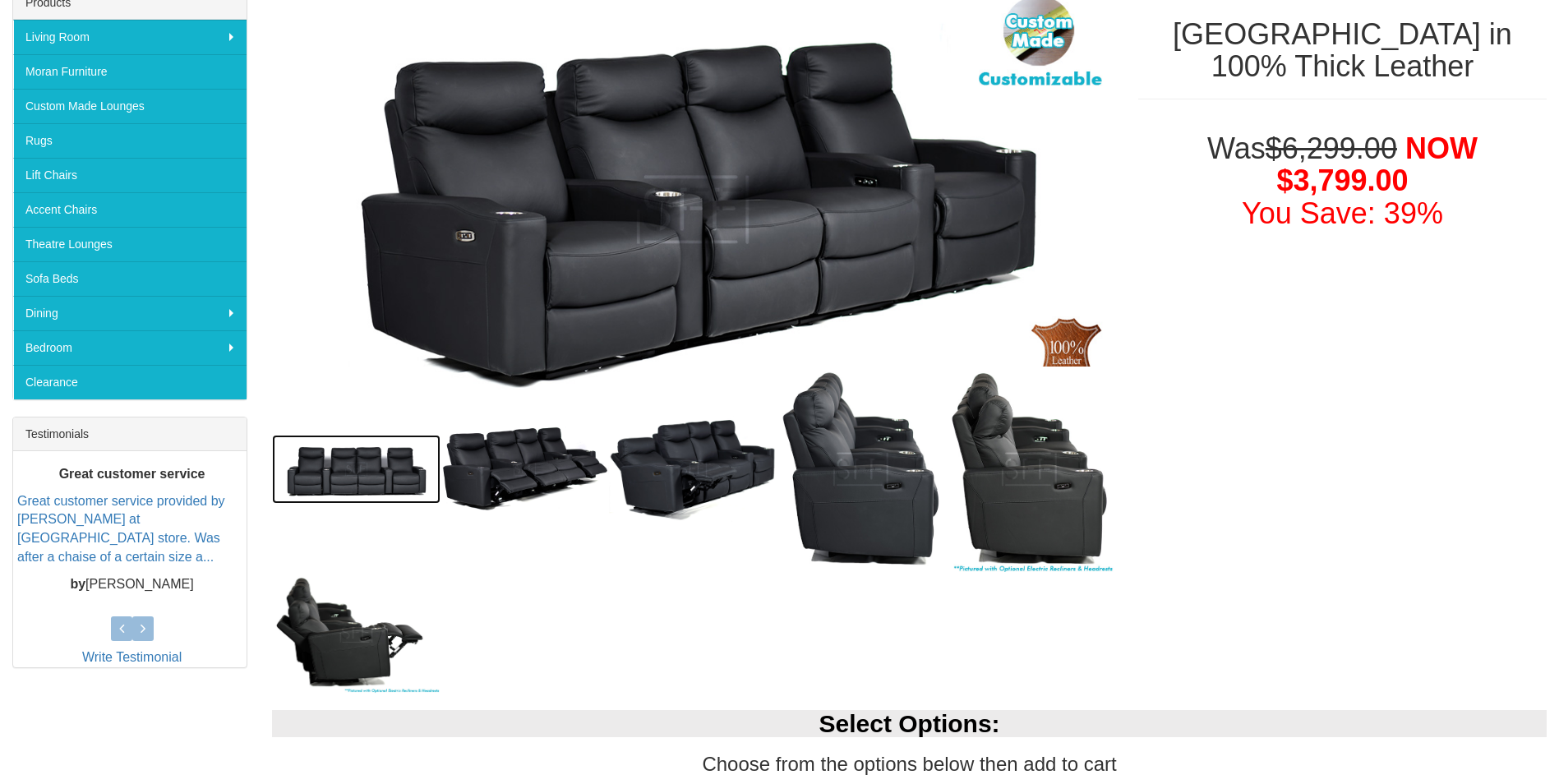
click at [353, 466] on img at bounding box center [356, 469] width 168 height 69
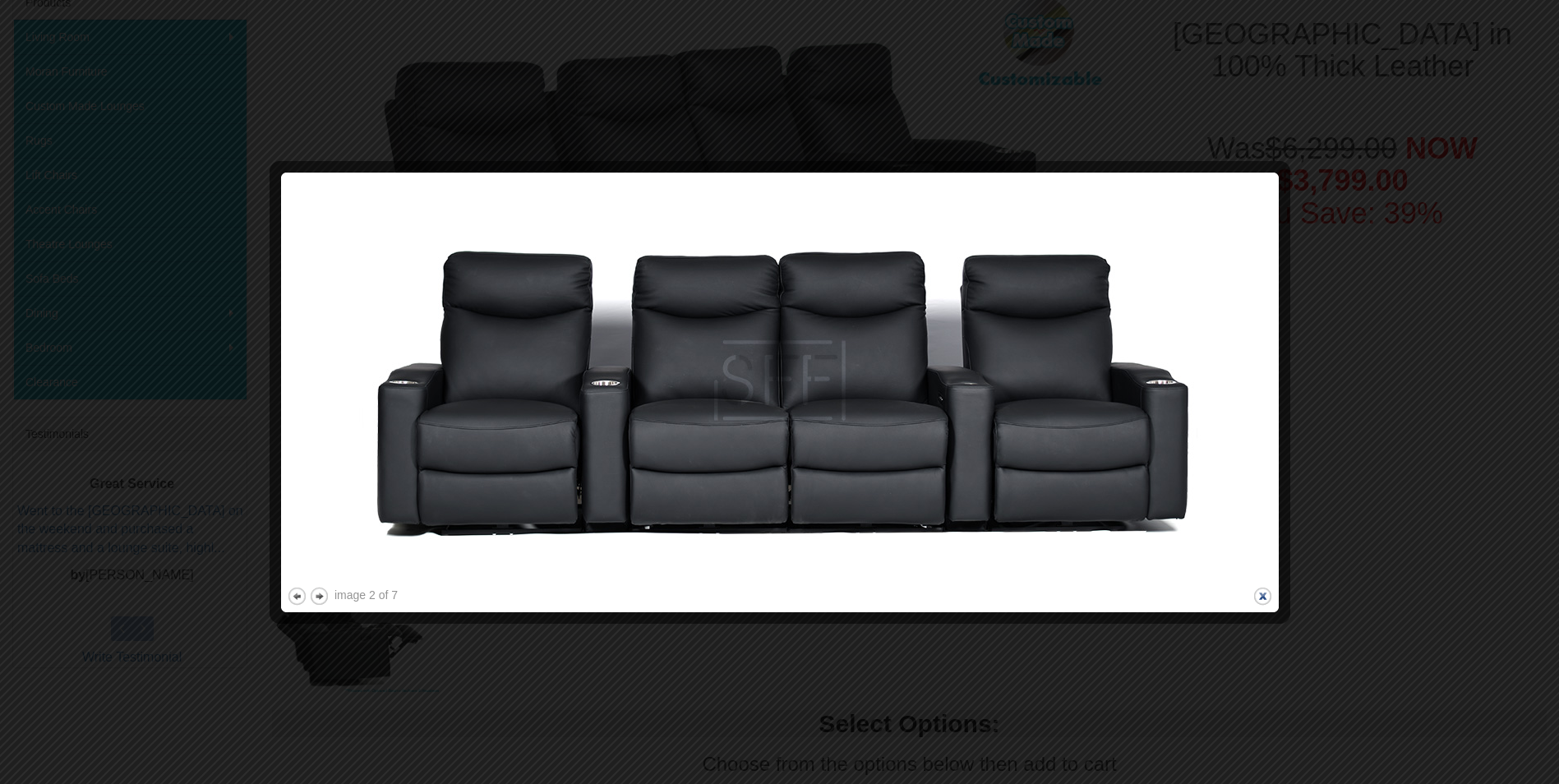
click at [1261, 596] on button "close" at bounding box center [1263, 596] width 20 height 20
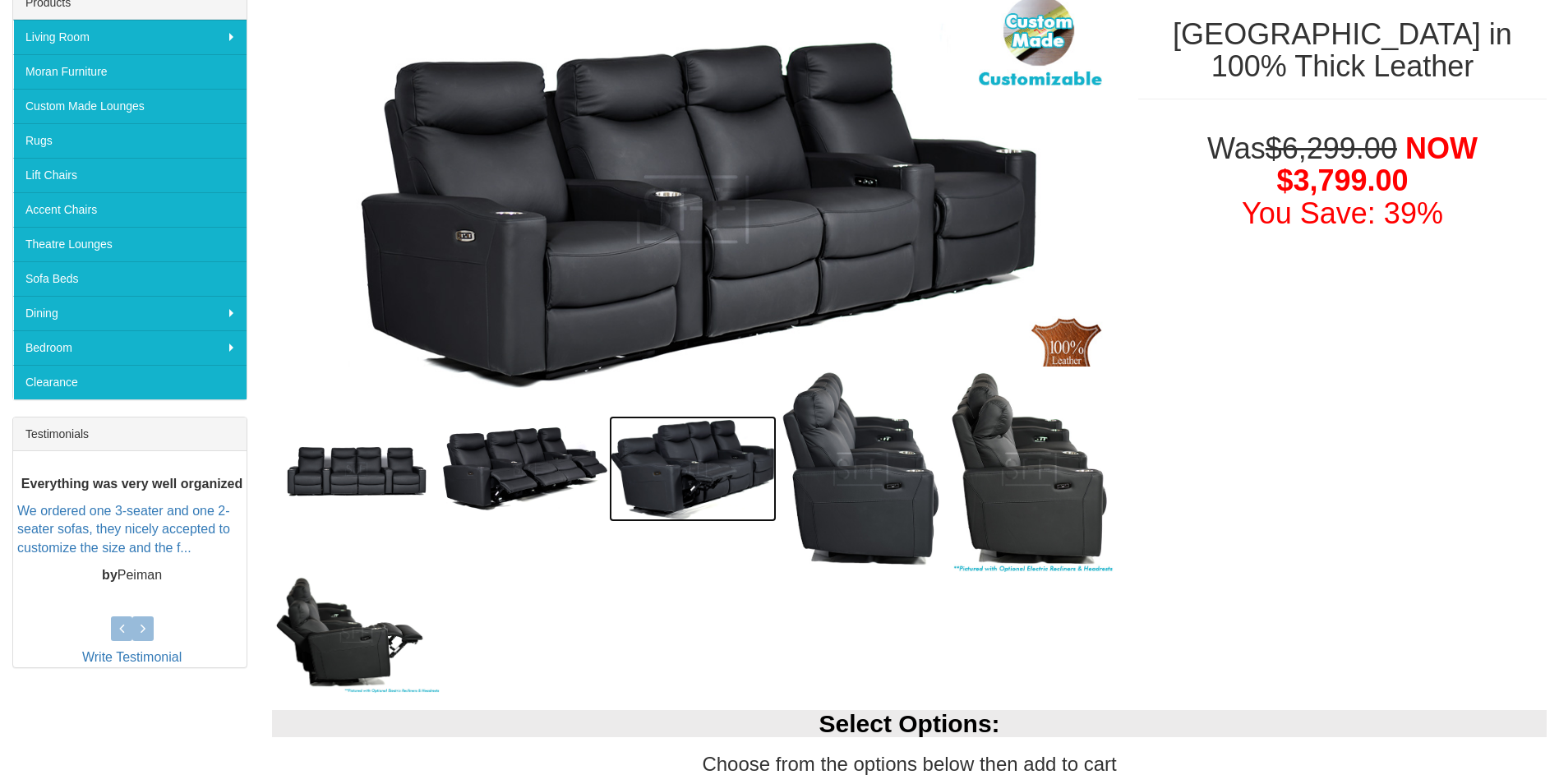
click at [697, 460] on img at bounding box center [693, 468] width 168 height 106
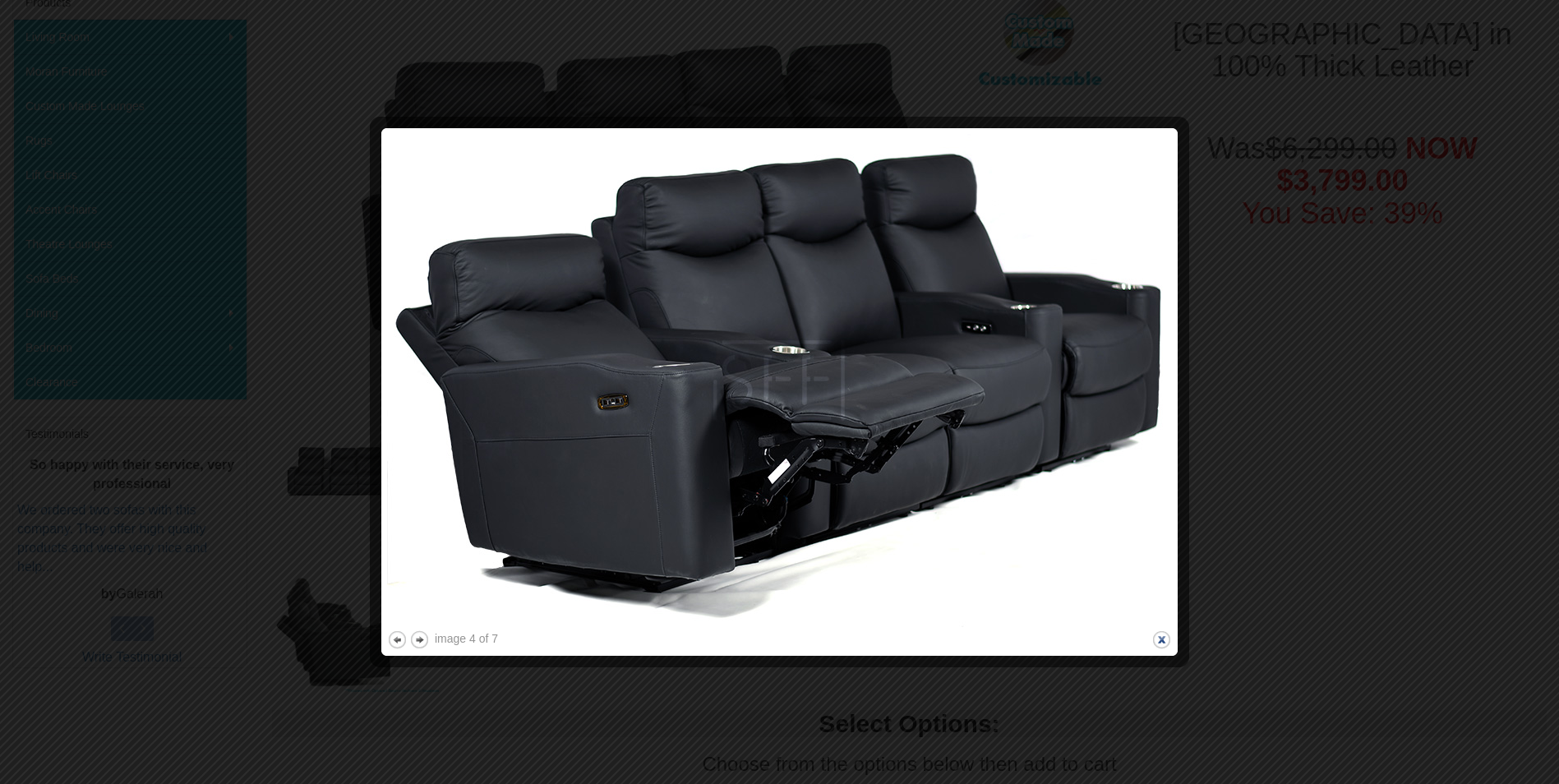
click at [1163, 634] on button "close" at bounding box center [1161, 639] width 20 height 20
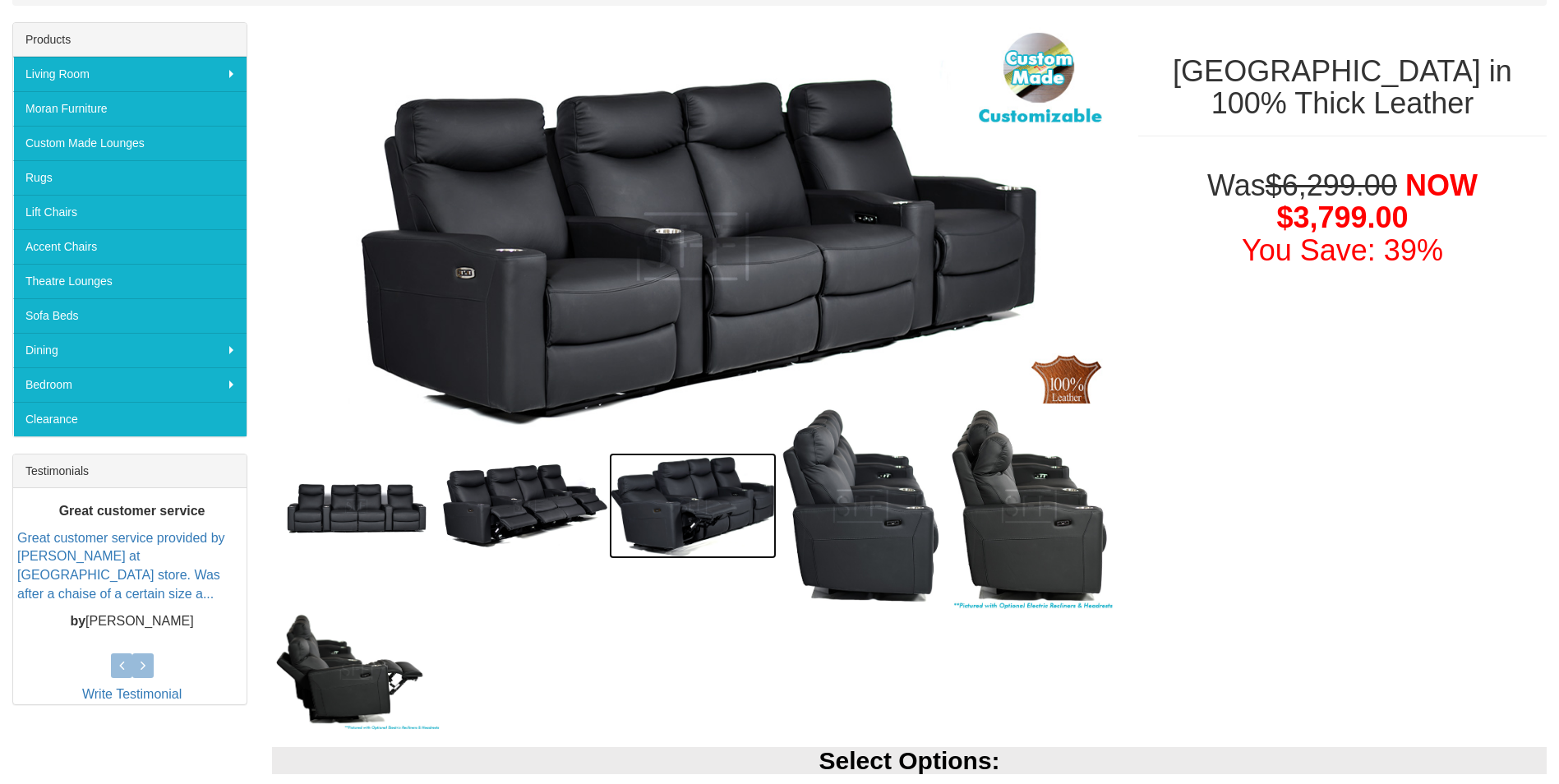
scroll to position [247, 0]
